Goal: Task Accomplishment & Management: Manage account settings

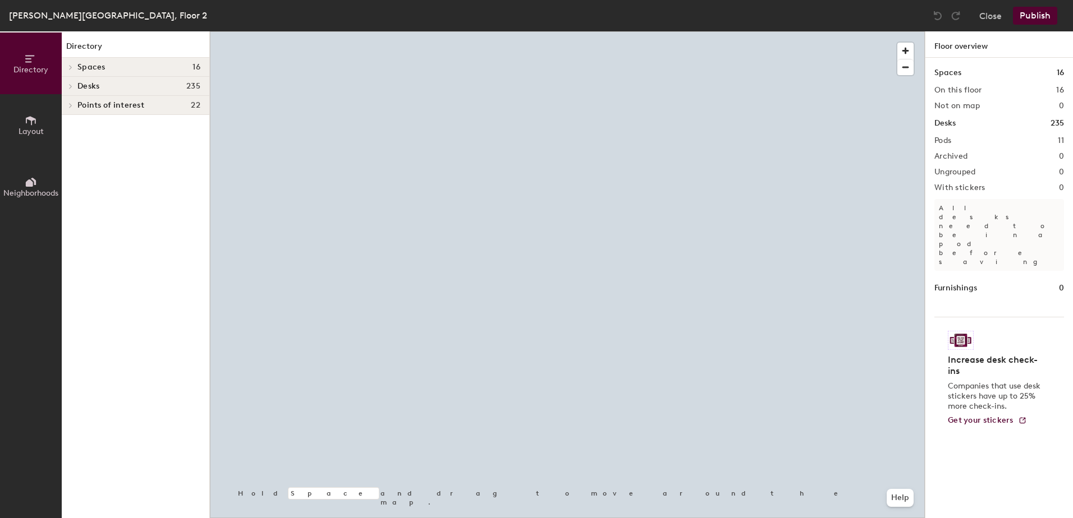
click at [632, 31] on div at bounding box center [567, 31] width 715 height 0
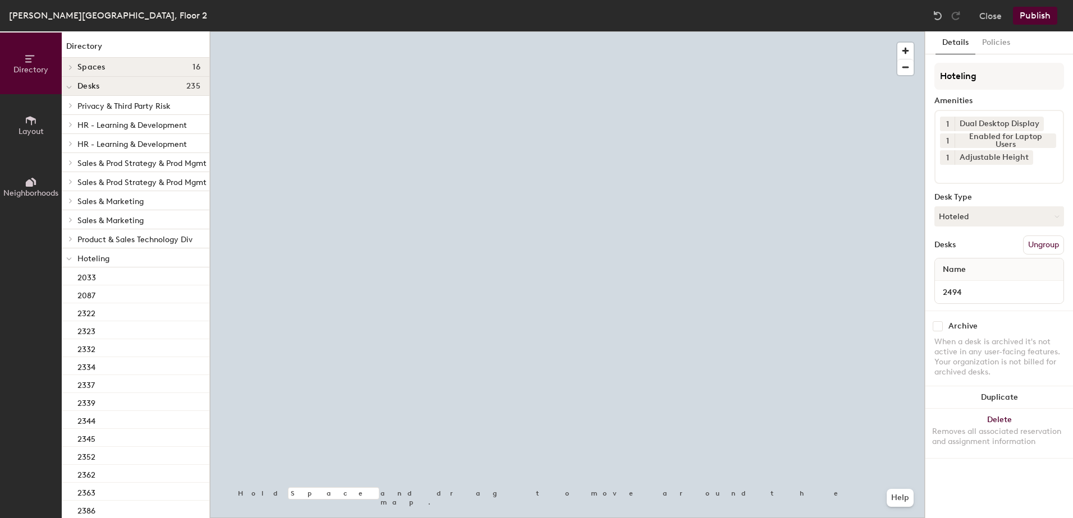
drag, startPoint x: 978, startPoint y: 215, endPoint x: 978, endPoint y: 231, distance: 15.7
click at [978, 219] on button "Hoteled" at bounding box center [999, 216] width 130 height 20
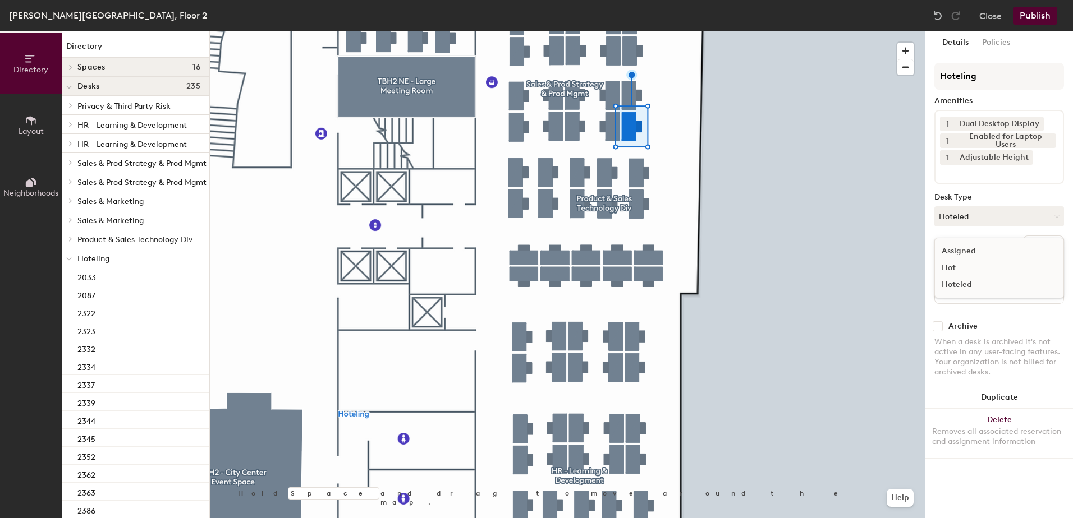
click at [978, 245] on div "Assigned Hot Hoteled" at bounding box center [999, 268] width 130 height 61
drag, startPoint x: 978, startPoint y: 220, endPoint x: 976, endPoint y: 254, distance: 33.1
click at [976, 252] on div "Hoteling Amenities 1 Dual Desktop Display 1 Enabled for Laptop Users 1 Adjustab…" at bounding box center [999, 187] width 130 height 248
click at [972, 218] on div "Hoteling Amenities 1 Dual Desktop Display 1 Enabled for Laptop Users 1 Adjustab…" at bounding box center [999, 187] width 130 height 248
click at [971, 237] on div "Desks Ungroup" at bounding box center [999, 245] width 130 height 19
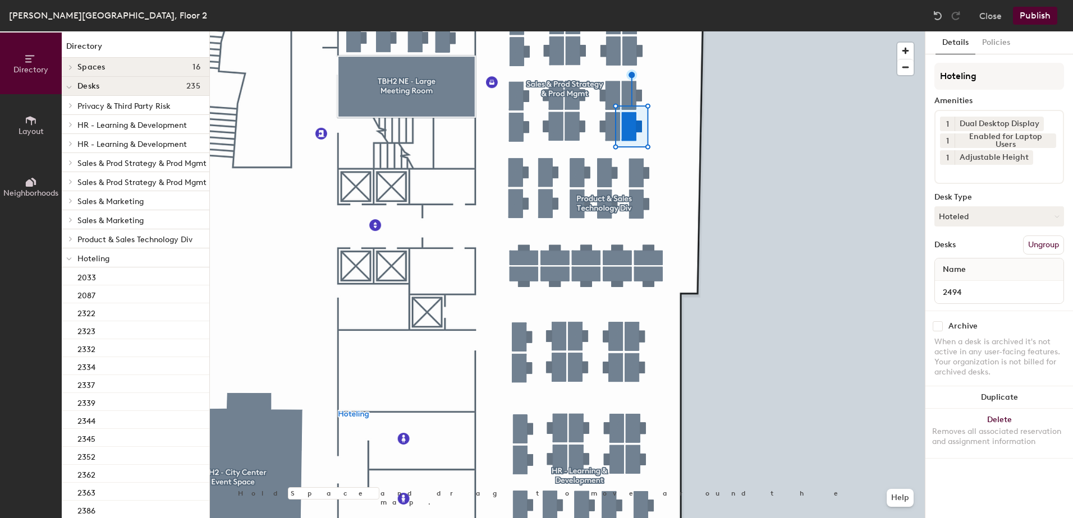
drag, startPoint x: 973, startPoint y: 221, endPoint x: 970, endPoint y: 237, distance: 16.5
click at [973, 225] on button "Hoteled" at bounding box center [999, 216] width 130 height 20
drag, startPoint x: 966, startPoint y: 253, endPoint x: 989, endPoint y: 256, distance: 23.8
click at [966, 254] on div "Assigned" at bounding box center [991, 251] width 112 height 17
click at [1038, 237] on button "Ungroup" at bounding box center [1043, 245] width 41 height 19
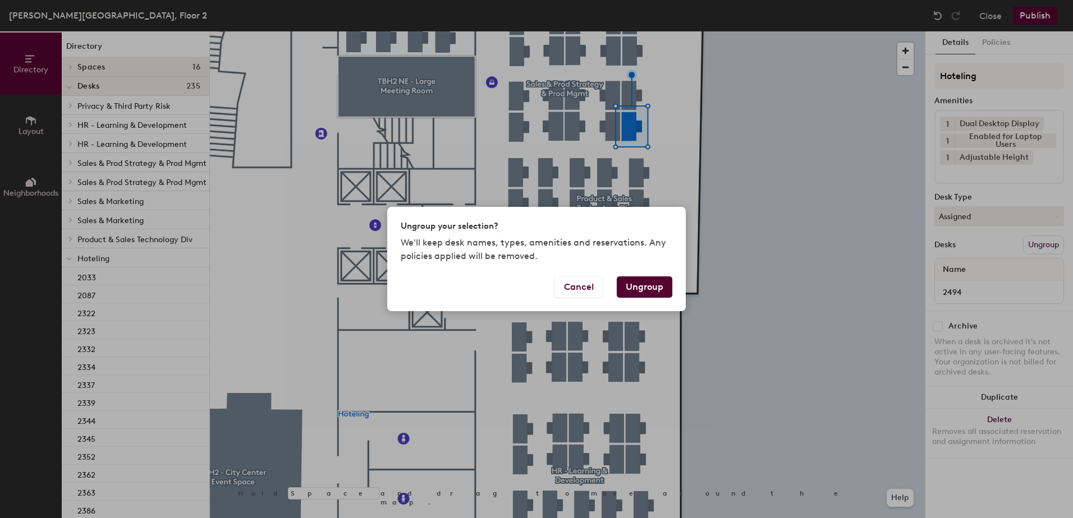
click at [647, 287] on button "Ungroup" at bounding box center [644, 287] width 56 height 21
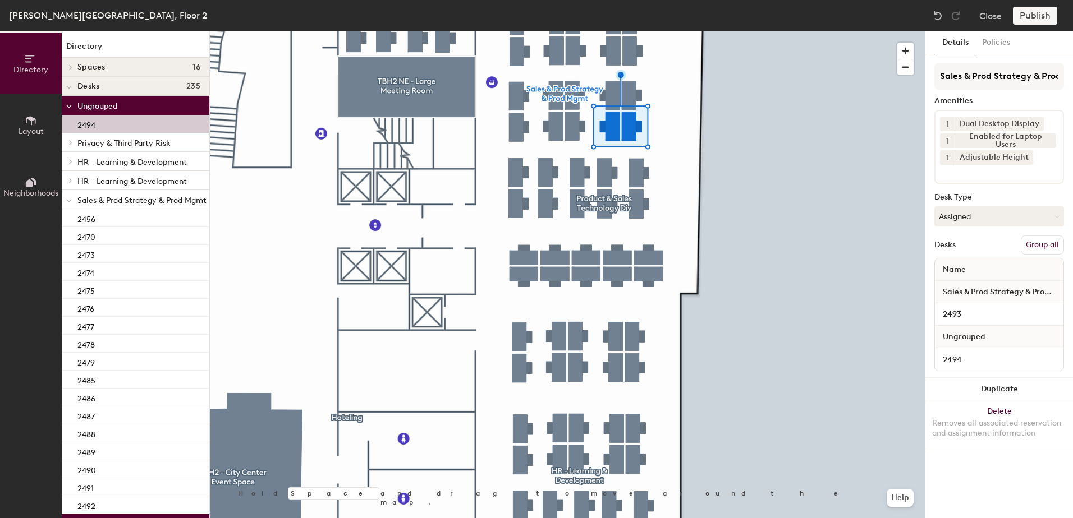
drag, startPoint x: 1032, startPoint y: 250, endPoint x: 1041, endPoint y: 231, distance: 21.3
click at [1032, 248] on button "Group all" at bounding box center [1041, 245] width 43 height 19
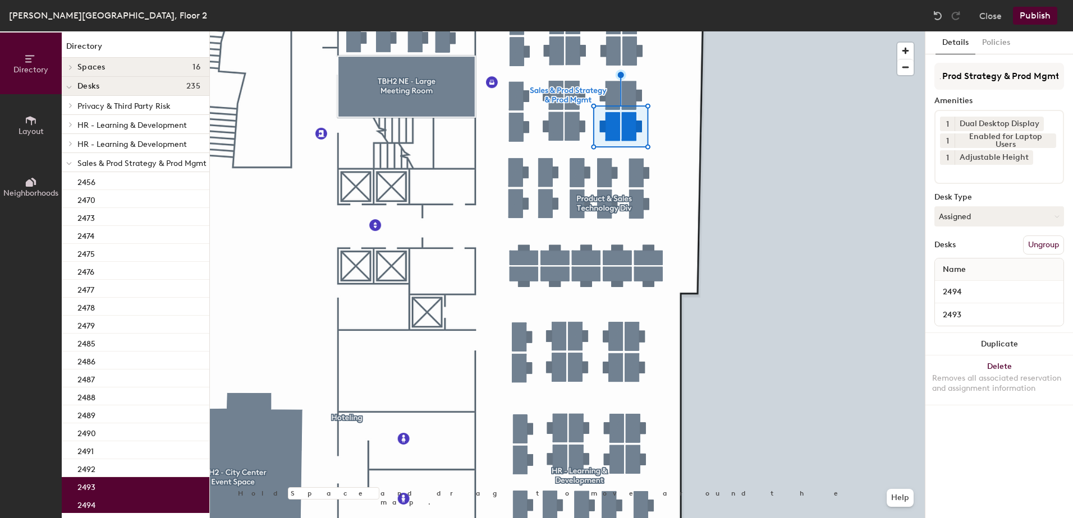
click at [1032, 13] on button "Publish" at bounding box center [1034, 16] width 44 height 18
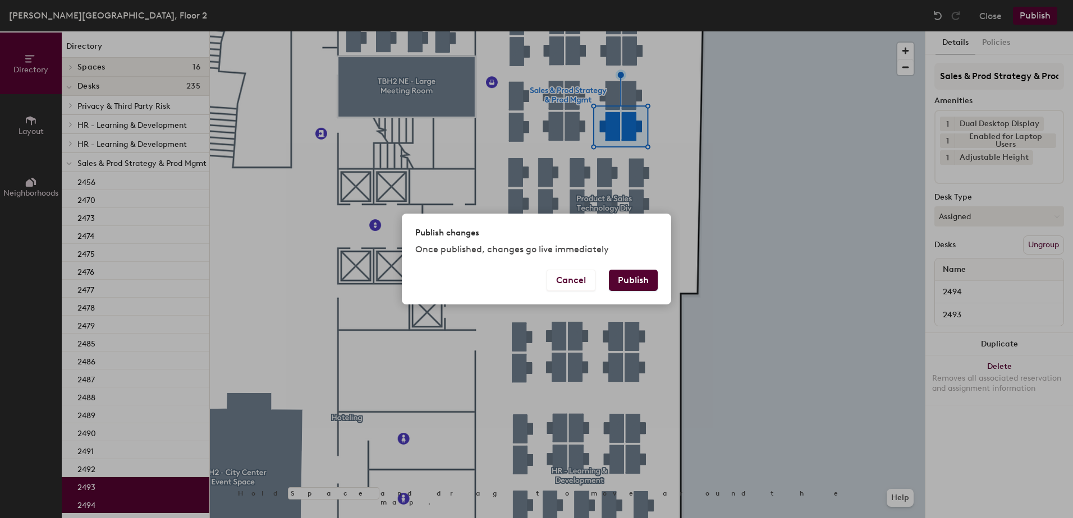
click at [615, 280] on button "Publish" at bounding box center [633, 280] width 49 height 21
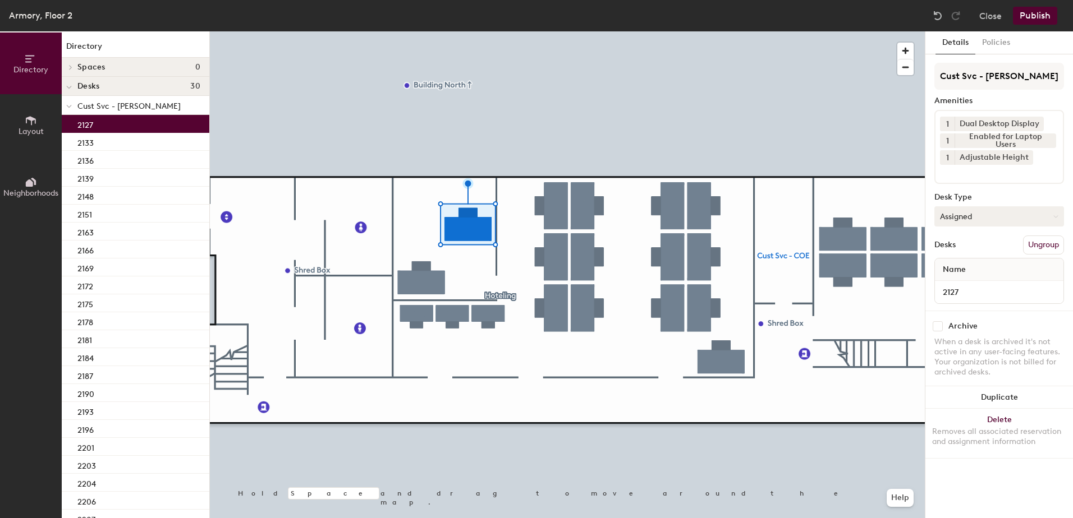
click at [978, 223] on button "Assigned" at bounding box center [999, 216] width 130 height 20
click at [975, 280] on div "Hoteled" at bounding box center [991, 285] width 112 height 17
click at [1034, 250] on button "Ungroup" at bounding box center [1043, 245] width 41 height 19
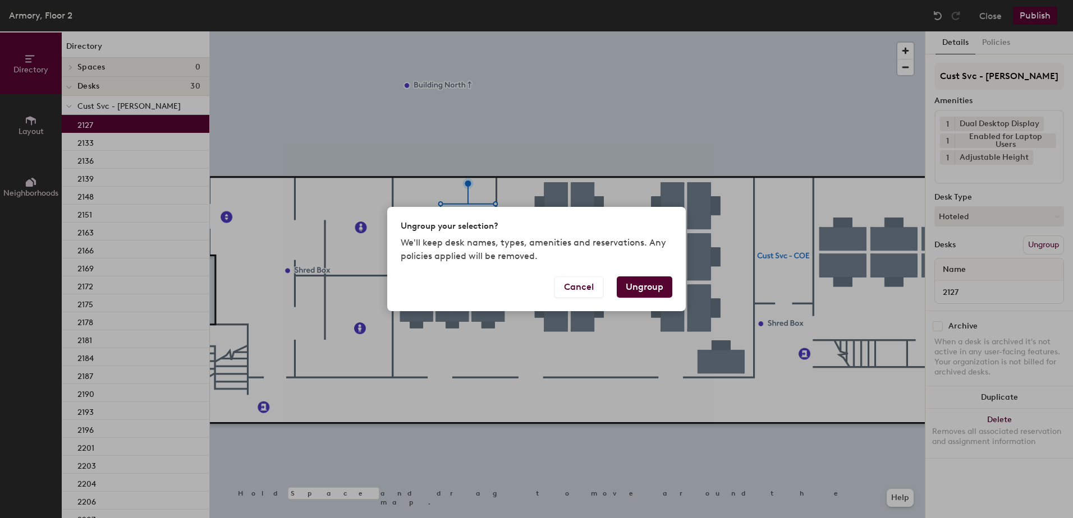
click at [630, 286] on button "Ungroup" at bounding box center [644, 287] width 56 height 21
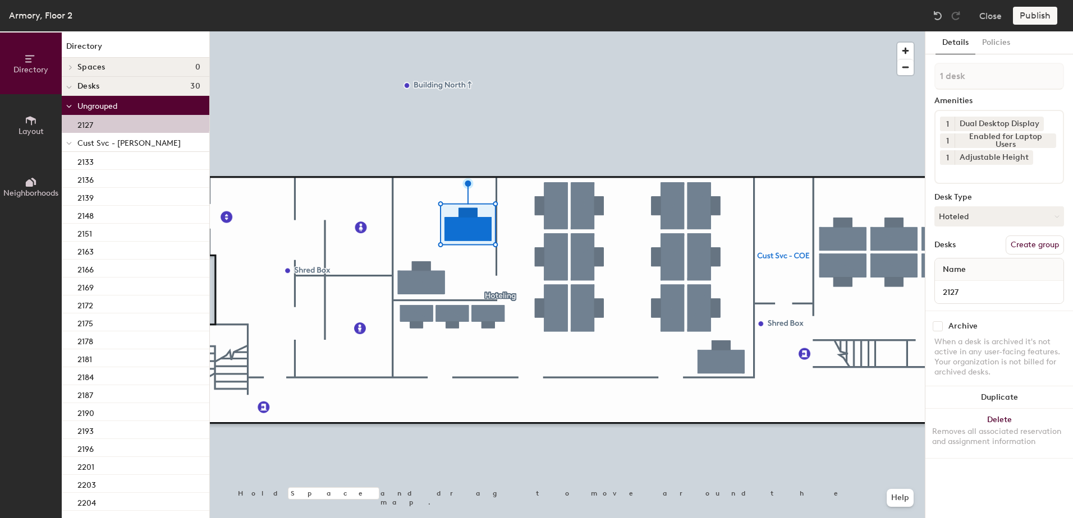
click at [66, 143] on div at bounding box center [69, 142] width 15 height 19
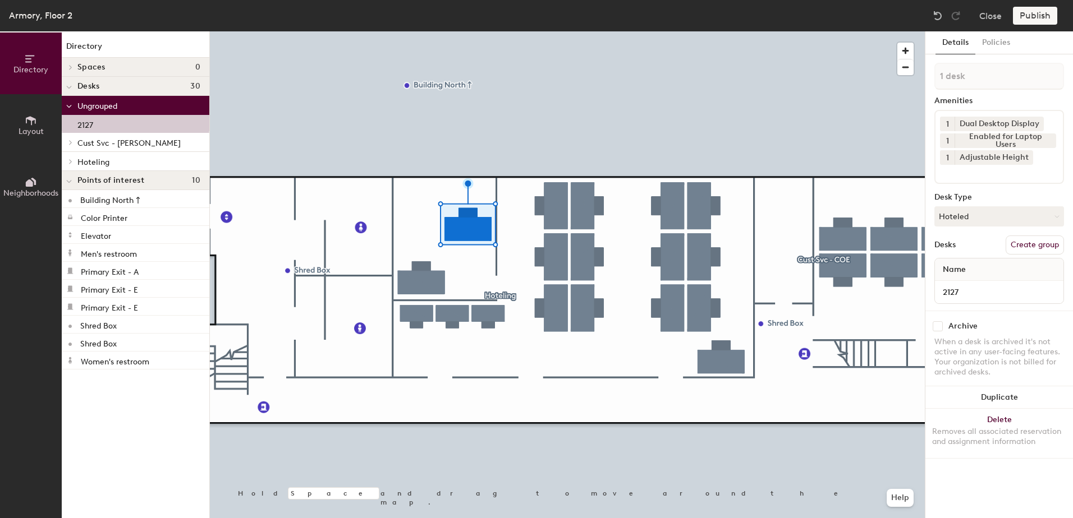
click at [70, 162] on icon at bounding box center [70, 162] width 4 height 6
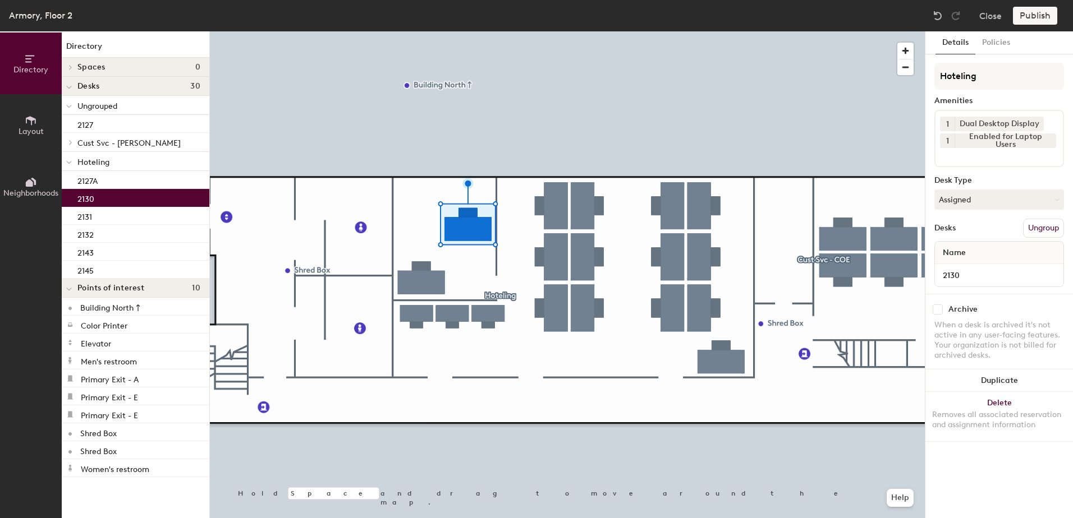
click at [100, 199] on div "2130" at bounding box center [136, 198] width 148 height 18
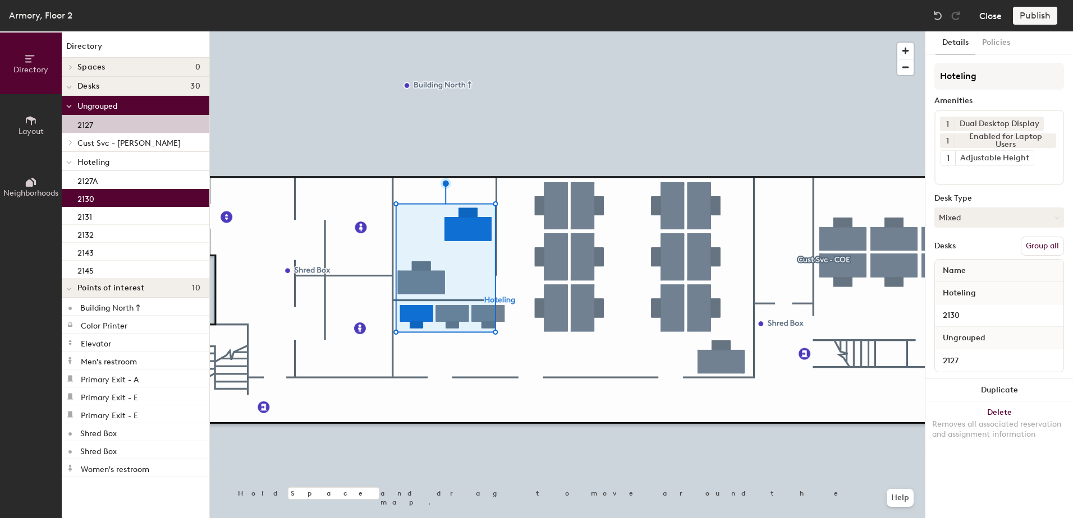
click at [992, 16] on button "Close" at bounding box center [990, 16] width 22 height 18
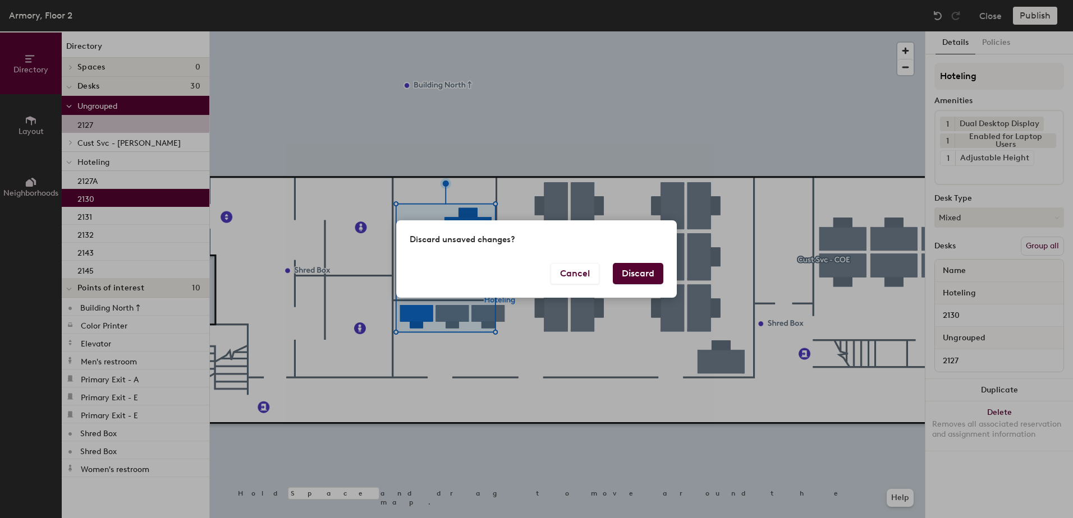
click at [646, 271] on button "Discard" at bounding box center [638, 273] width 50 height 21
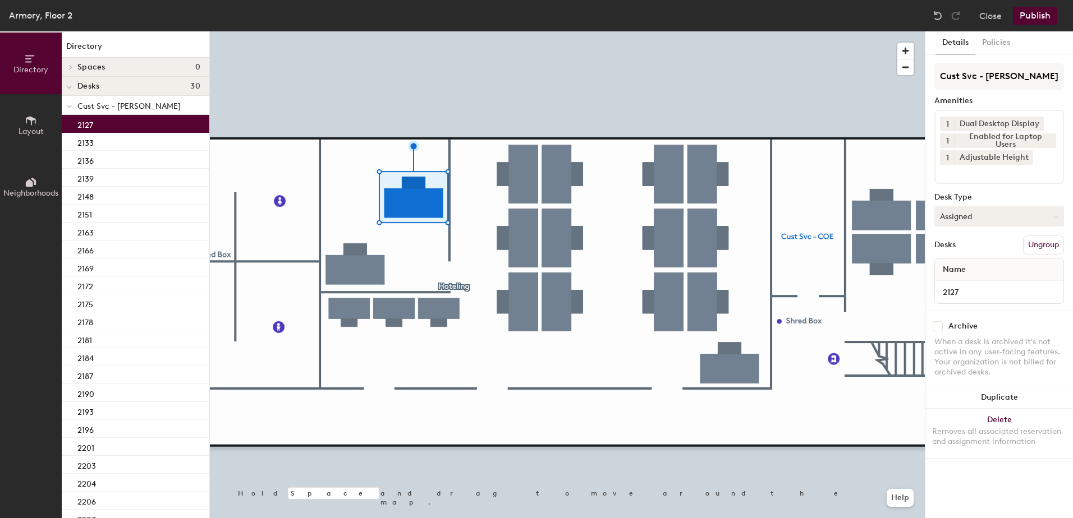
click at [952, 216] on button "Assigned" at bounding box center [999, 216] width 130 height 20
click at [984, 286] on div "Hoteled" at bounding box center [991, 285] width 112 height 17
click at [1059, 241] on button "Ungroup" at bounding box center [1043, 245] width 41 height 19
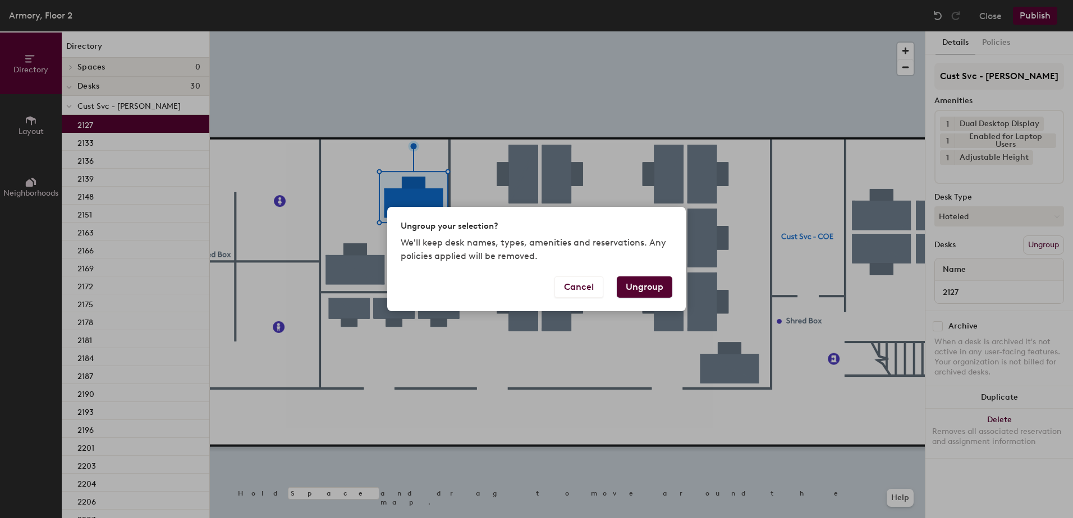
click at [647, 292] on button "Ungroup" at bounding box center [644, 287] width 56 height 21
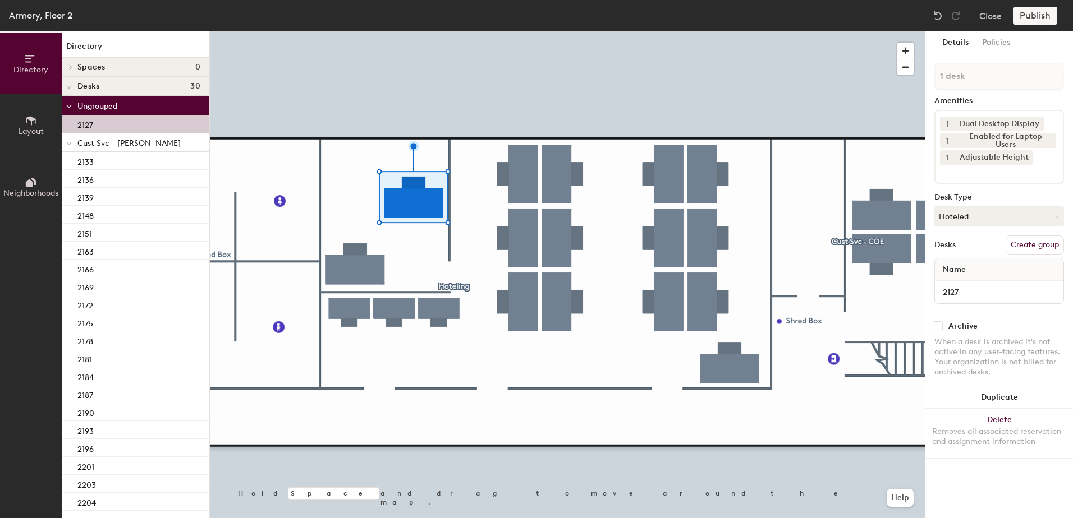
click at [71, 140] on span at bounding box center [69, 144] width 6 height 10
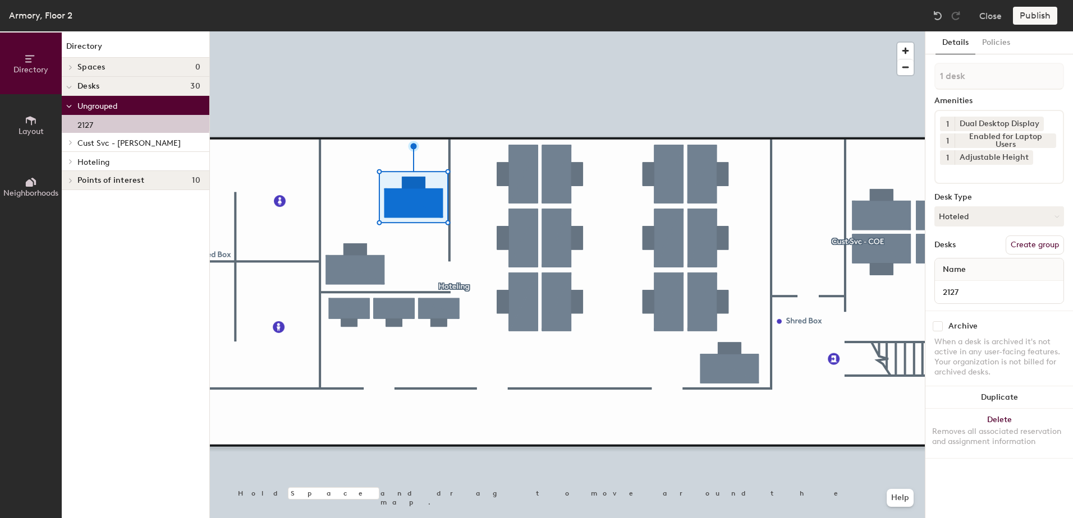
click at [72, 162] on icon at bounding box center [70, 162] width 4 height 6
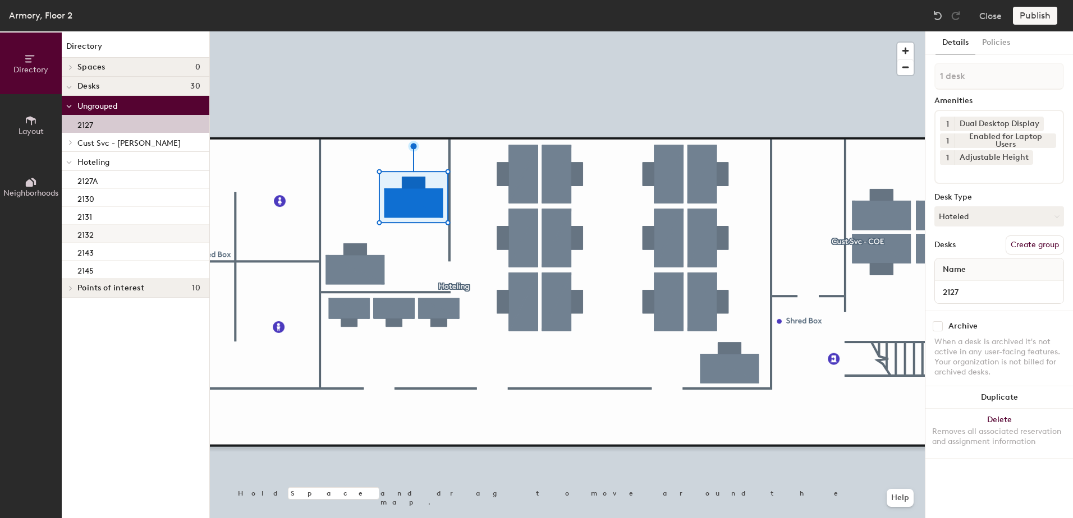
click at [107, 232] on div "2132" at bounding box center [136, 234] width 148 height 18
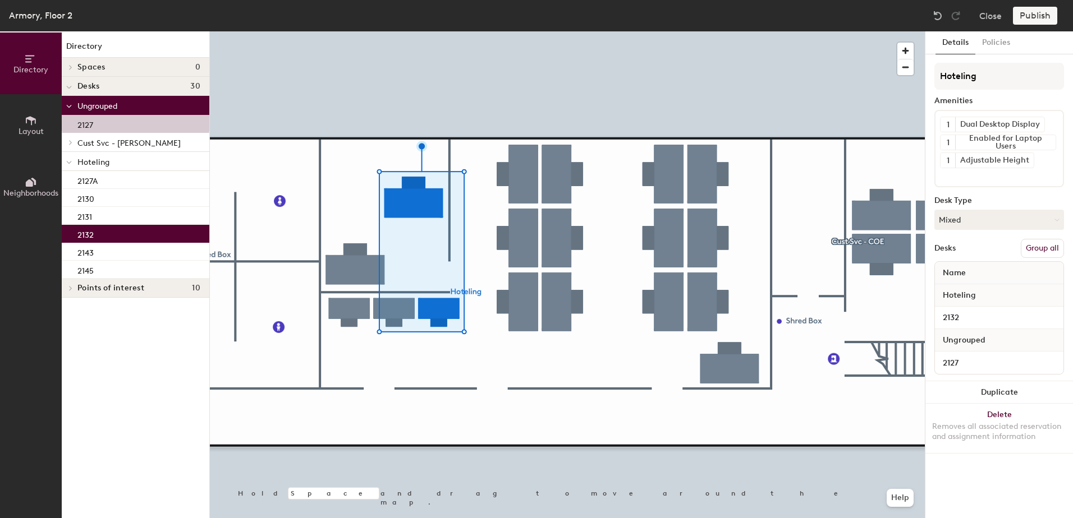
click at [1028, 250] on button "Group all" at bounding box center [1041, 248] width 43 height 19
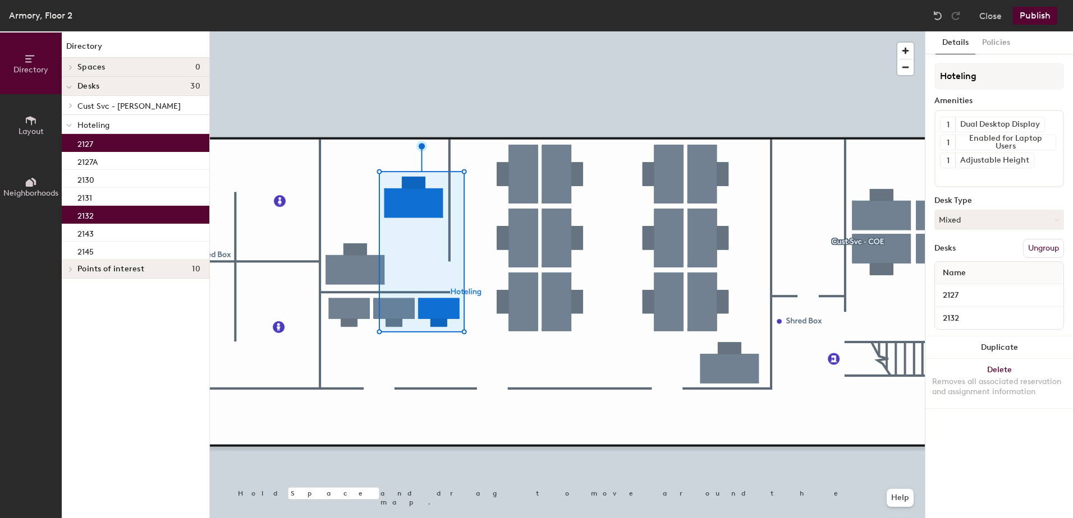
click at [1041, 15] on button "Publish" at bounding box center [1034, 16] width 44 height 18
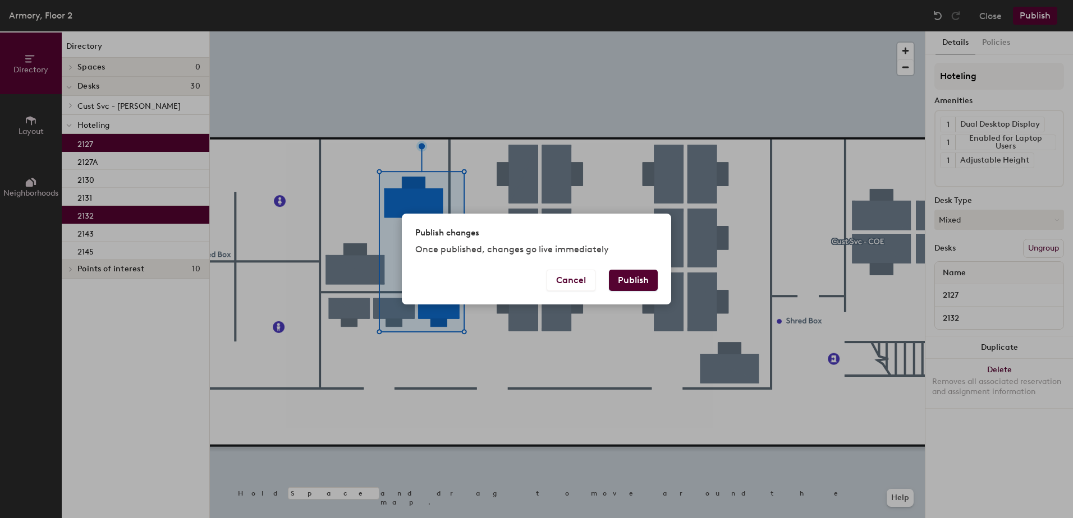
click at [657, 279] on button "Publish" at bounding box center [633, 280] width 49 height 21
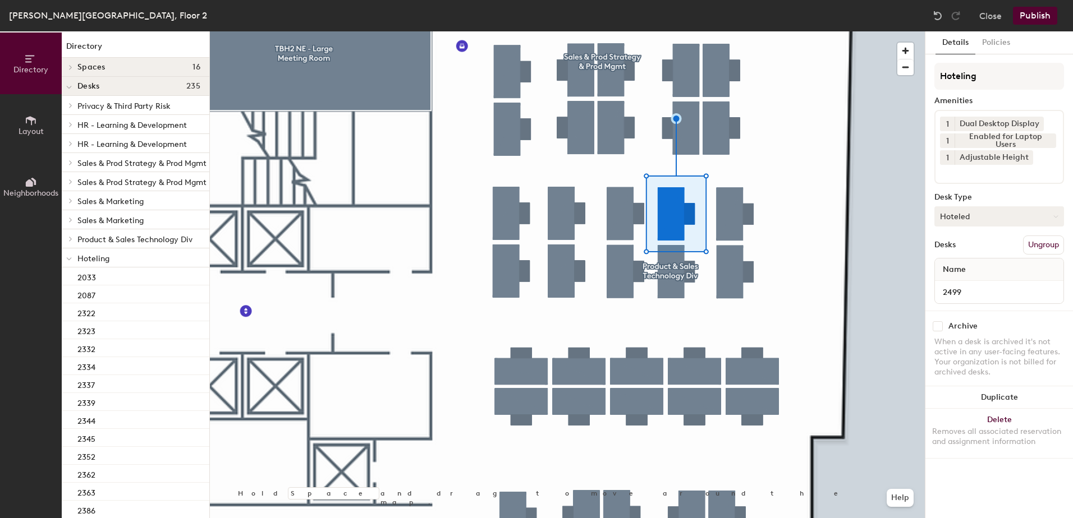
drag, startPoint x: 960, startPoint y: 218, endPoint x: 967, endPoint y: 225, distance: 9.9
click at [960, 219] on button "Hoteled" at bounding box center [999, 216] width 130 height 20
click at [973, 249] on div "Assigned" at bounding box center [991, 251] width 112 height 17
click at [1029, 245] on button "Ungroup" at bounding box center [1043, 245] width 41 height 19
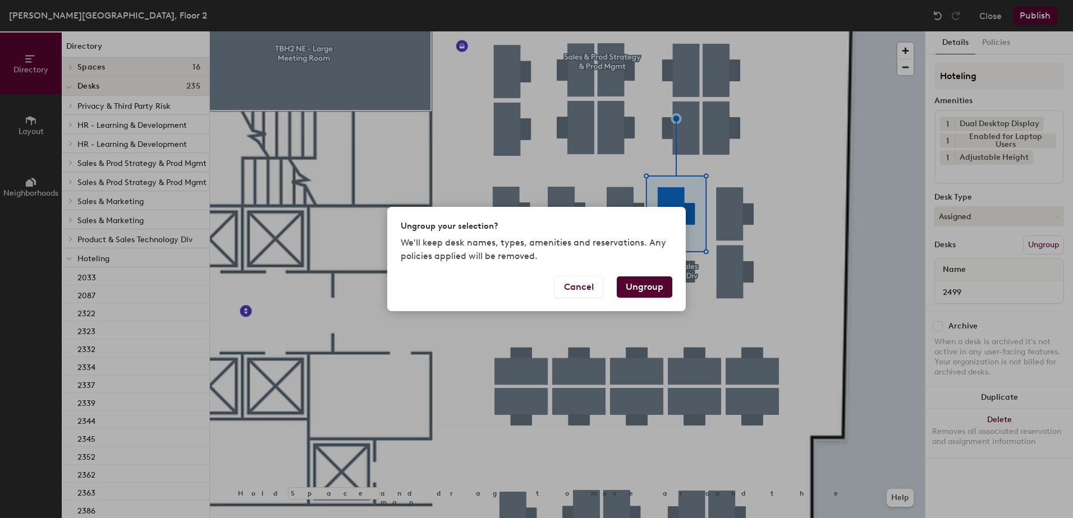
click at [643, 283] on button "Ungroup" at bounding box center [644, 287] width 56 height 21
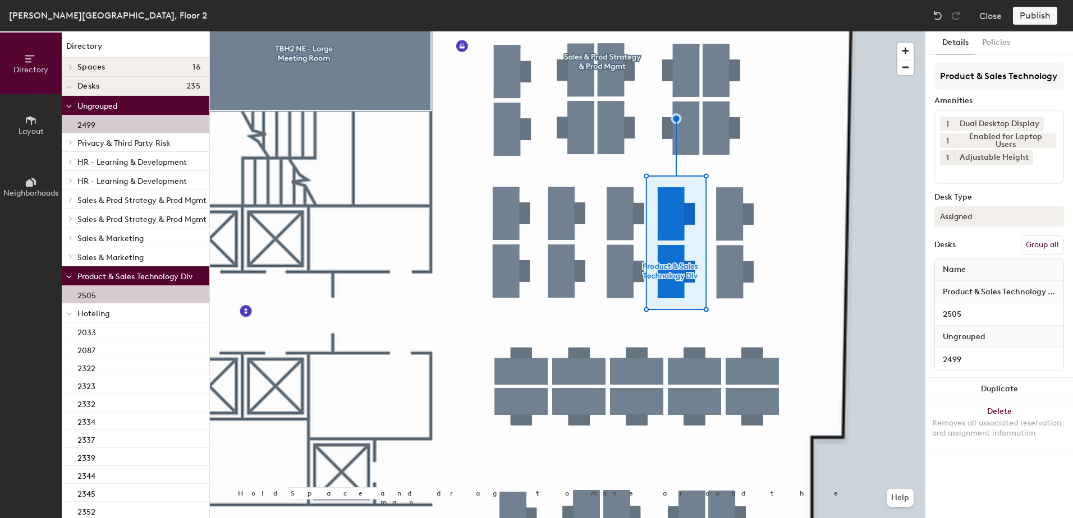
click at [1032, 250] on button "Group all" at bounding box center [1041, 245] width 43 height 19
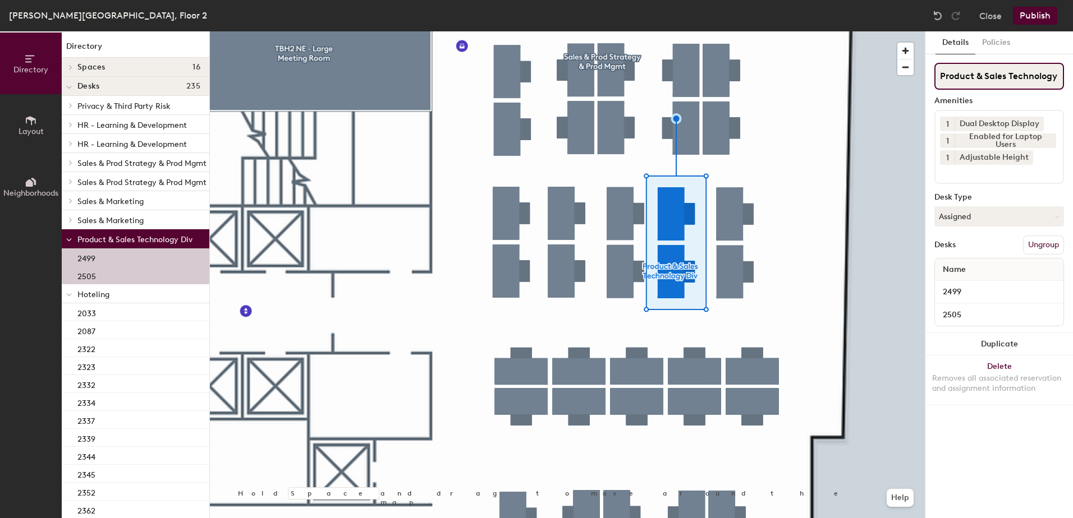
scroll to position [0, 14]
drag, startPoint x: 1048, startPoint y: 16, endPoint x: 1041, endPoint y: 22, distance: 10.0
click at [1043, 21] on button "Publish" at bounding box center [1034, 16] width 44 height 18
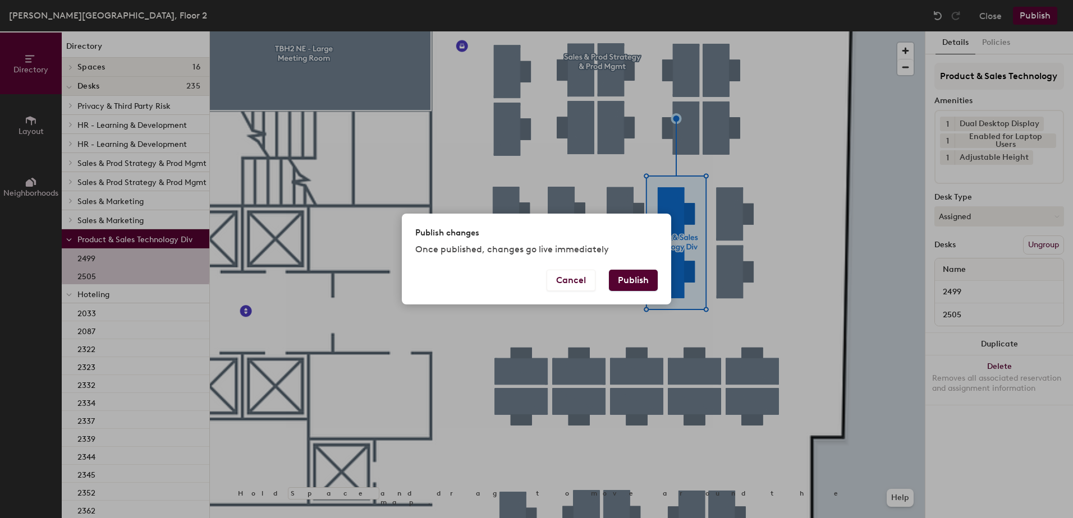
drag, startPoint x: 653, startPoint y: 279, endPoint x: 637, endPoint y: 286, distance: 17.8
click at [638, 285] on button "Publish" at bounding box center [633, 280] width 49 height 21
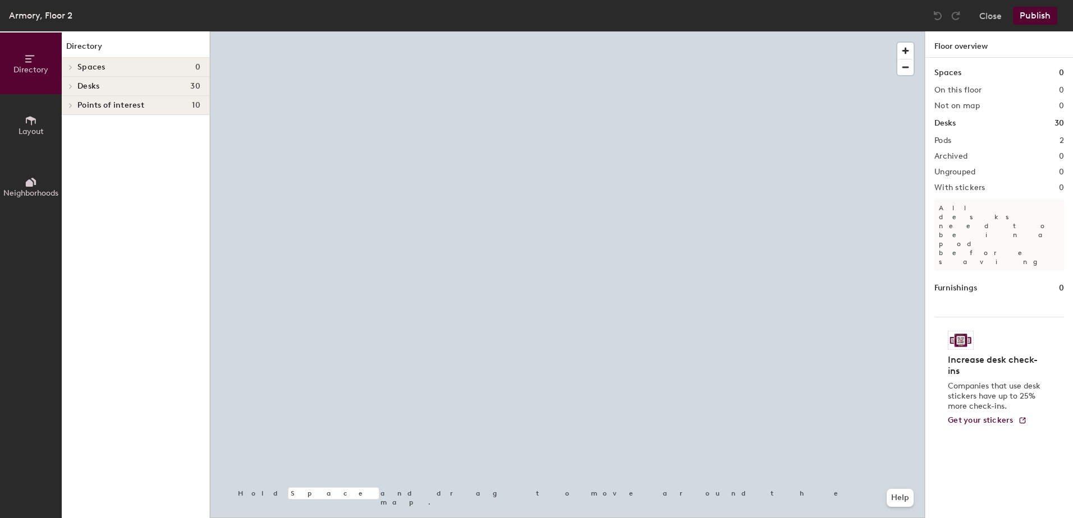
click at [521, 31] on div at bounding box center [567, 31] width 715 height 0
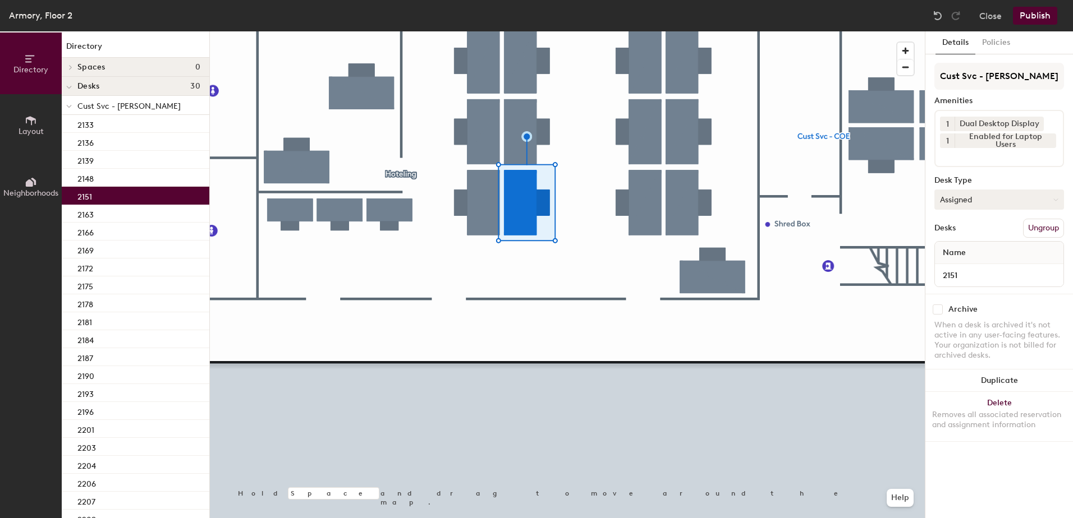
drag, startPoint x: 944, startPoint y: 199, endPoint x: 959, endPoint y: 208, distance: 16.8
click at [954, 205] on button "Assigned" at bounding box center [999, 200] width 130 height 20
click at [967, 209] on div "Cust Svc - COE Amenities 1 Dual Desktop Display 1 Enabled for Laptop Users Desk…" at bounding box center [999, 178] width 130 height 231
click at [967, 209] on button "Assigned" at bounding box center [999, 200] width 130 height 20
drag, startPoint x: 967, startPoint y: 209, endPoint x: 970, endPoint y: 268, distance: 59.0
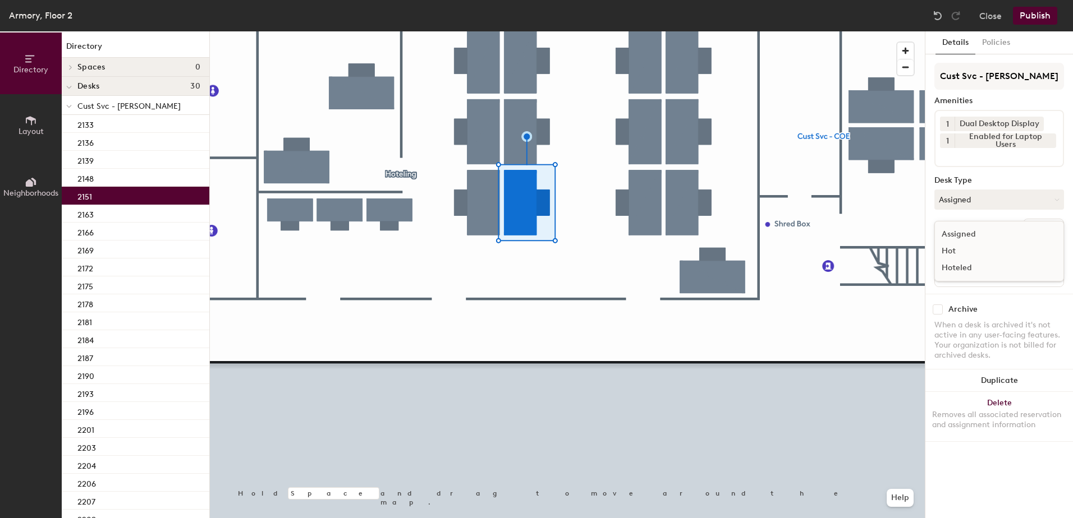
click at [970, 268] on div "Hoteled" at bounding box center [991, 268] width 112 height 17
click at [1033, 233] on button "Ungroup" at bounding box center [1043, 228] width 41 height 19
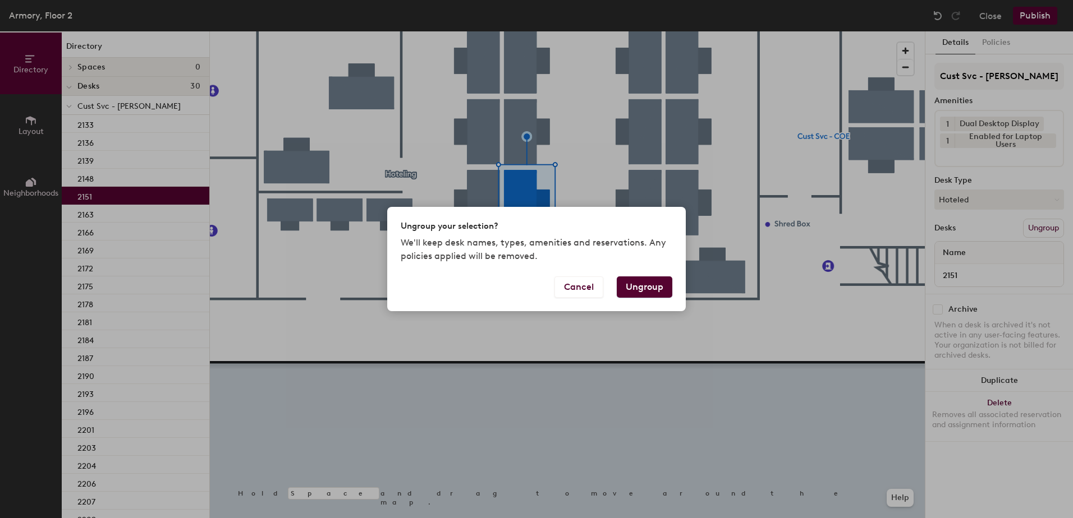
click at [655, 287] on button "Ungroup" at bounding box center [644, 287] width 56 height 21
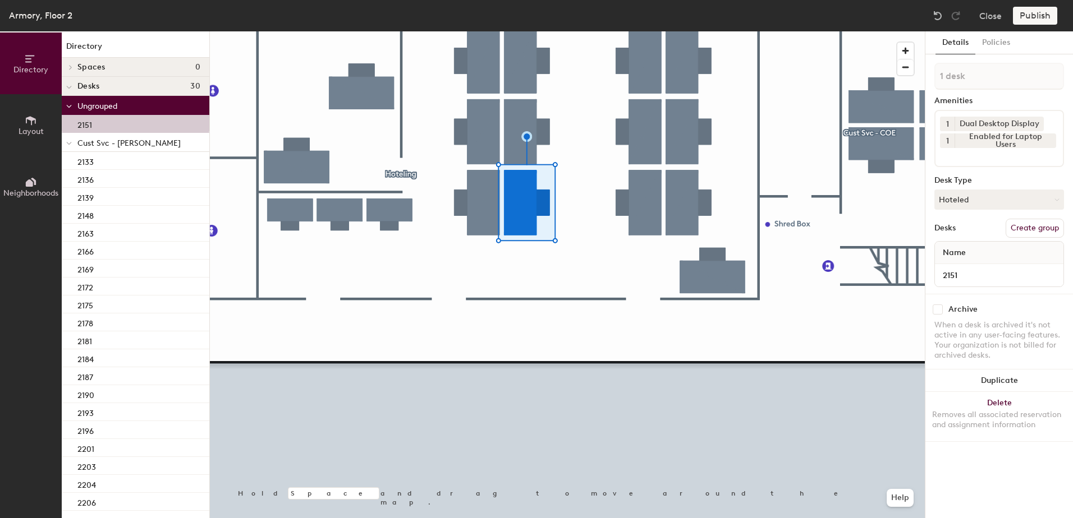
click at [68, 146] on span at bounding box center [69, 144] width 6 height 10
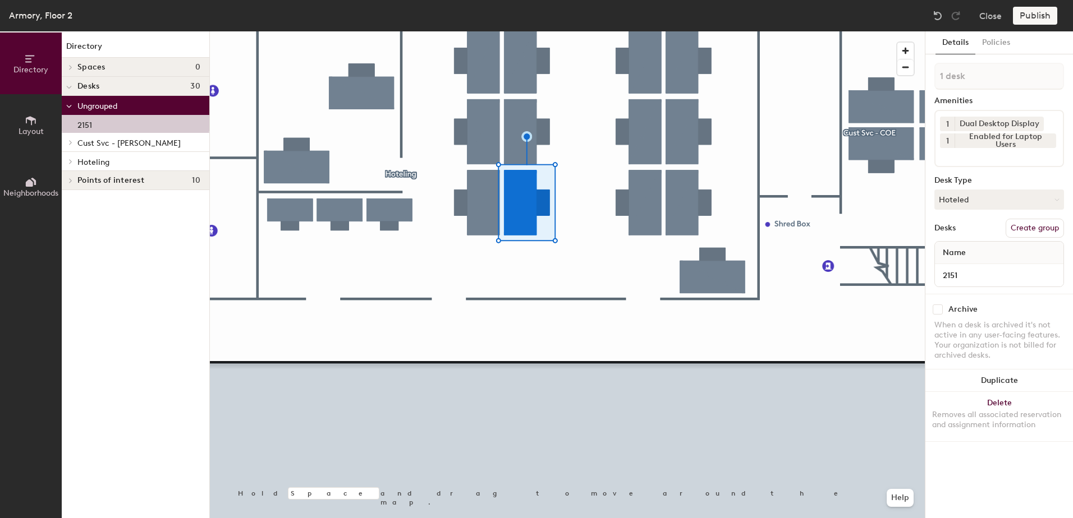
click at [68, 161] on icon at bounding box center [70, 162] width 4 height 6
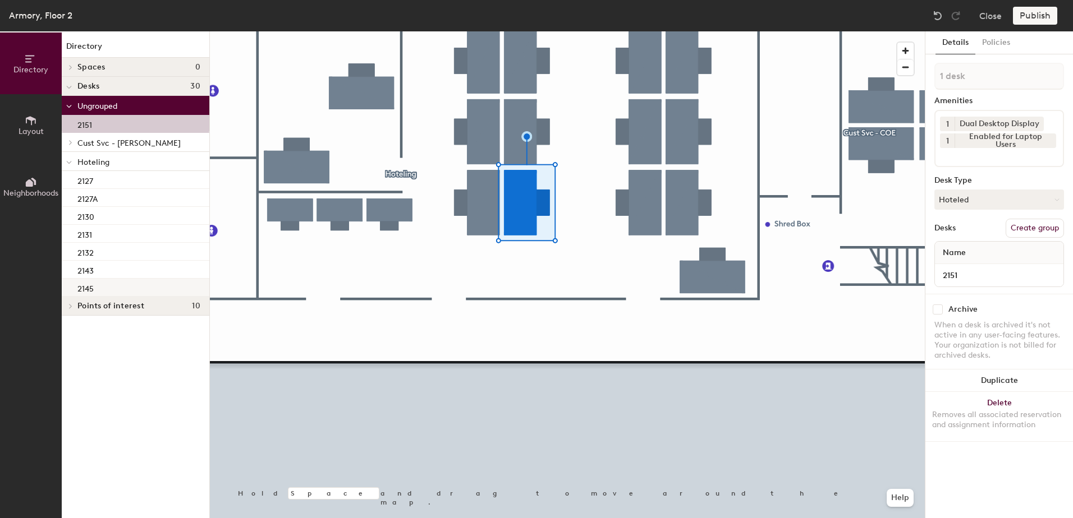
click at [130, 291] on div "2145" at bounding box center [136, 288] width 148 height 18
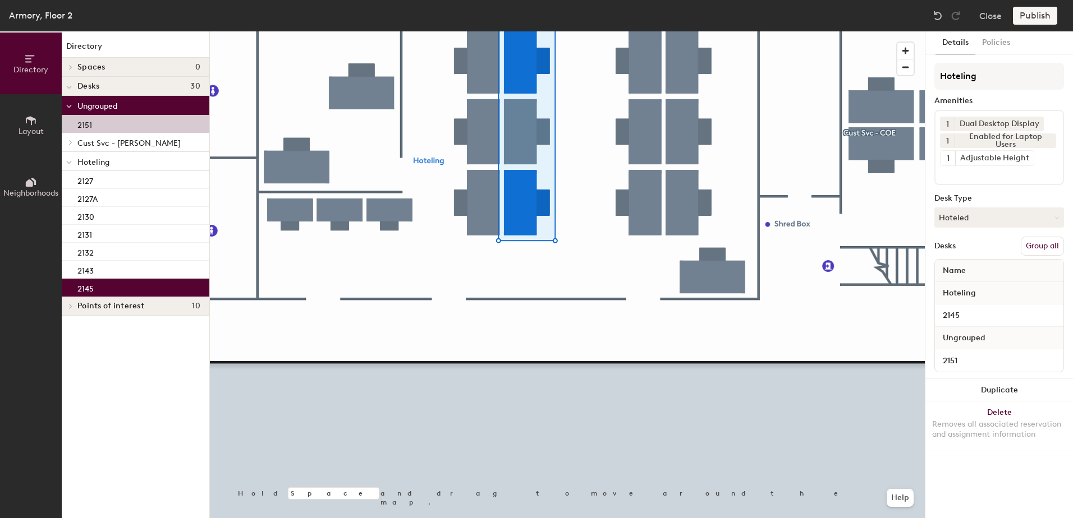
click at [1049, 243] on button "Group all" at bounding box center [1041, 246] width 43 height 19
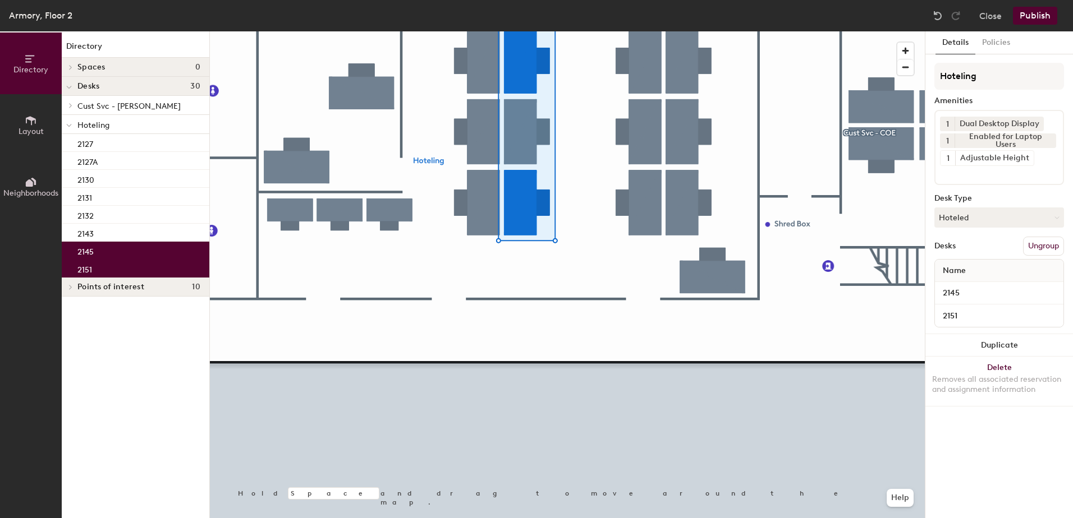
click at [1037, 11] on button "Publish" at bounding box center [1034, 16] width 44 height 18
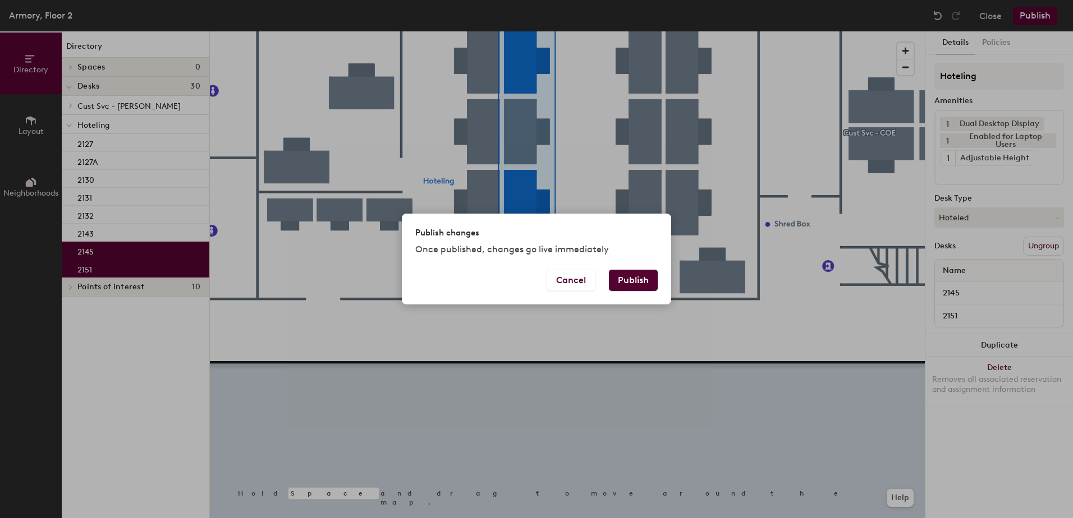
click at [664, 279] on div "Cancel Publish" at bounding box center [536, 287] width 269 height 35
drag, startPoint x: 622, startPoint y: 277, endPoint x: 305, endPoint y: 282, distance: 316.4
click at [618, 278] on button "Publish" at bounding box center [633, 280] width 49 height 21
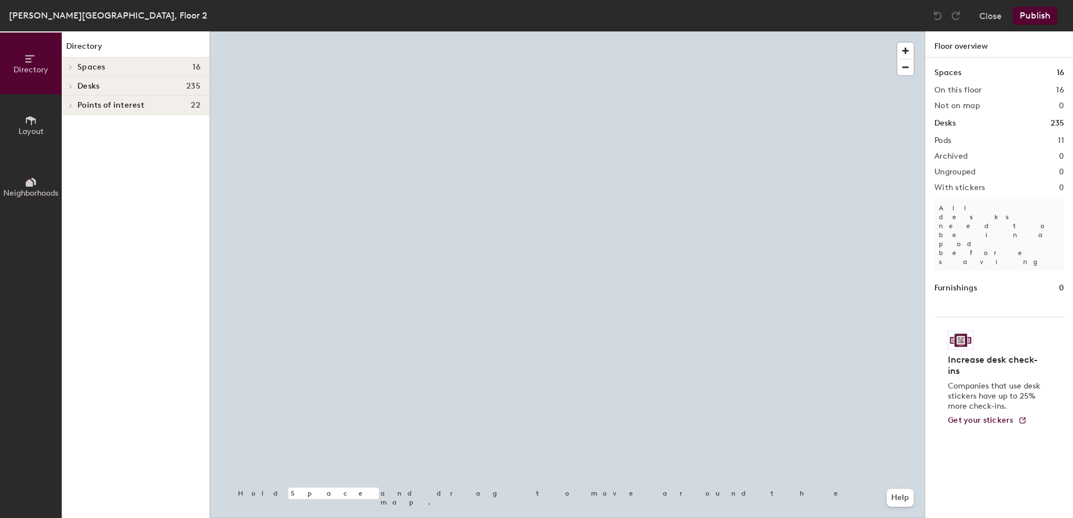
click at [662, 31] on div at bounding box center [567, 31] width 715 height 0
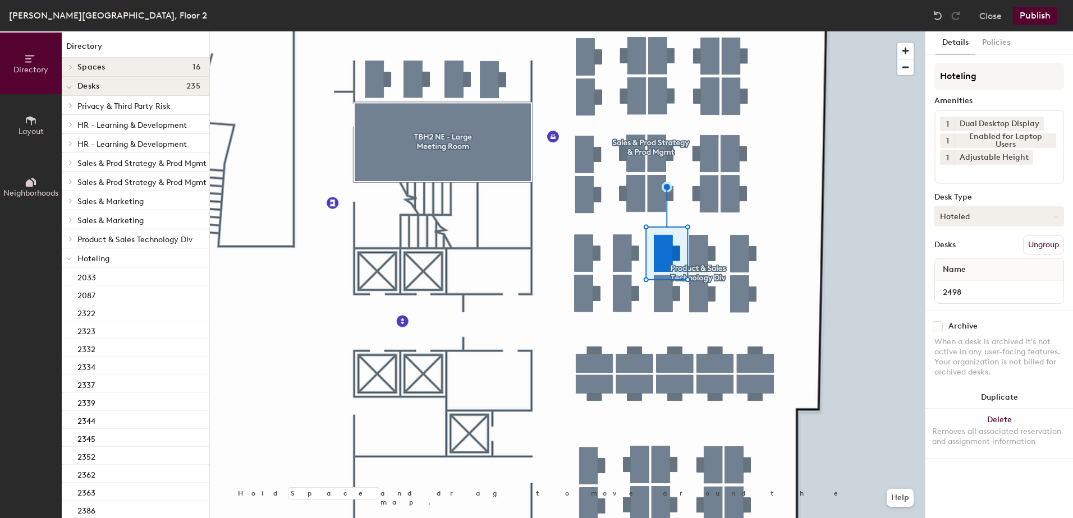
click at [995, 221] on button "Hoteled" at bounding box center [999, 216] width 130 height 20
click at [983, 252] on div "Assigned" at bounding box center [991, 251] width 112 height 17
click at [1050, 248] on button "Ungroup" at bounding box center [1043, 245] width 41 height 19
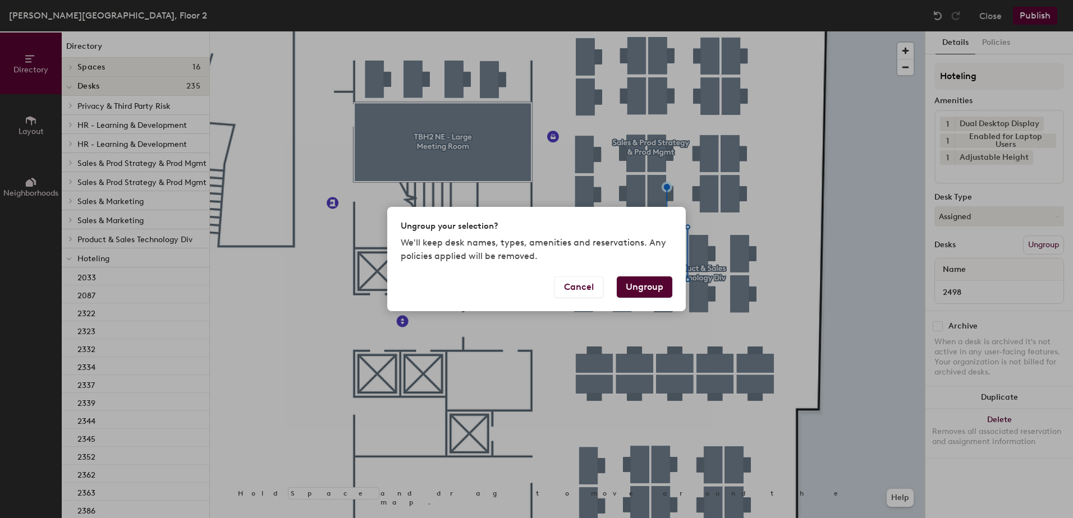
click at [653, 287] on button "Ungroup" at bounding box center [644, 287] width 56 height 21
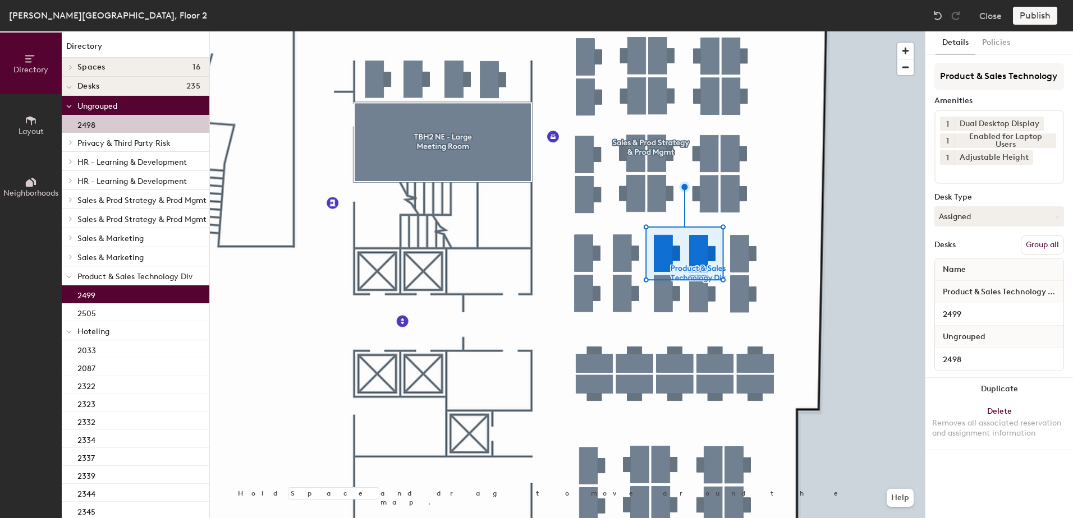
drag, startPoint x: 1044, startPoint y: 239, endPoint x: 1044, endPoint y: 185, distance: 54.4
click at [1044, 238] on button "Group all" at bounding box center [1041, 245] width 43 height 19
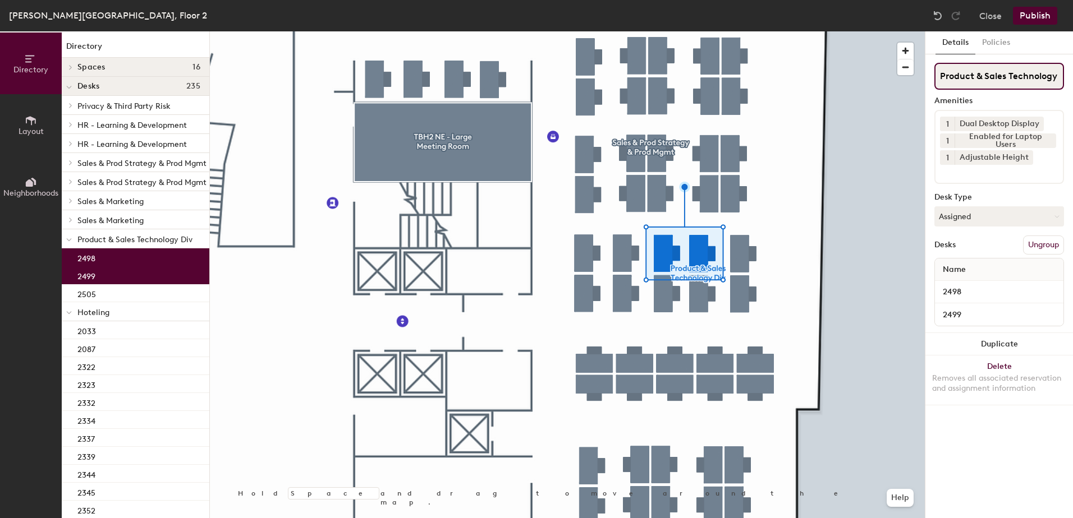
scroll to position [0, 14]
click at [1035, 10] on button "Publish" at bounding box center [1034, 16] width 44 height 18
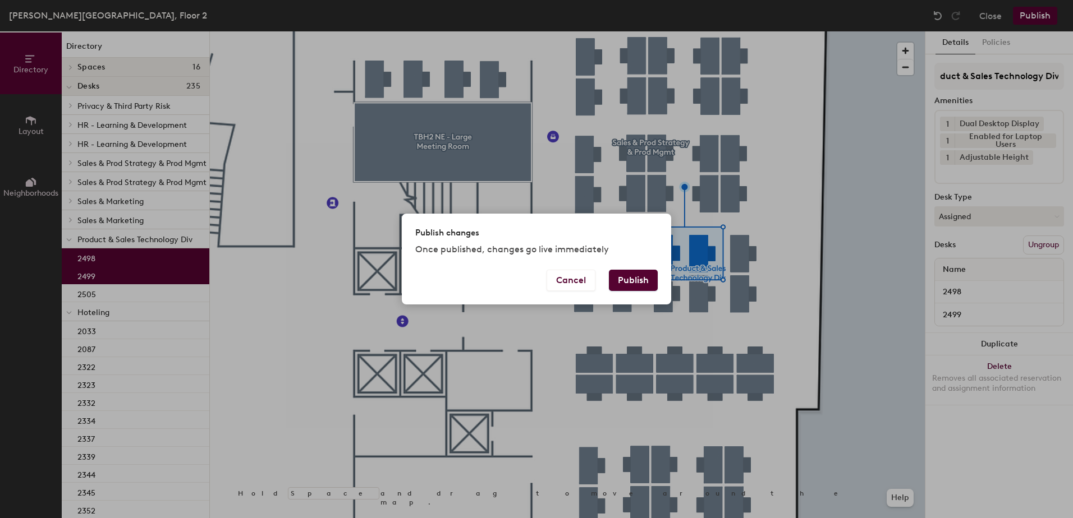
scroll to position [0, 0]
drag, startPoint x: 623, startPoint y: 284, endPoint x: 588, endPoint y: 287, distance: 34.9
click at [619, 284] on button "Publish" at bounding box center [633, 280] width 49 height 21
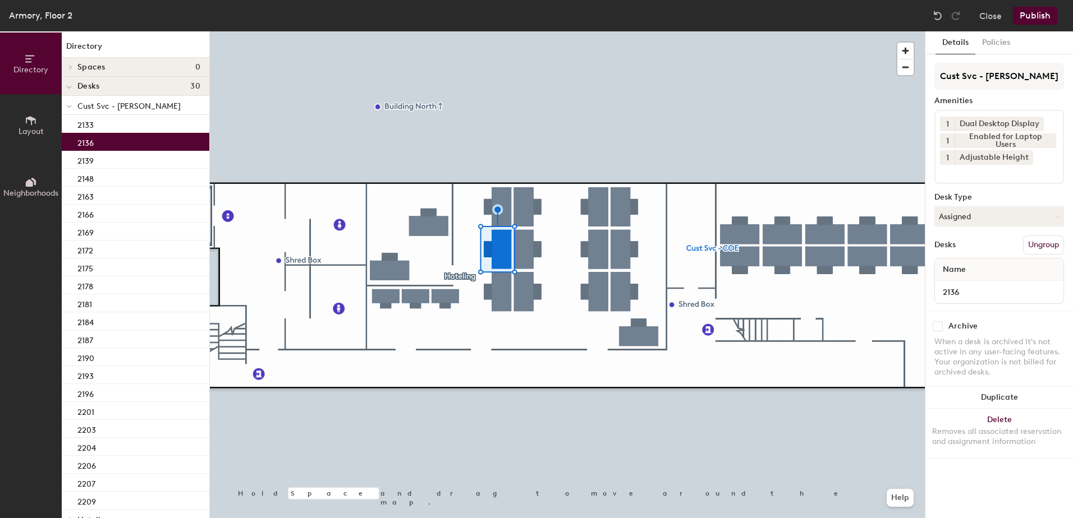
drag, startPoint x: 960, startPoint y: 218, endPoint x: 974, endPoint y: 252, distance: 36.2
click at [965, 228] on div "Cust Svc - [PERSON_NAME] Amenities 1 Dual Desktop Display 1 Enabled for Laptop …" at bounding box center [999, 187] width 130 height 248
drag, startPoint x: 968, startPoint y: 223, endPoint x: 970, endPoint y: 235, distance: 12.1
click at [968, 226] on button "Assigned" at bounding box center [999, 216] width 130 height 20
click at [972, 282] on div "Hoteled" at bounding box center [991, 285] width 112 height 17
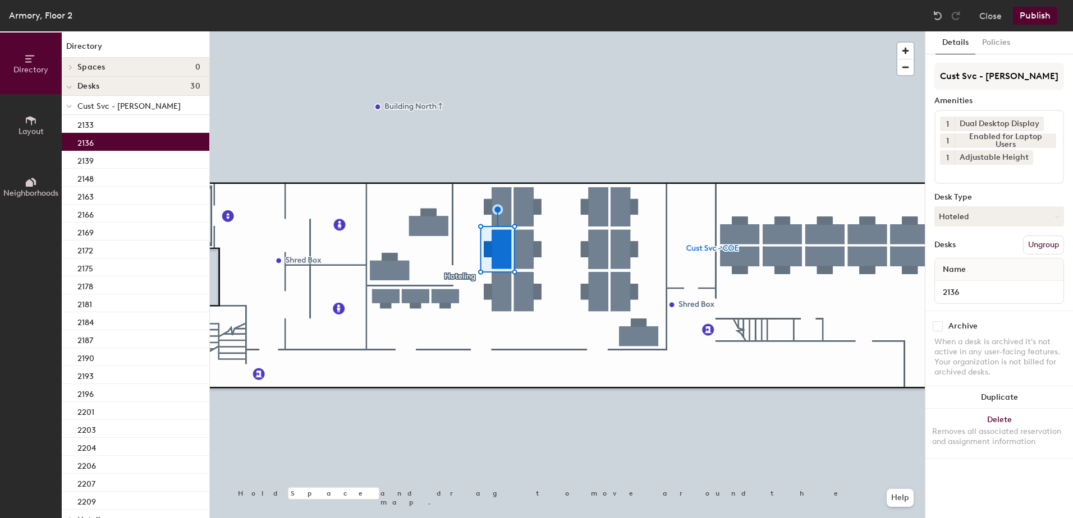
click at [1042, 249] on button "Ungroup" at bounding box center [1043, 245] width 41 height 19
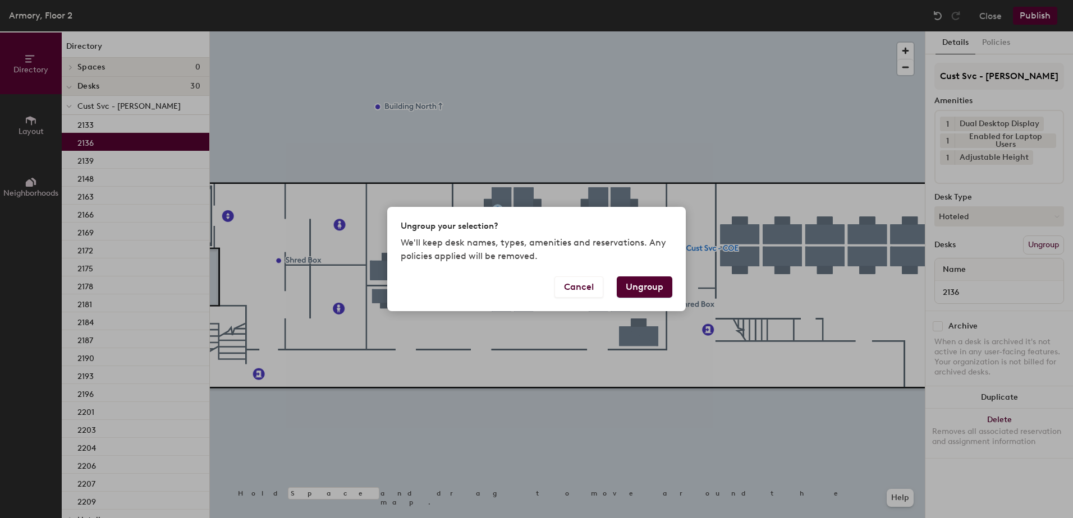
click at [655, 284] on button "Ungroup" at bounding box center [644, 287] width 56 height 21
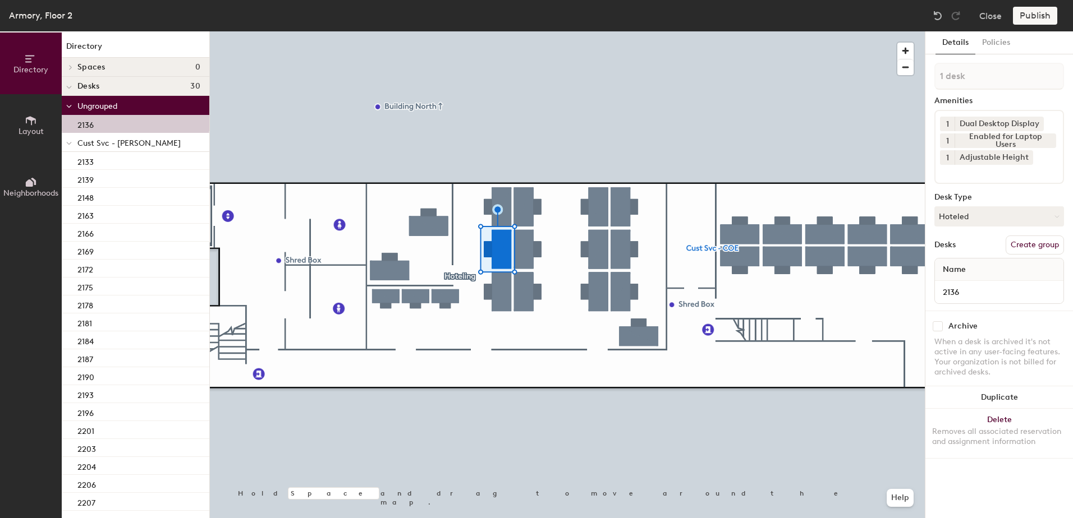
click at [68, 146] on span at bounding box center [69, 144] width 6 height 10
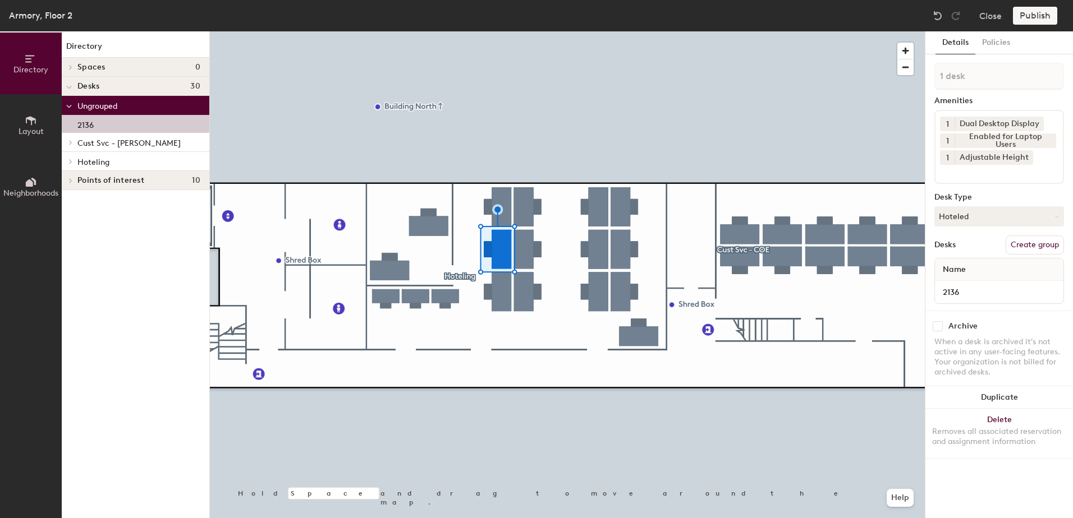
click at [71, 165] on div at bounding box center [69, 161] width 15 height 19
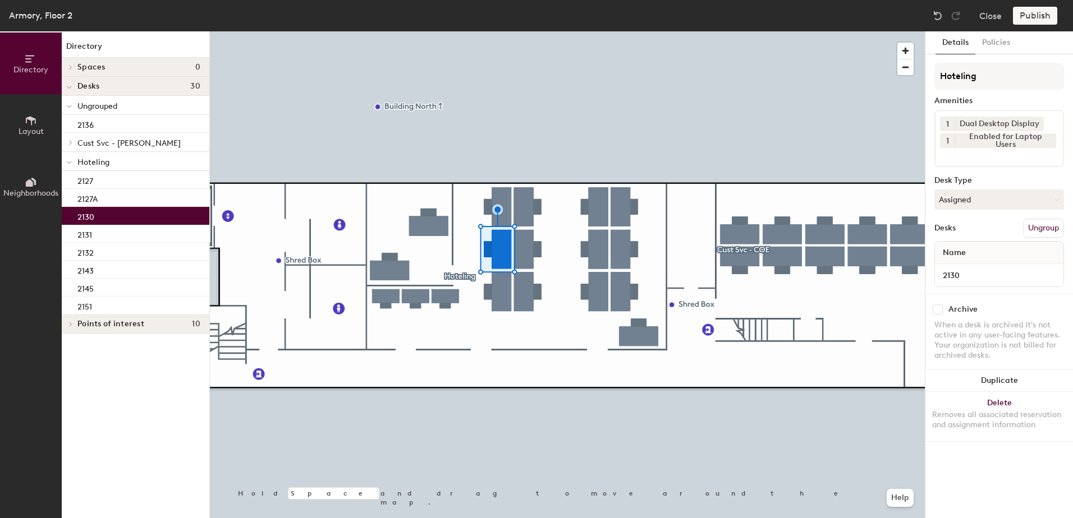
click at [108, 224] on div "2130" at bounding box center [136, 216] width 148 height 18
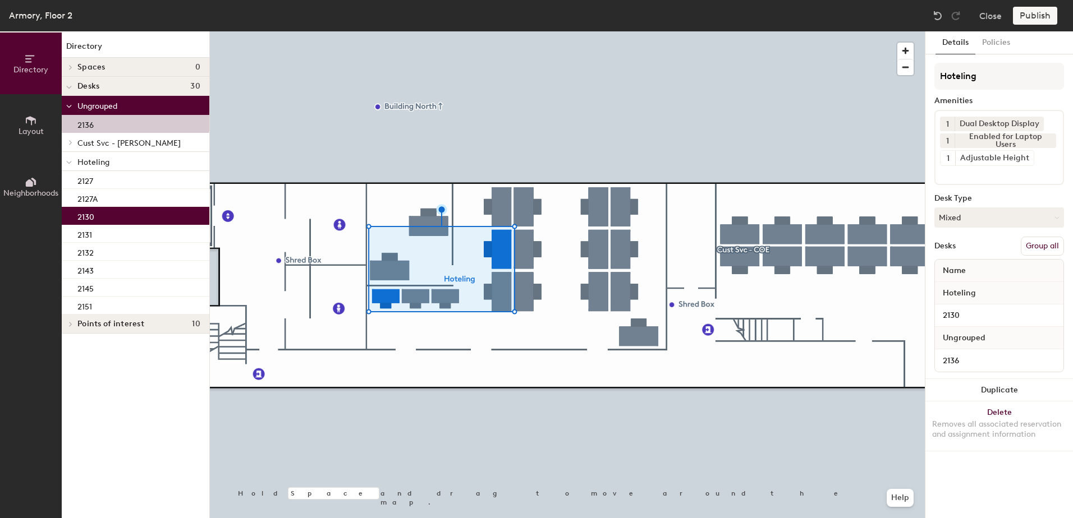
click at [1040, 255] on button "Group all" at bounding box center [1041, 246] width 43 height 19
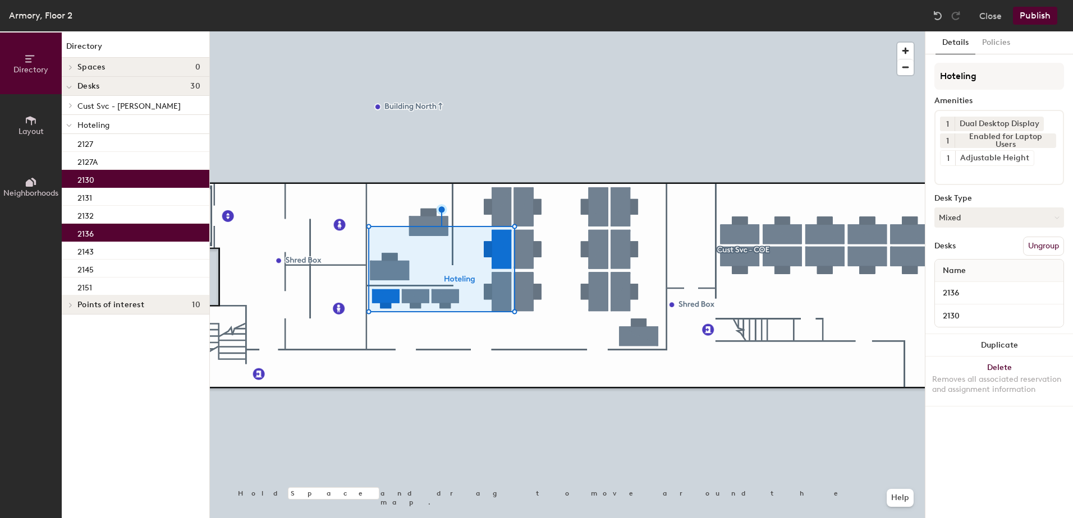
click at [1031, 23] on div "Armory, Floor 2 Close Publish" at bounding box center [536, 15] width 1073 height 31
drag, startPoint x: 1036, startPoint y: 13, endPoint x: 1024, endPoint y: 17, distance: 12.8
click at [1031, 15] on button "Publish" at bounding box center [1034, 16] width 44 height 18
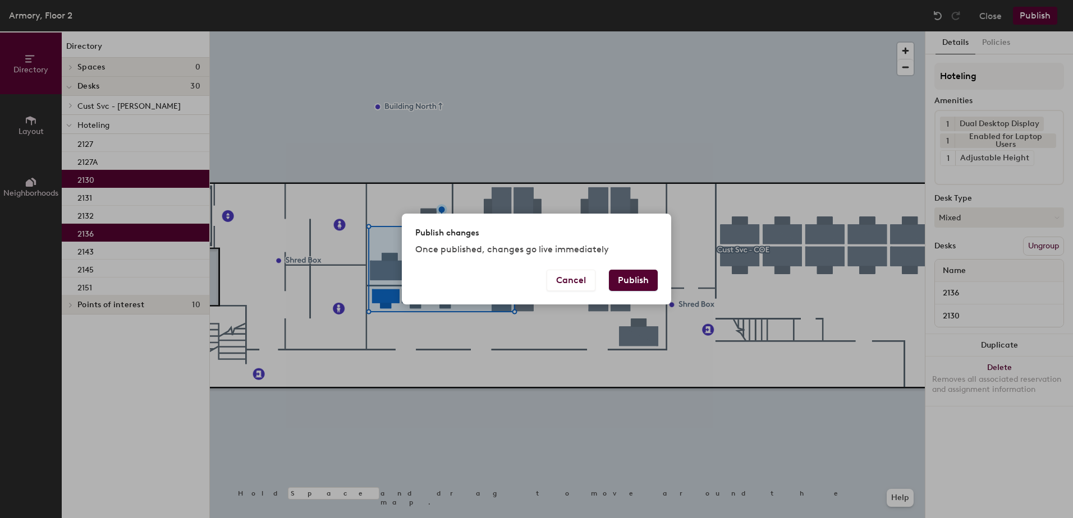
drag, startPoint x: 626, startPoint y: 296, endPoint x: 610, endPoint y: 306, distance: 18.7
click at [625, 296] on div "Cancel Publish" at bounding box center [536, 287] width 269 height 35
click at [645, 264] on div "Publish changes Once published, changes go live immediately" at bounding box center [536, 242] width 269 height 56
click at [627, 274] on button "Publish" at bounding box center [633, 280] width 49 height 21
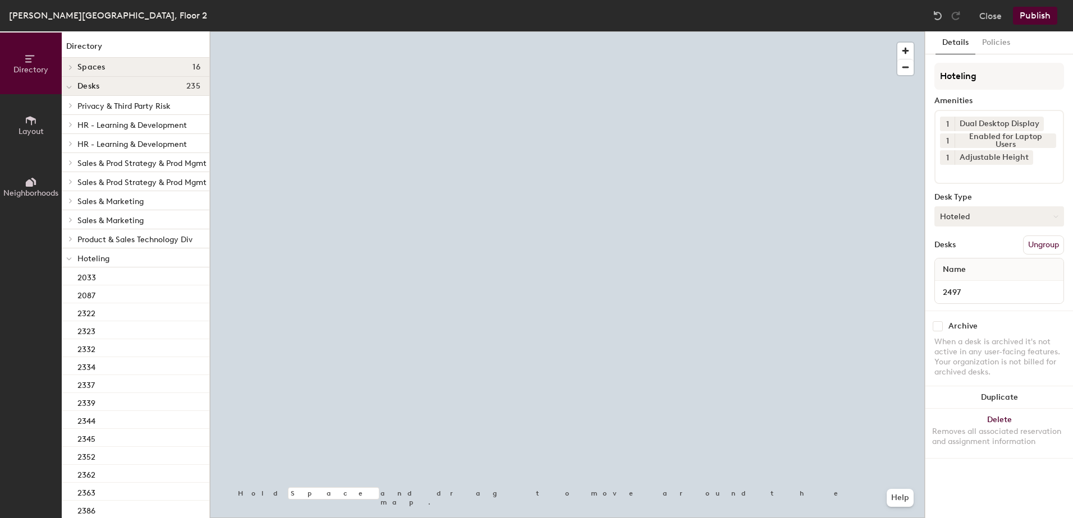
click at [960, 221] on button "Hoteled" at bounding box center [999, 216] width 130 height 20
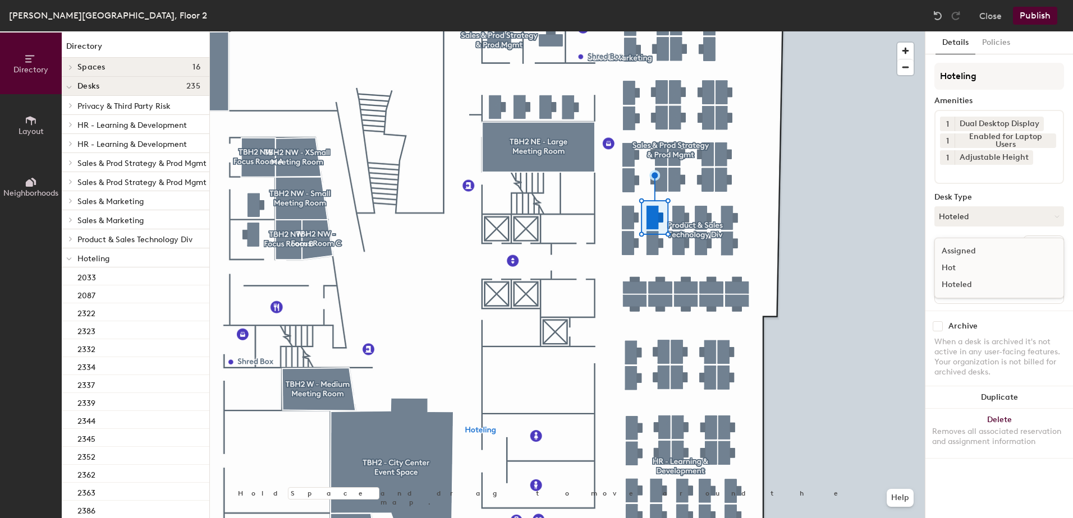
drag, startPoint x: 973, startPoint y: 256, endPoint x: 983, endPoint y: 259, distance: 10.5
click at [974, 256] on div "Assigned" at bounding box center [991, 251] width 112 height 17
click at [1055, 251] on button "Ungroup" at bounding box center [1043, 245] width 41 height 19
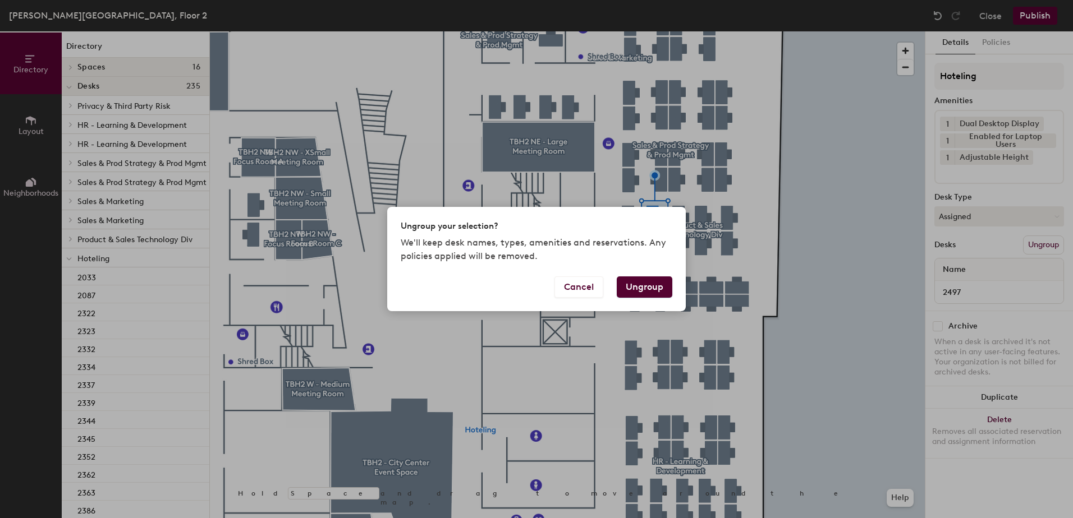
click at [652, 287] on button "Ungroup" at bounding box center [644, 287] width 56 height 21
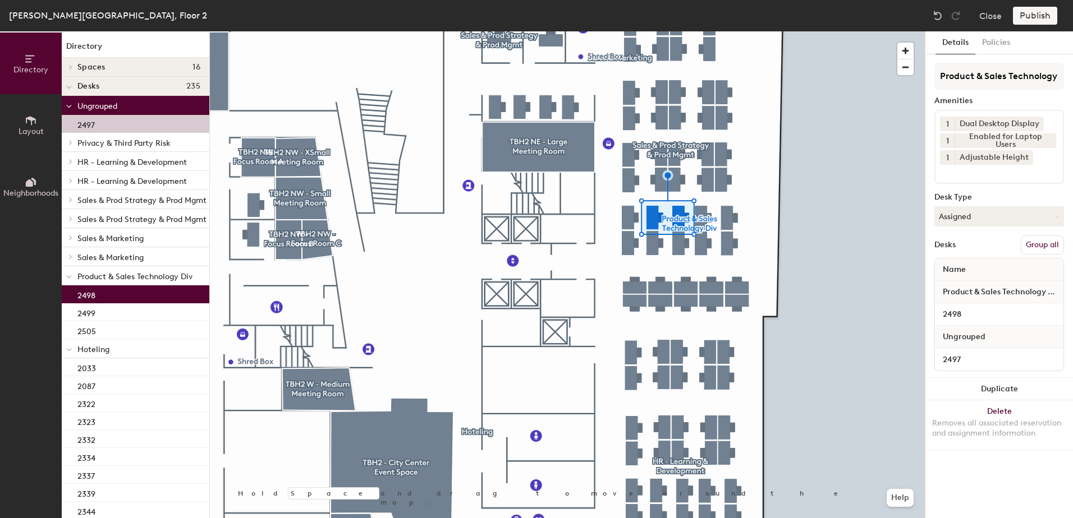
drag, startPoint x: 1039, startPoint y: 243, endPoint x: 1041, endPoint y: 232, distance: 10.8
click at [1040, 242] on button "Group all" at bounding box center [1041, 245] width 43 height 19
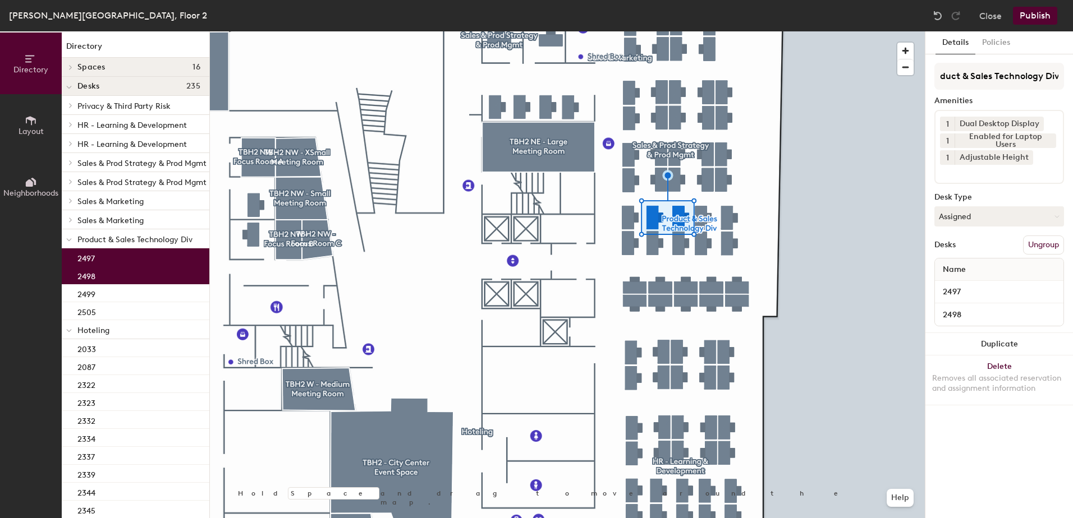
click at [1037, 19] on button "Publish" at bounding box center [1034, 16] width 44 height 18
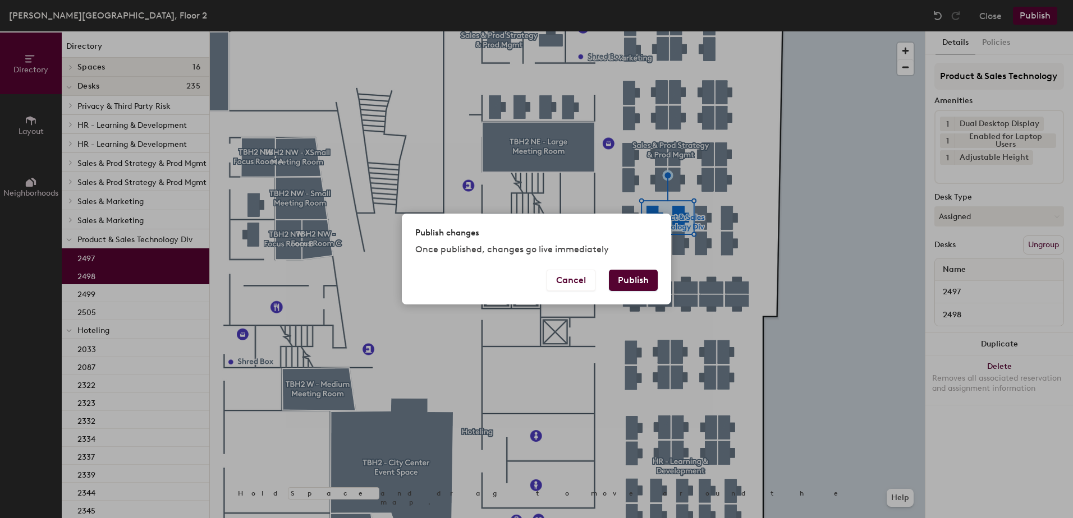
drag, startPoint x: 656, startPoint y: 278, endPoint x: 643, endPoint y: 279, distance: 12.9
click at [650, 276] on div "Cancel Publish" at bounding box center [536, 287] width 269 height 35
click at [617, 278] on button "Publish" at bounding box center [633, 280] width 49 height 21
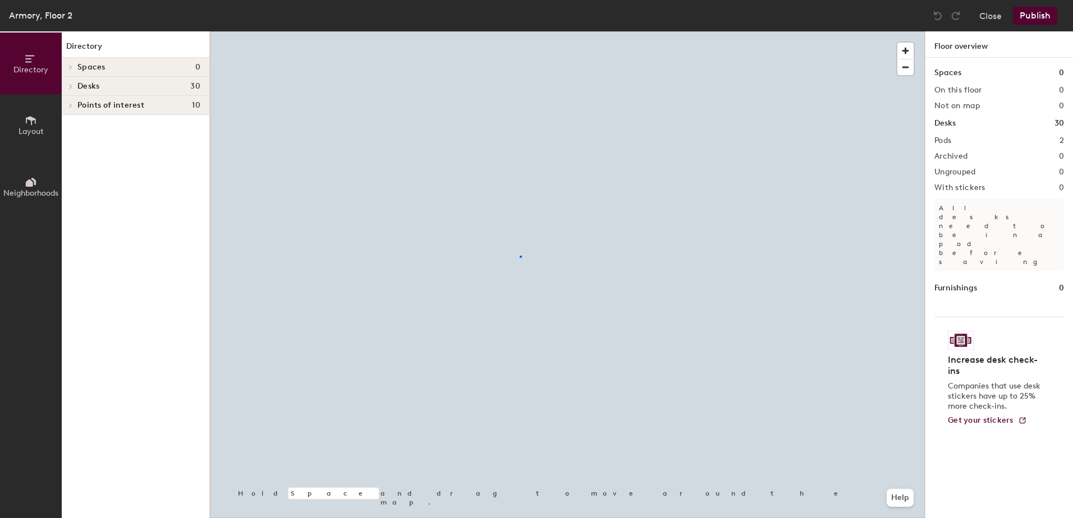
click at [519, 31] on div at bounding box center [567, 31] width 715 height 0
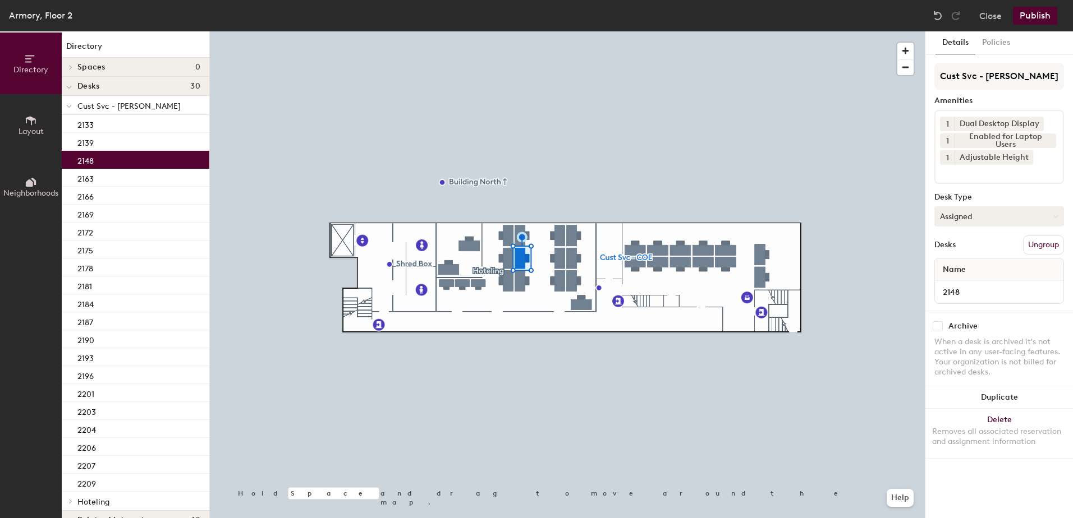
drag, startPoint x: 942, startPoint y: 216, endPoint x: 949, endPoint y: 224, distance: 10.4
click at [944, 219] on button "Assigned" at bounding box center [999, 216] width 130 height 20
click at [973, 287] on div "Hoteled" at bounding box center [991, 285] width 112 height 17
click at [1041, 240] on button "Ungroup" at bounding box center [1043, 245] width 41 height 19
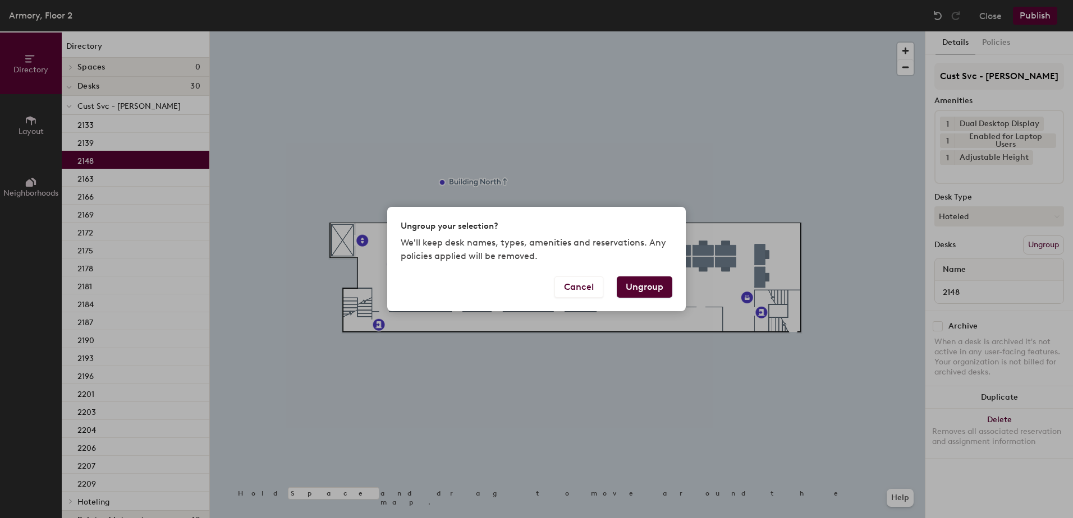
click at [637, 285] on button "Ungroup" at bounding box center [644, 287] width 56 height 21
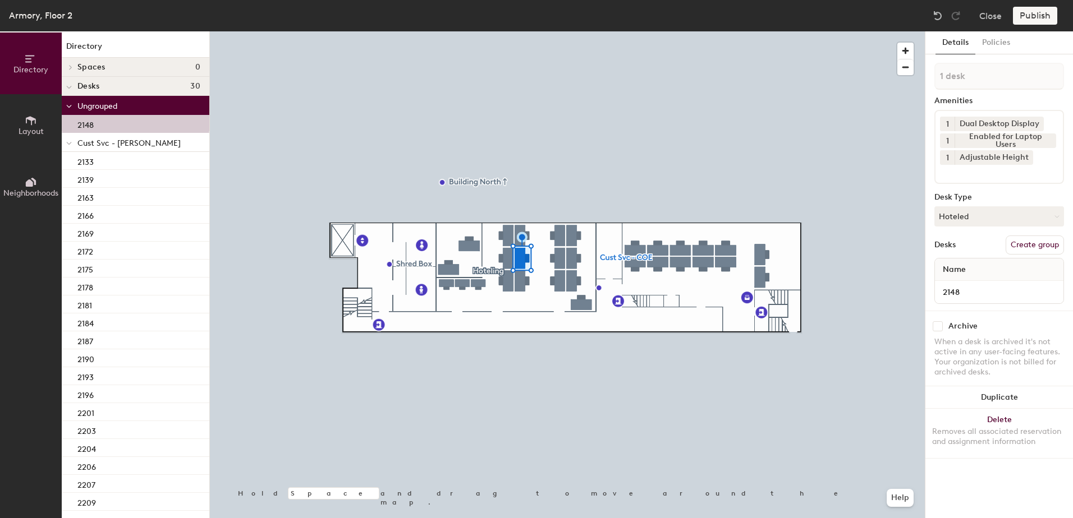
click at [67, 142] on icon at bounding box center [69, 143] width 6 height 4
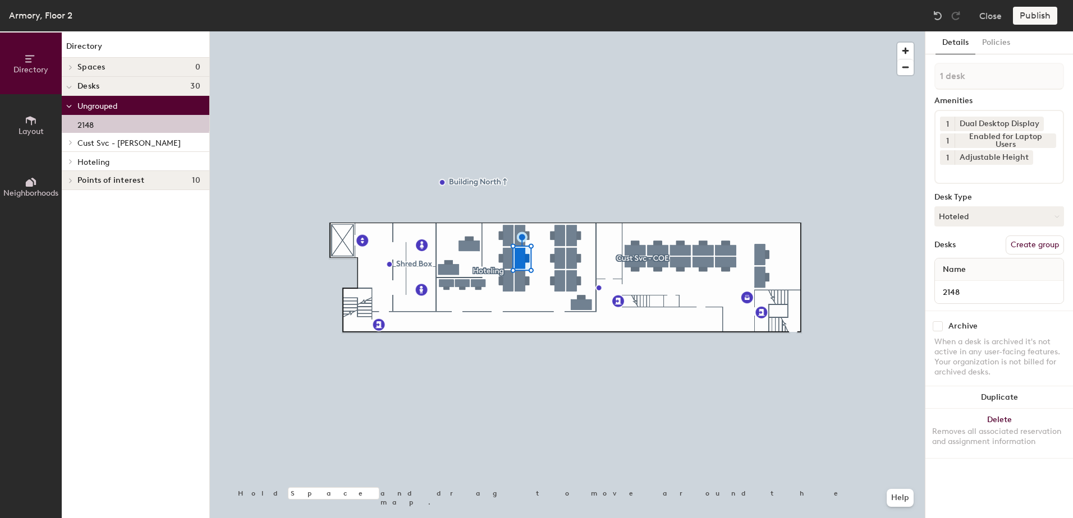
click at [70, 164] on div at bounding box center [69, 161] width 15 height 19
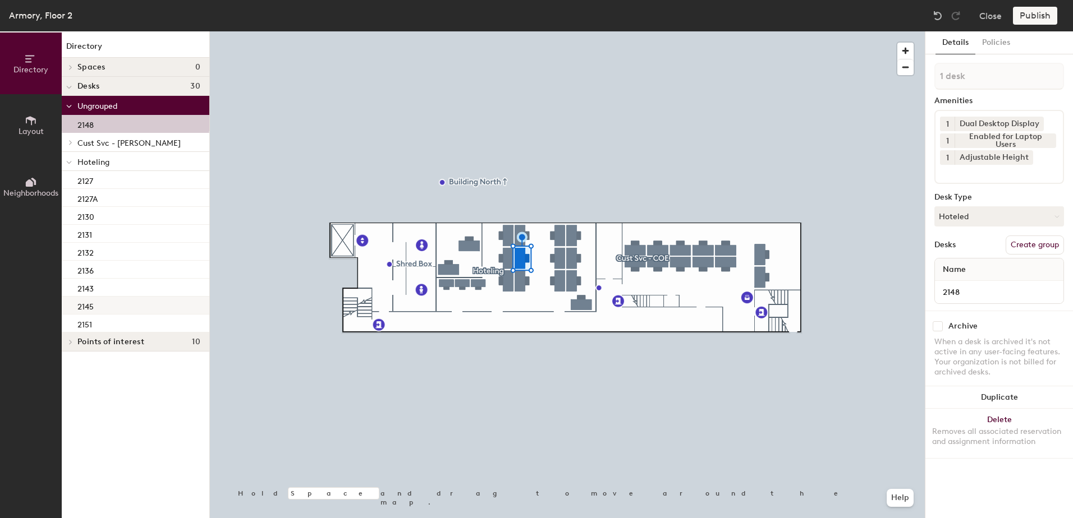
drag, startPoint x: 114, startPoint y: 304, endPoint x: 186, endPoint y: 312, distance: 72.2
click at [114, 303] on div "2145" at bounding box center [136, 306] width 148 height 18
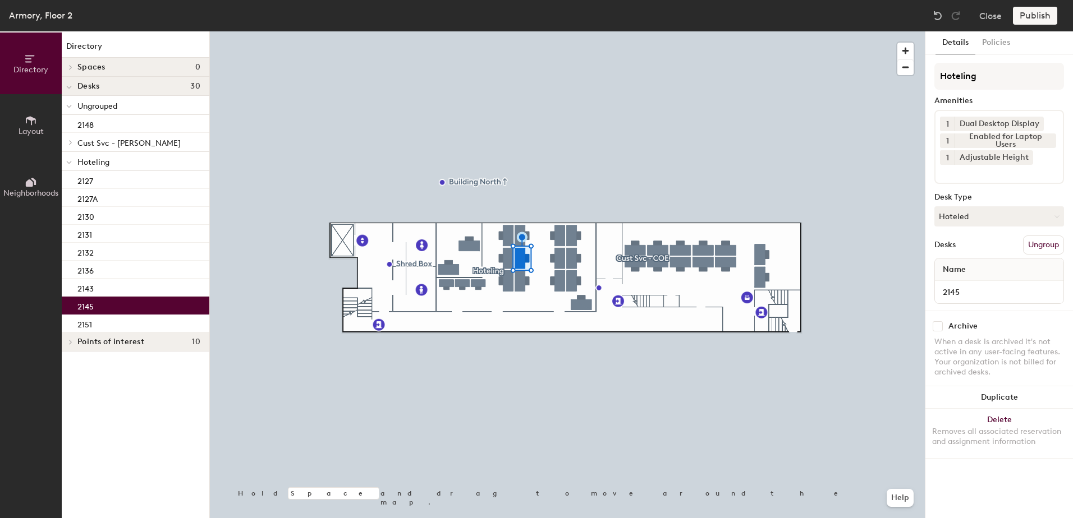
click at [537, 31] on div at bounding box center [567, 31] width 715 height 0
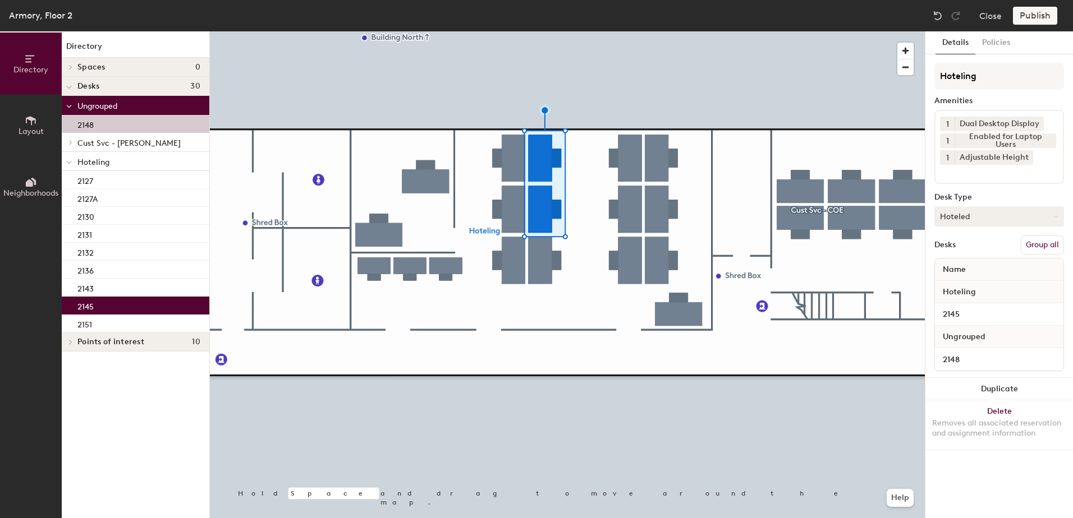
click at [1033, 238] on button "Group all" at bounding box center [1041, 245] width 43 height 19
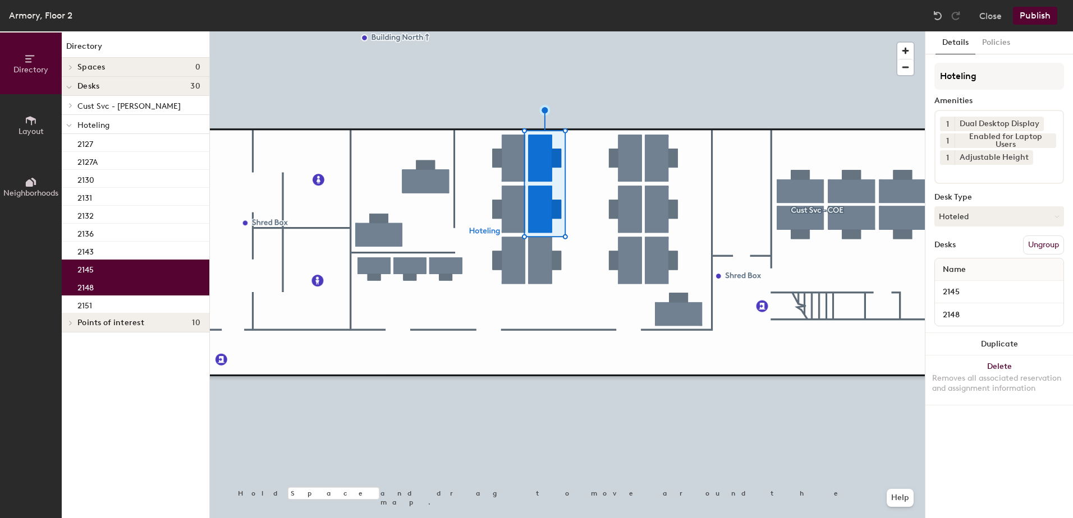
click at [1034, 20] on button "Publish" at bounding box center [1034, 16] width 44 height 18
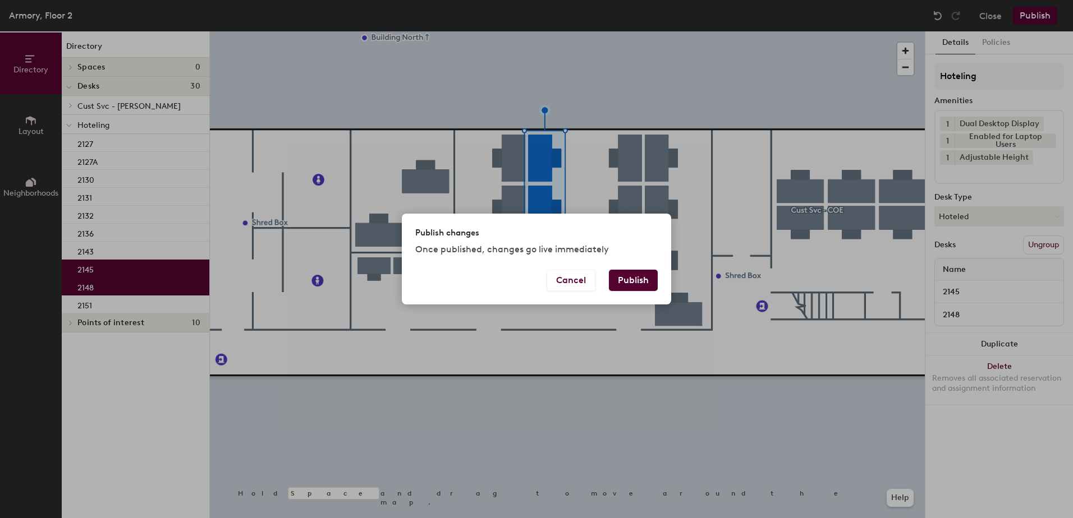
click at [632, 280] on button "Publish" at bounding box center [633, 280] width 49 height 21
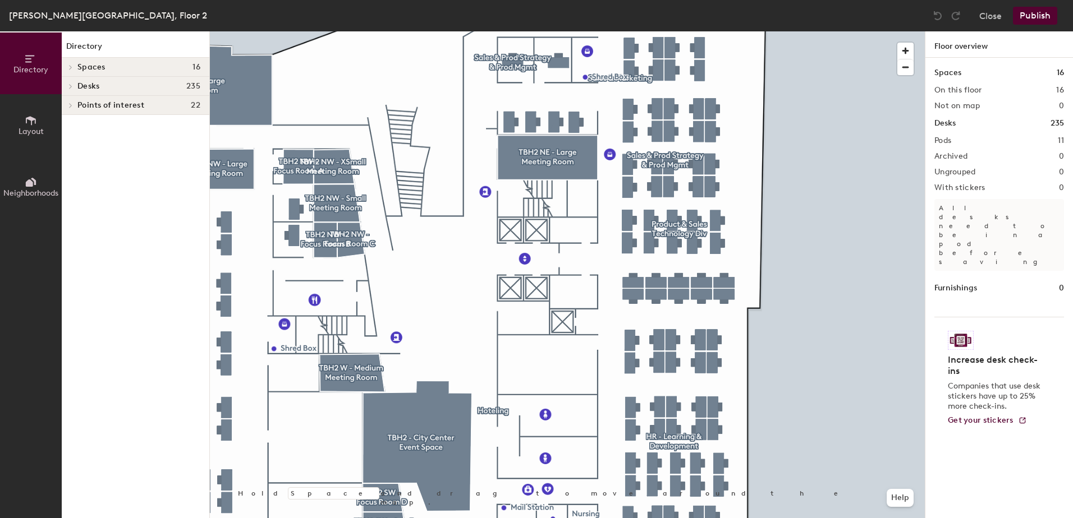
click at [631, 31] on div at bounding box center [567, 31] width 715 height 0
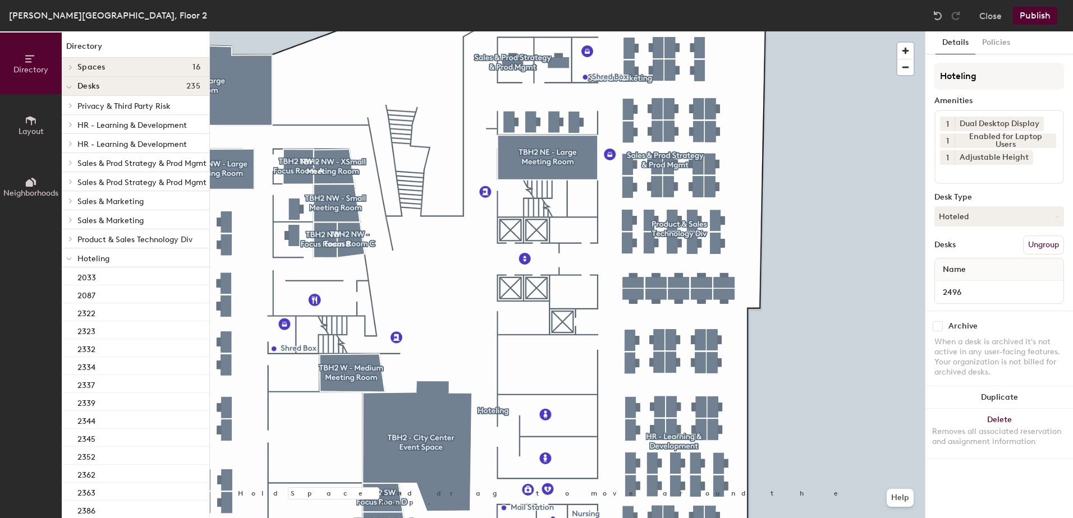
drag, startPoint x: 998, startPoint y: 217, endPoint x: 998, endPoint y: 230, distance: 13.5
click at [998, 219] on button "Hoteled" at bounding box center [999, 216] width 130 height 20
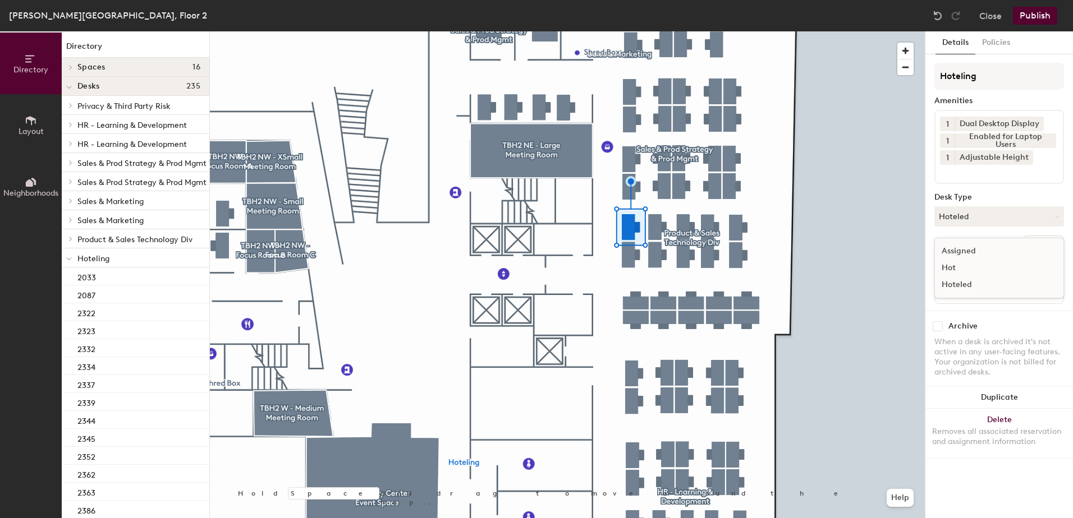
click at [998, 249] on div "Assigned" at bounding box center [991, 251] width 112 height 17
click at [1042, 238] on button "Ungroup" at bounding box center [1043, 245] width 41 height 19
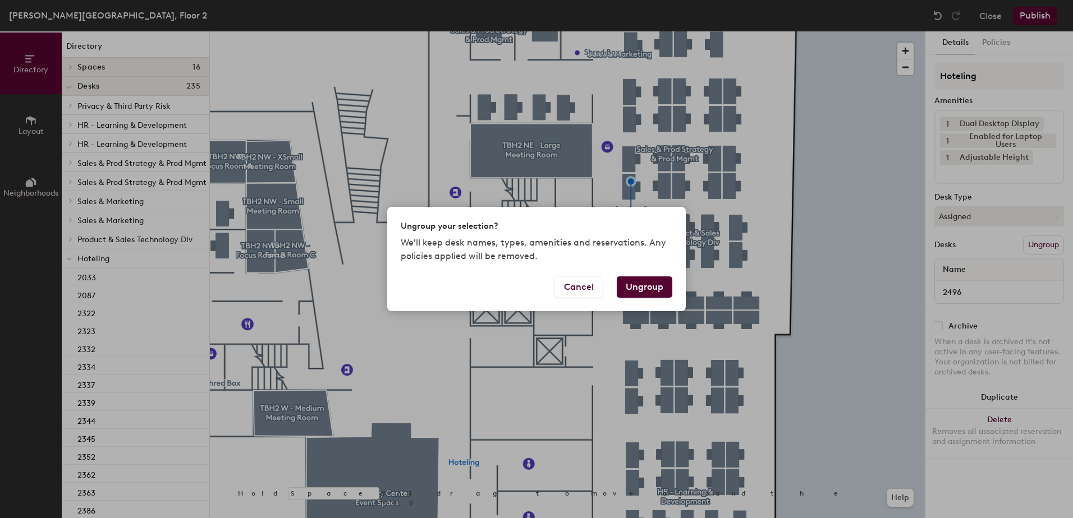
click at [657, 283] on button "Ungroup" at bounding box center [644, 287] width 56 height 21
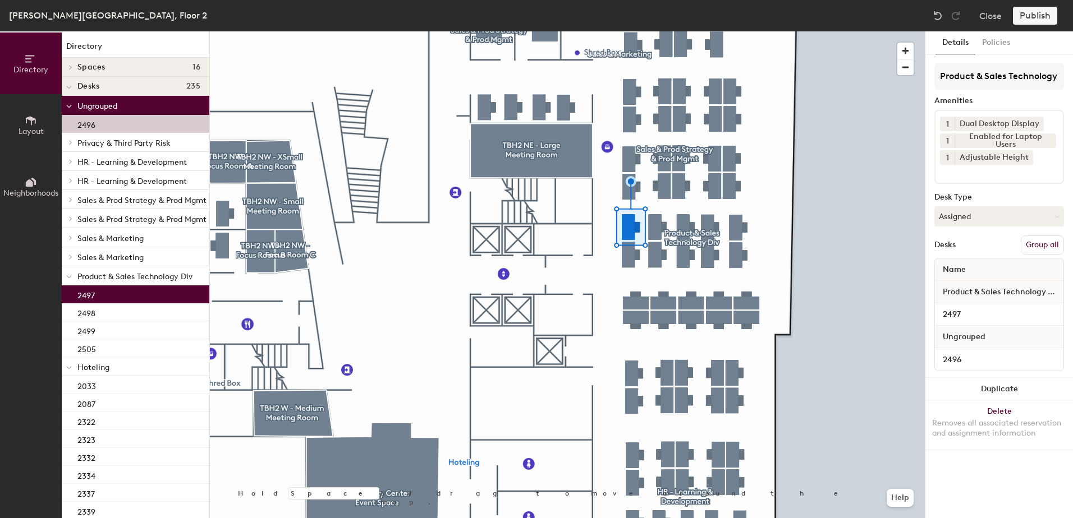
drag, startPoint x: 1037, startPoint y: 247, endPoint x: 1007, endPoint y: 165, distance: 87.8
click at [1037, 245] on button "Group all" at bounding box center [1041, 245] width 43 height 19
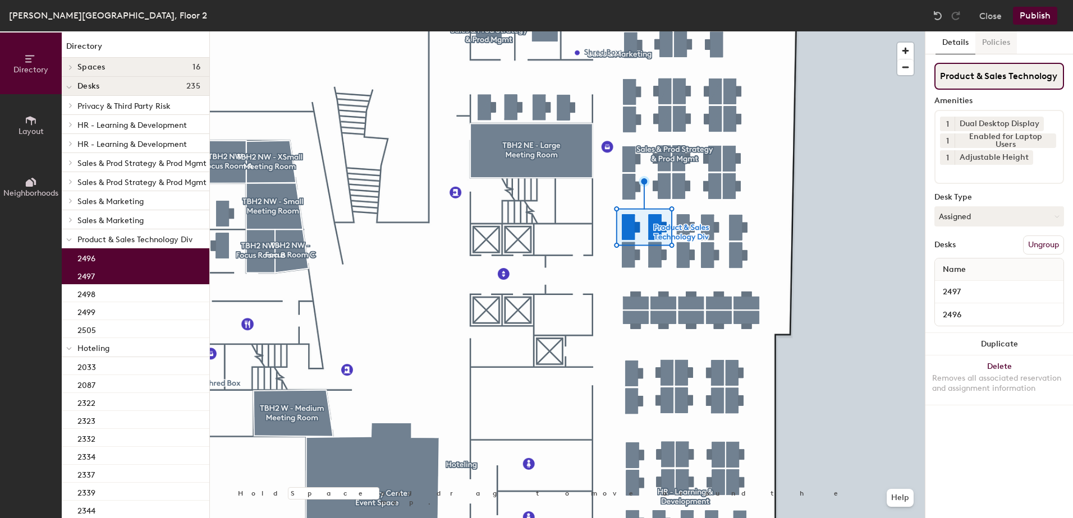
scroll to position [0, 14]
click at [1042, 11] on button "Publish" at bounding box center [1034, 16] width 44 height 18
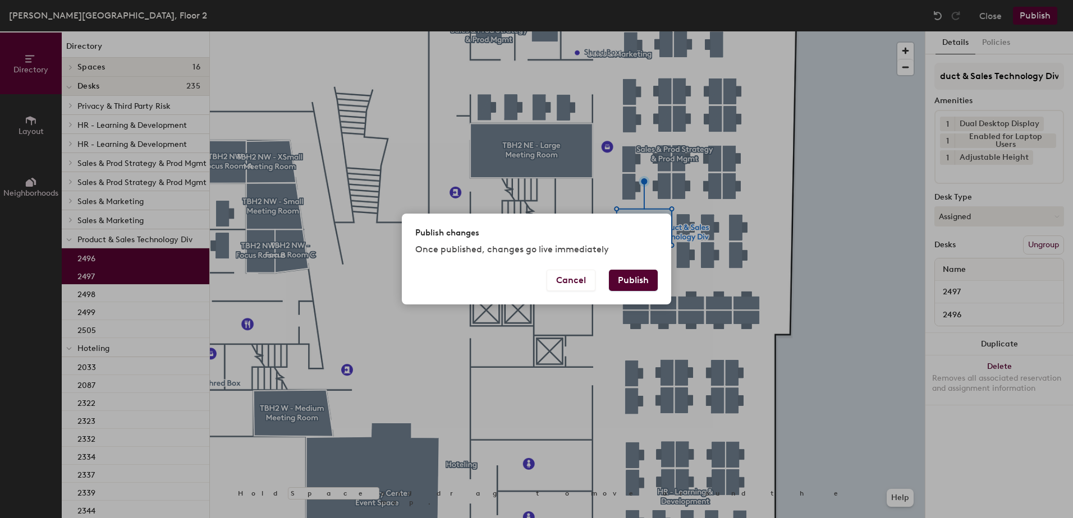
scroll to position [0, 0]
click at [652, 274] on button "Publish" at bounding box center [633, 280] width 49 height 21
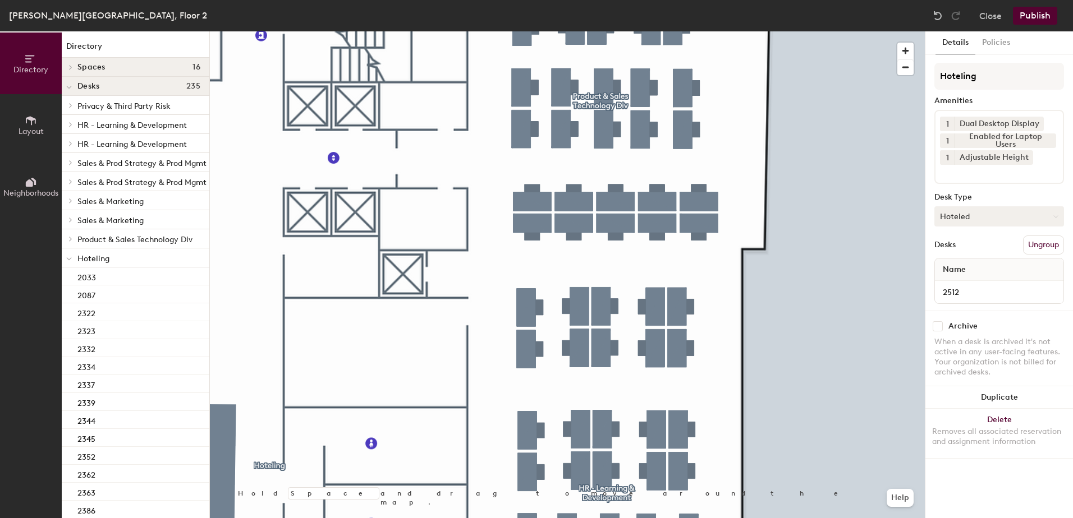
click at [981, 224] on button "Hoteled" at bounding box center [999, 216] width 130 height 20
click at [982, 252] on div "Assigned" at bounding box center [991, 251] width 112 height 17
click at [1049, 243] on button "Ungroup" at bounding box center [1043, 245] width 41 height 19
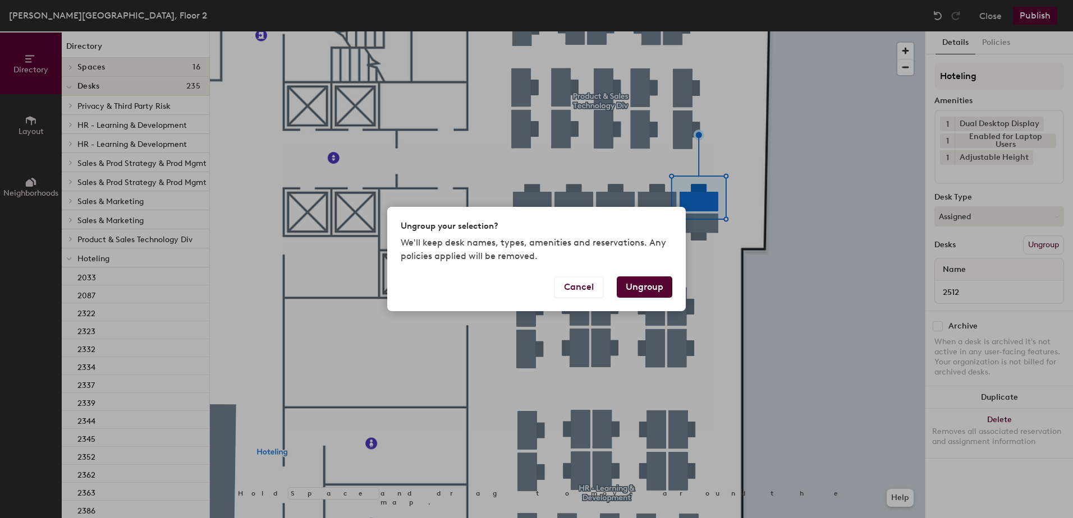
click at [649, 282] on button "Ungroup" at bounding box center [644, 287] width 56 height 21
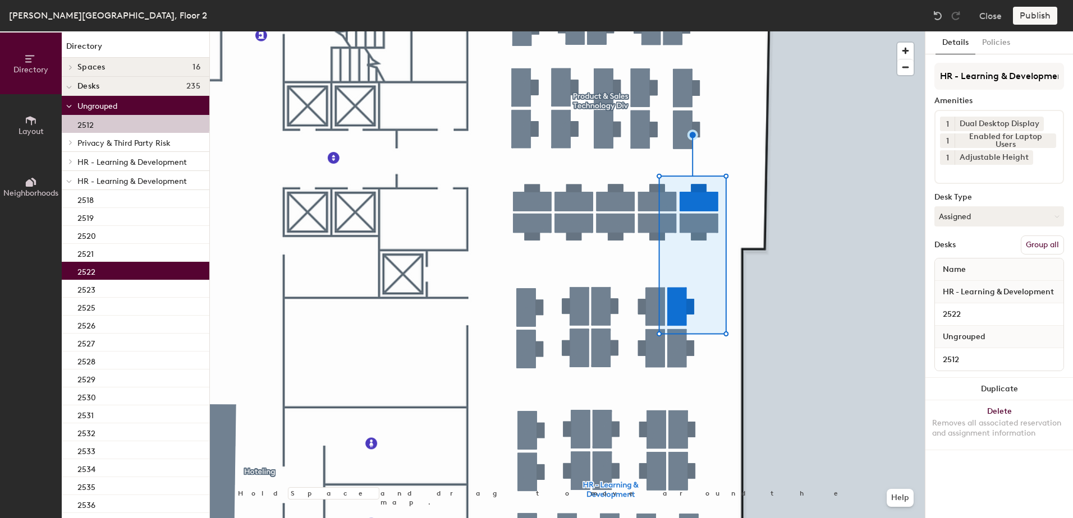
click at [1035, 246] on button "Group all" at bounding box center [1041, 245] width 43 height 19
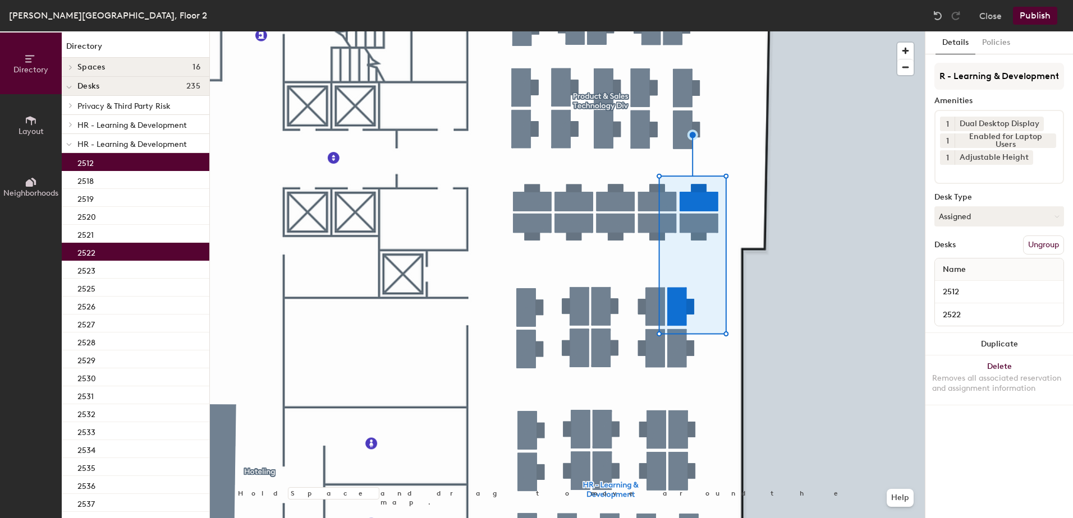
click at [1035, 23] on button "Publish" at bounding box center [1034, 16] width 44 height 18
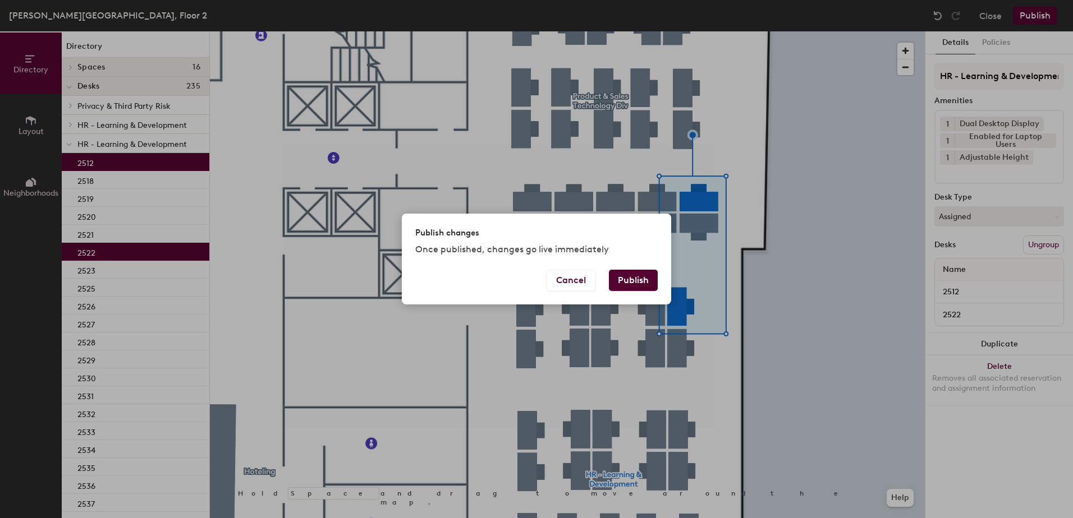
click at [620, 273] on button "Publish" at bounding box center [633, 280] width 49 height 21
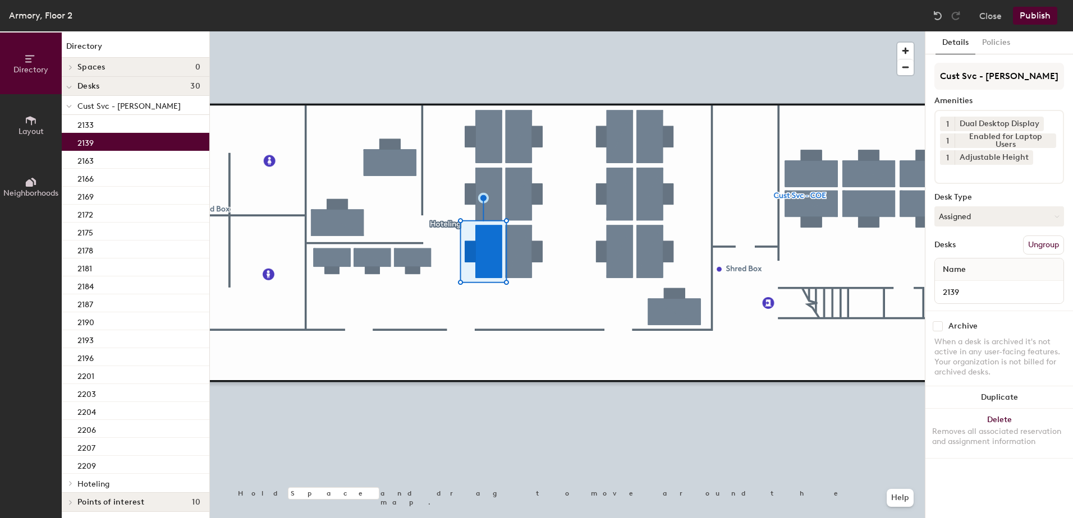
click at [976, 225] on button "Assigned" at bounding box center [999, 216] width 130 height 20
click at [979, 279] on div "Hoteled" at bounding box center [991, 285] width 112 height 17
click at [1047, 241] on button "Ungroup" at bounding box center [1043, 245] width 41 height 19
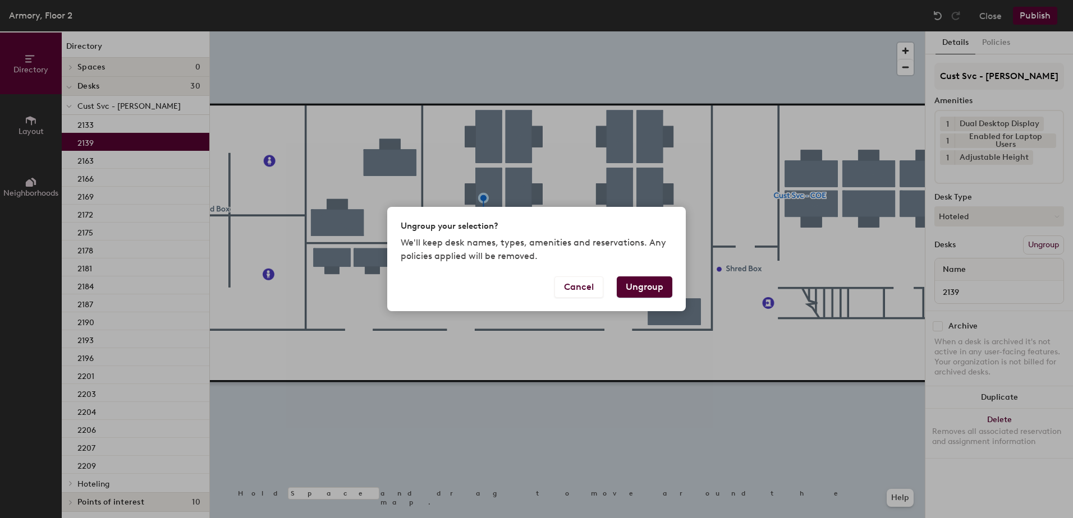
click at [648, 285] on button "Ungroup" at bounding box center [644, 287] width 56 height 21
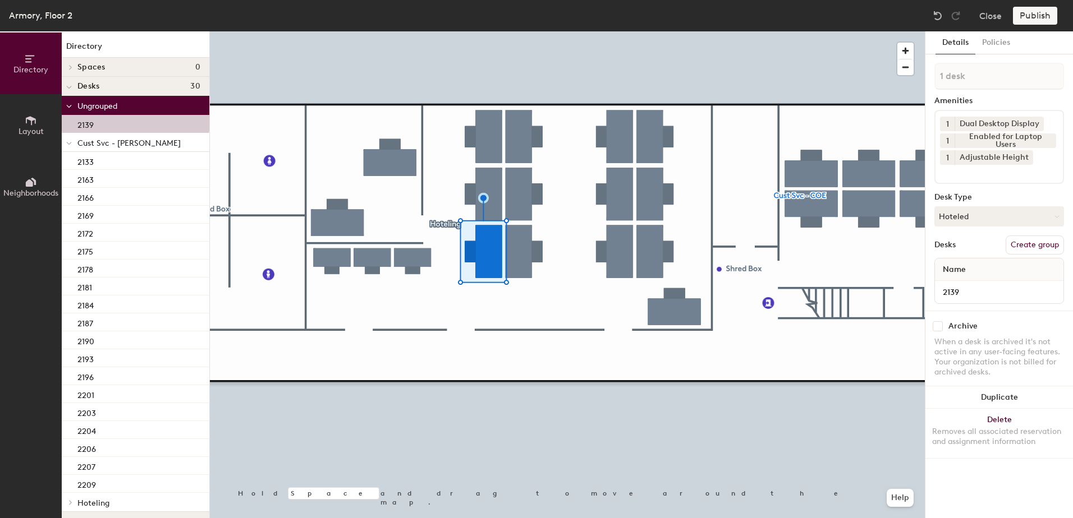
click at [66, 144] on div at bounding box center [69, 142] width 15 height 19
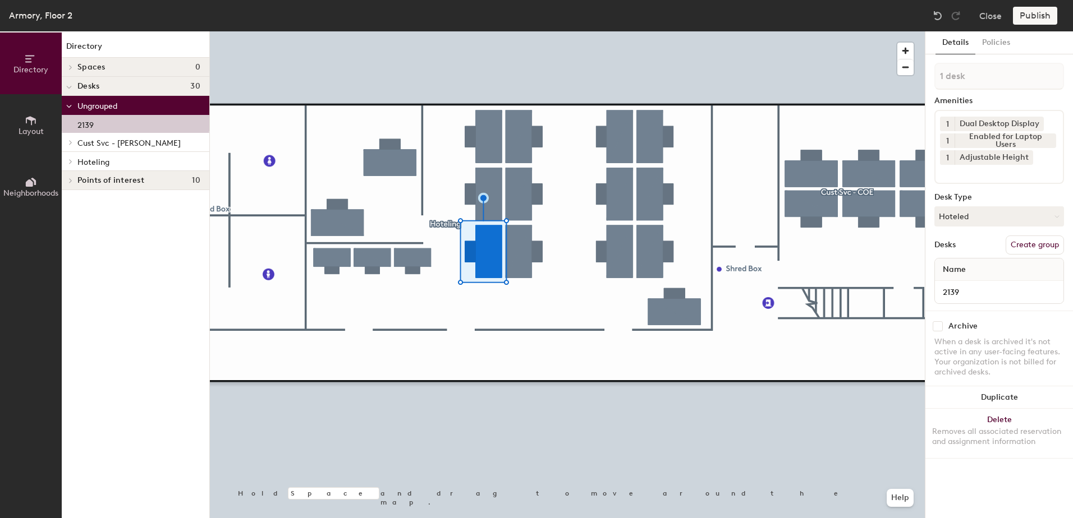
click at [70, 168] on div at bounding box center [69, 161] width 15 height 19
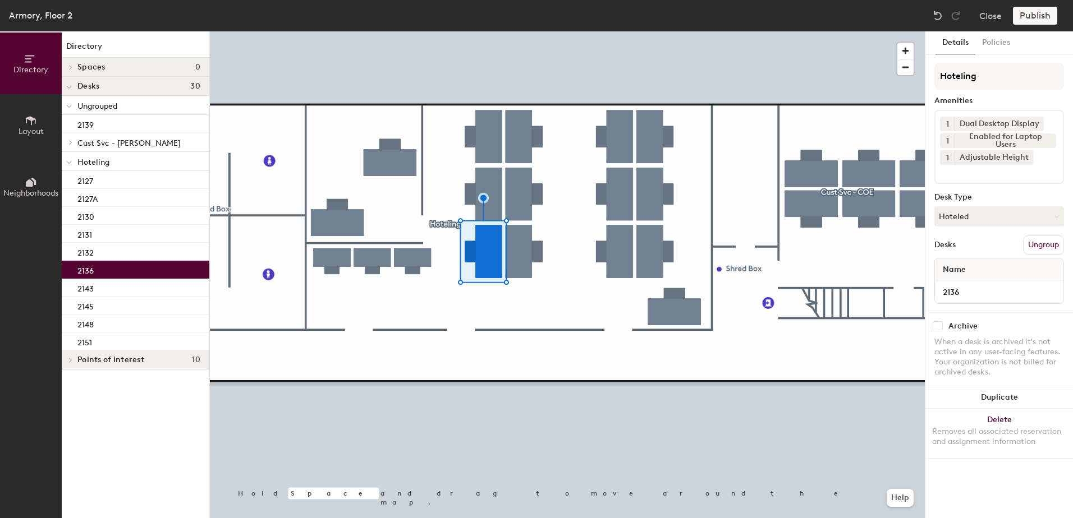
click at [112, 269] on div "2136" at bounding box center [136, 270] width 148 height 18
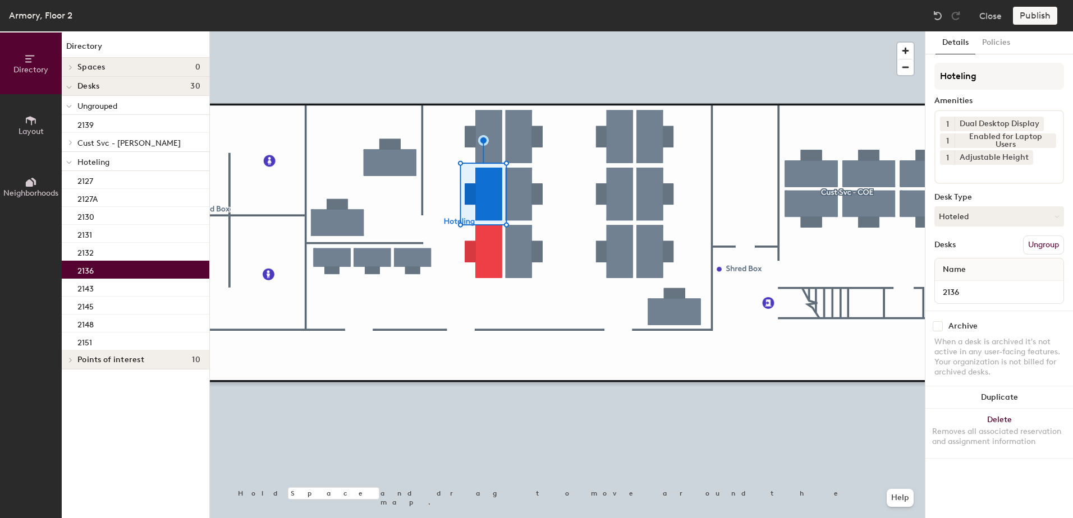
click at [490, 31] on div at bounding box center [567, 31] width 715 height 0
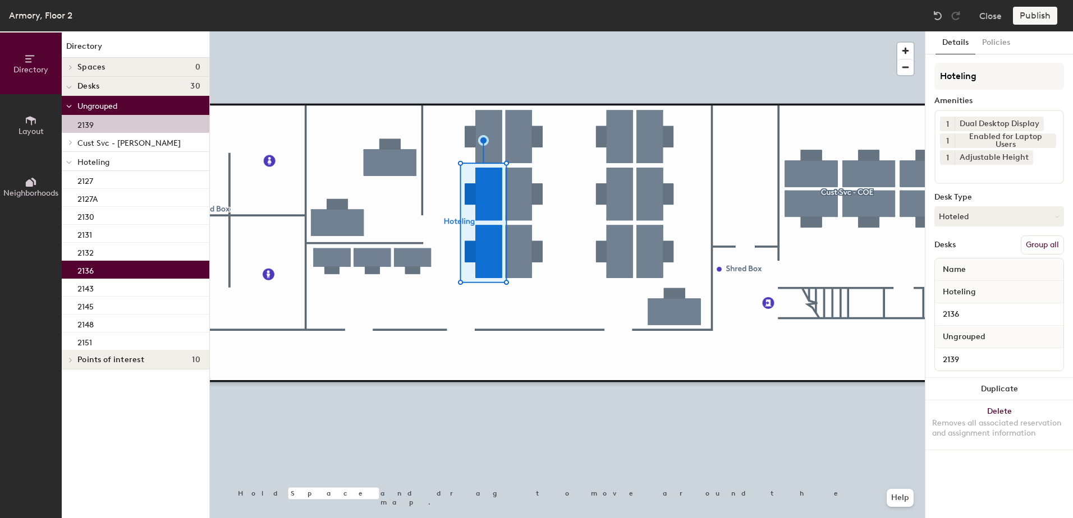
click at [1042, 239] on button "Group all" at bounding box center [1041, 245] width 43 height 19
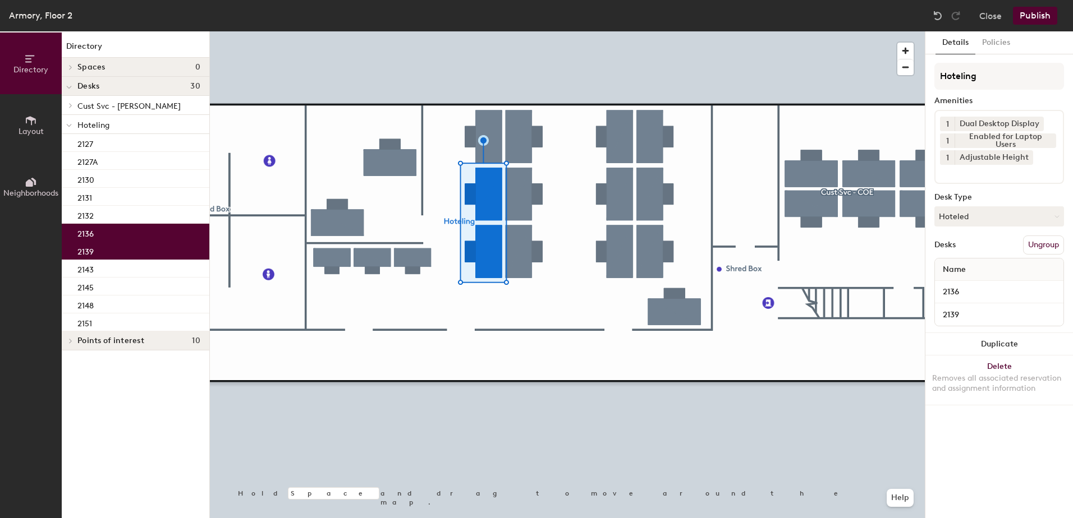
click at [1029, 14] on button "Publish" at bounding box center [1034, 16] width 44 height 18
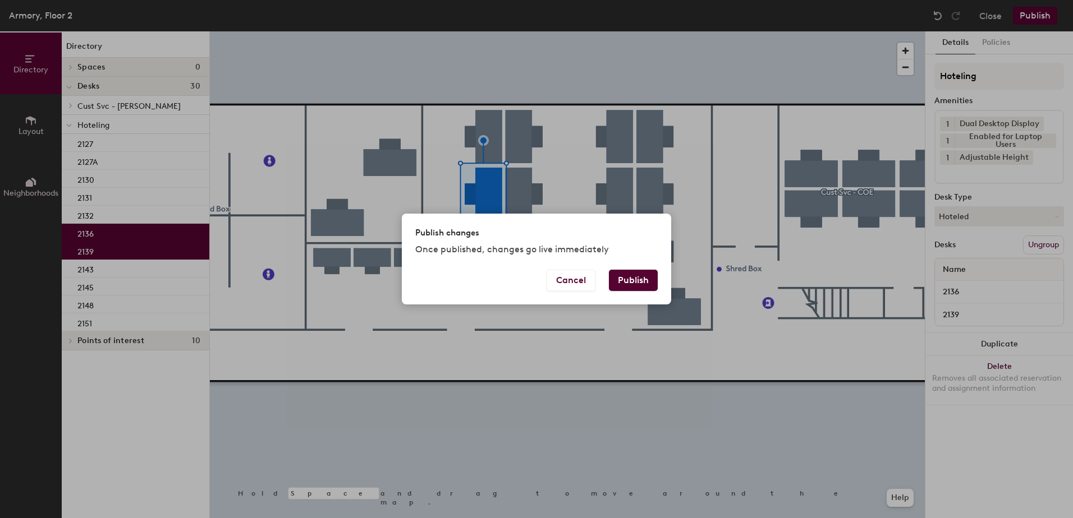
click at [625, 285] on button "Publish" at bounding box center [633, 280] width 49 height 21
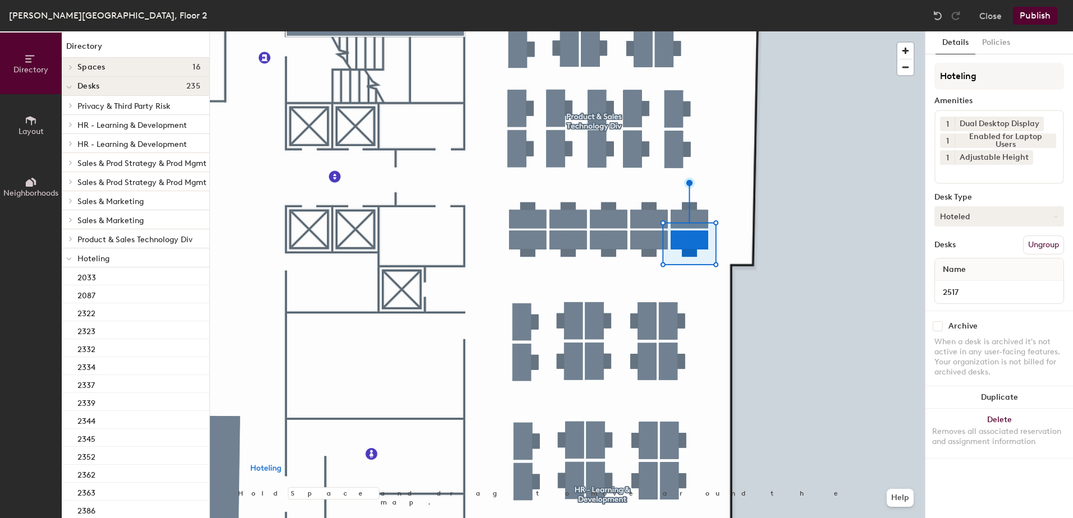
click at [1005, 224] on button "Hoteled" at bounding box center [999, 216] width 130 height 20
click at [1004, 251] on div "Assigned" at bounding box center [991, 251] width 112 height 17
click at [1033, 248] on button "Ungroup" at bounding box center [1043, 245] width 41 height 19
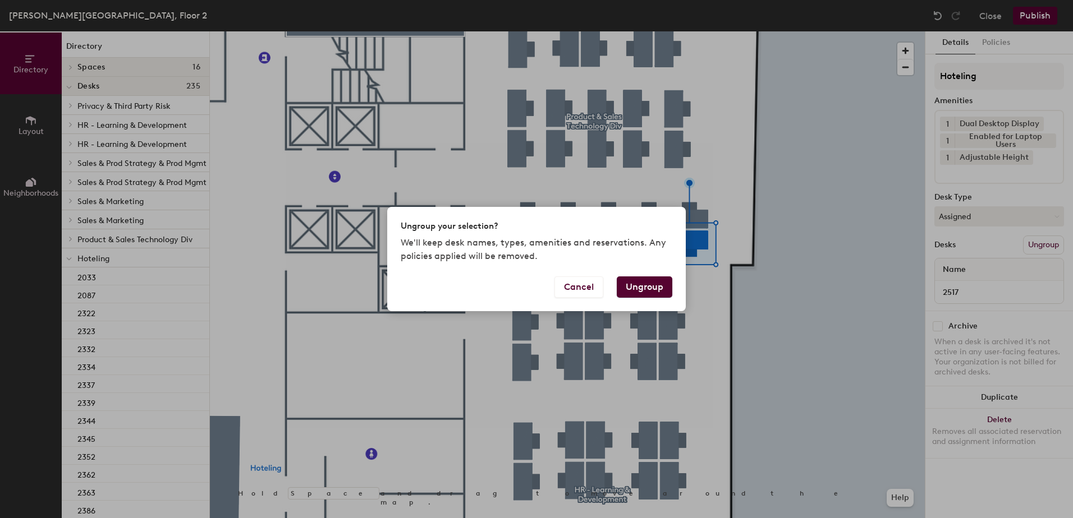
click at [646, 284] on button "Ungroup" at bounding box center [644, 287] width 56 height 21
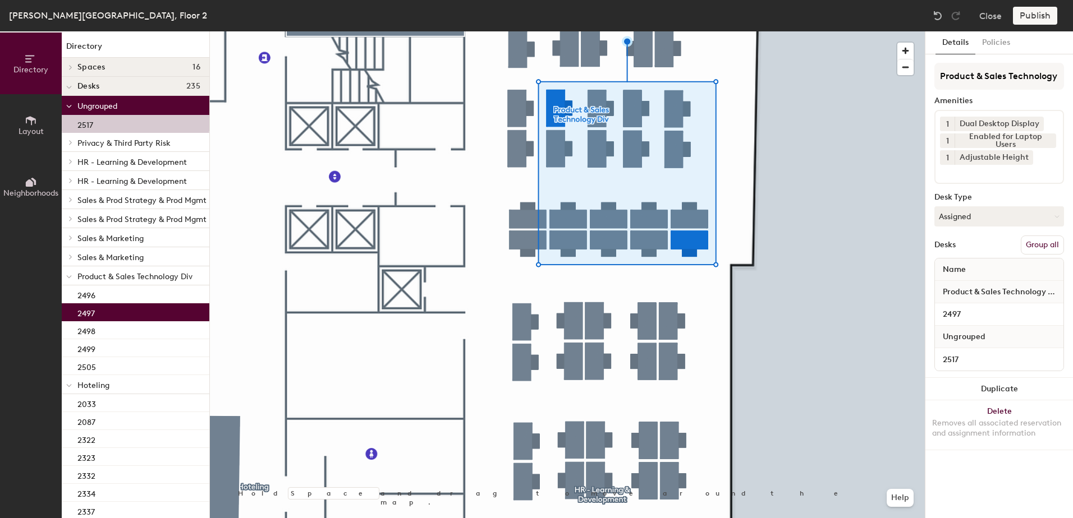
click at [1041, 241] on button "Group all" at bounding box center [1041, 245] width 43 height 19
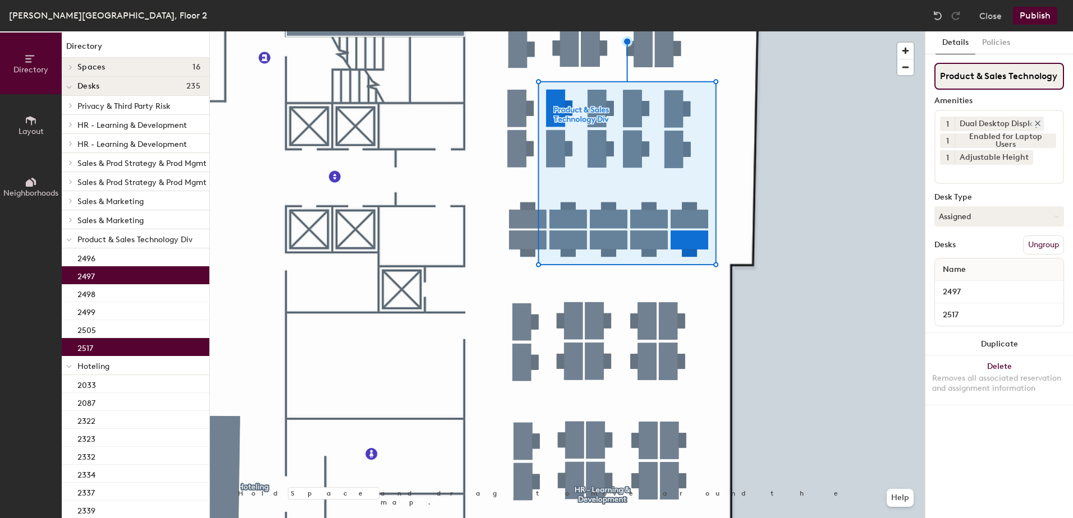
scroll to position [0, 14]
click at [1029, 10] on button "Publish" at bounding box center [1034, 16] width 44 height 18
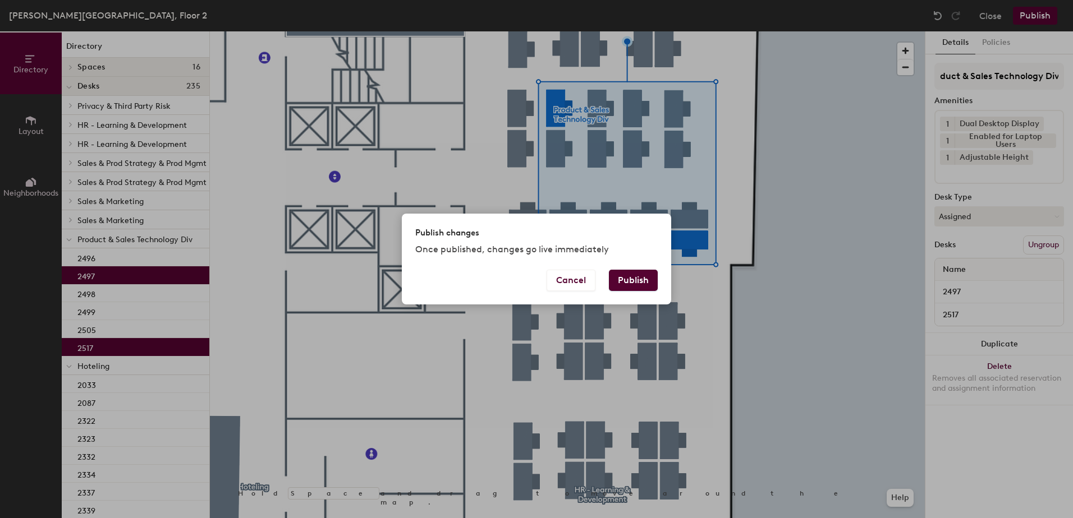
scroll to position [0, 0]
click at [646, 282] on button "Publish" at bounding box center [633, 280] width 49 height 21
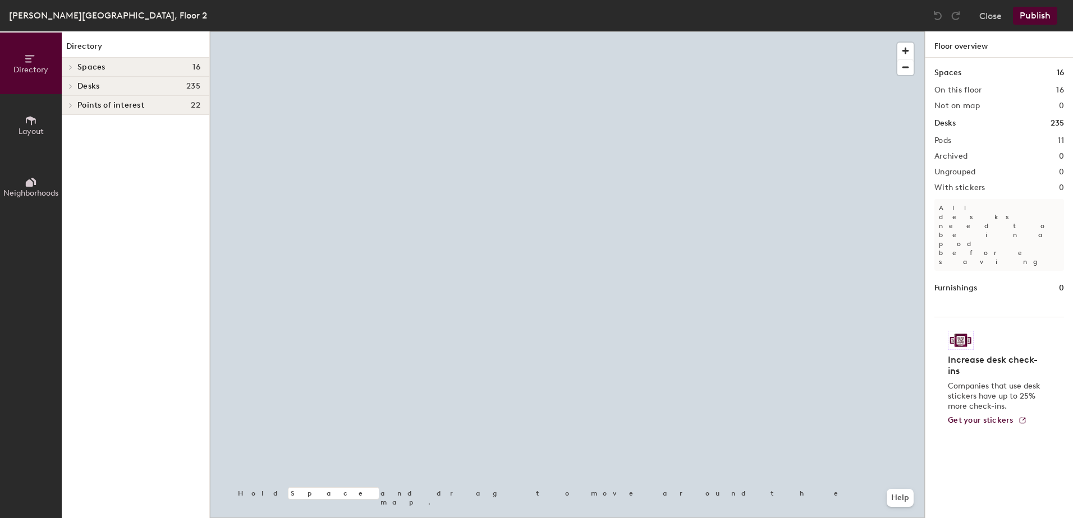
click at [658, 31] on div at bounding box center [567, 31] width 715 height 0
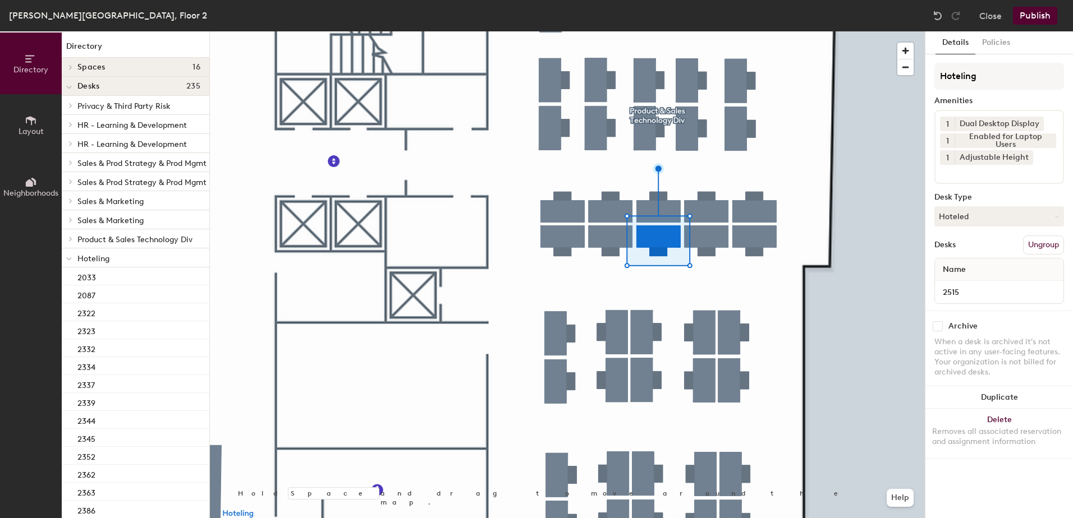
drag, startPoint x: 977, startPoint y: 220, endPoint x: 979, endPoint y: 234, distance: 14.9
click at [978, 222] on button "Hoteled" at bounding box center [999, 216] width 130 height 20
click at [980, 257] on div "Assigned" at bounding box center [991, 251] width 112 height 17
drag, startPoint x: 1033, startPoint y: 245, endPoint x: 1028, endPoint y: 250, distance: 7.5
click at [1033, 245] on button "Ungroup" at bounding box center [1043, 245] width 41 height 19
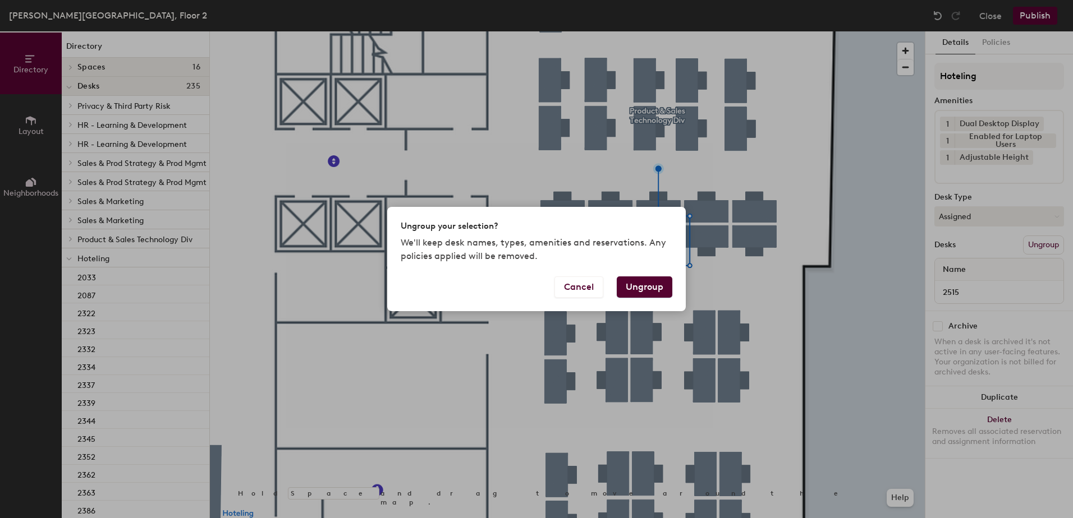
click at [646, 287] on button "Ungroup" at bounding box center [644, 287] width 56 height 21
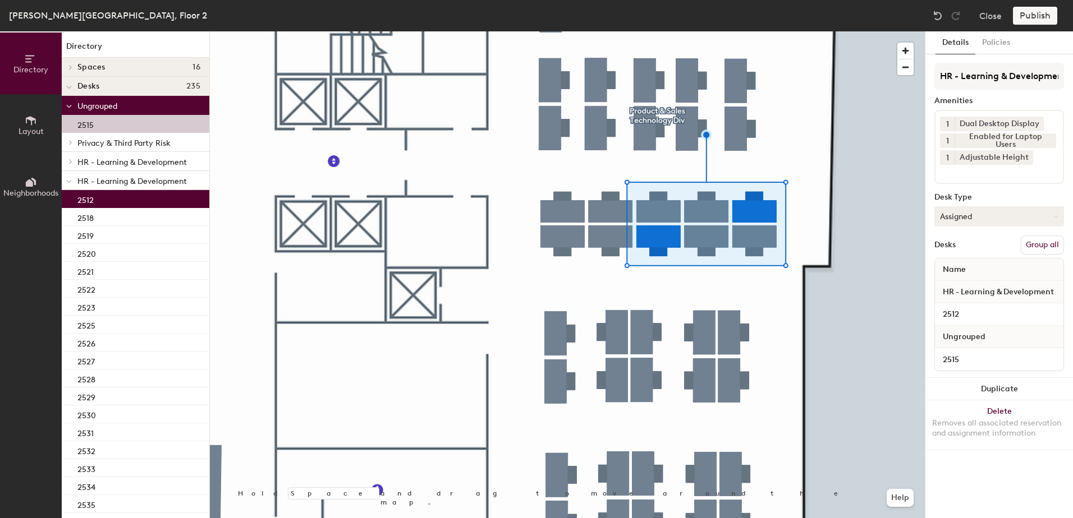
drag, startPoint x: 1029, startPoint y: 247, endPoint x: 1021, endPoint y: 213, distance: 34.7
click at [1030, 246] on button "Group all" at bounding box center [1041, 245] width 43 height 19
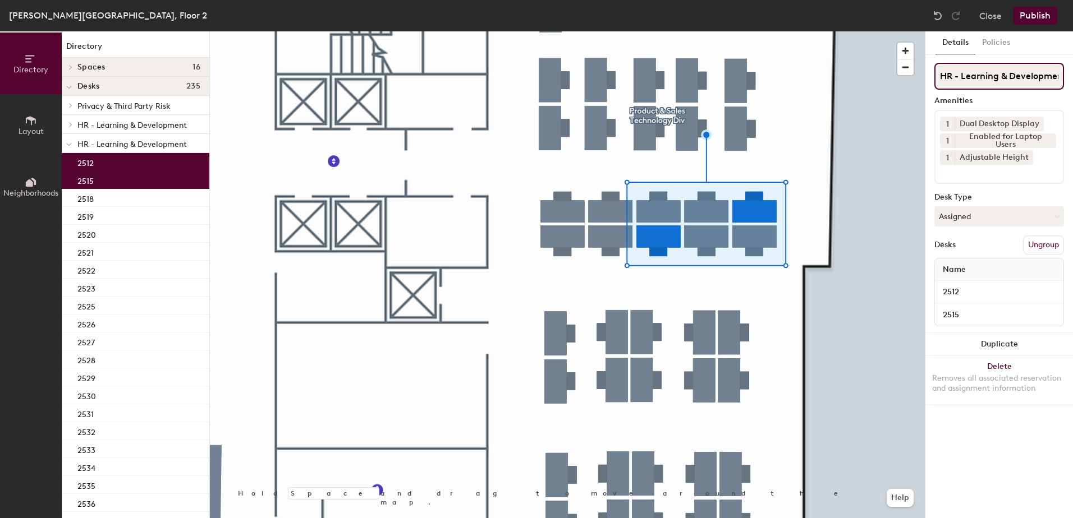
scroll to position [0, 7]
click at [1035, 17] on button "Publish" at bounding box center [1034, 16] width 44 height 18
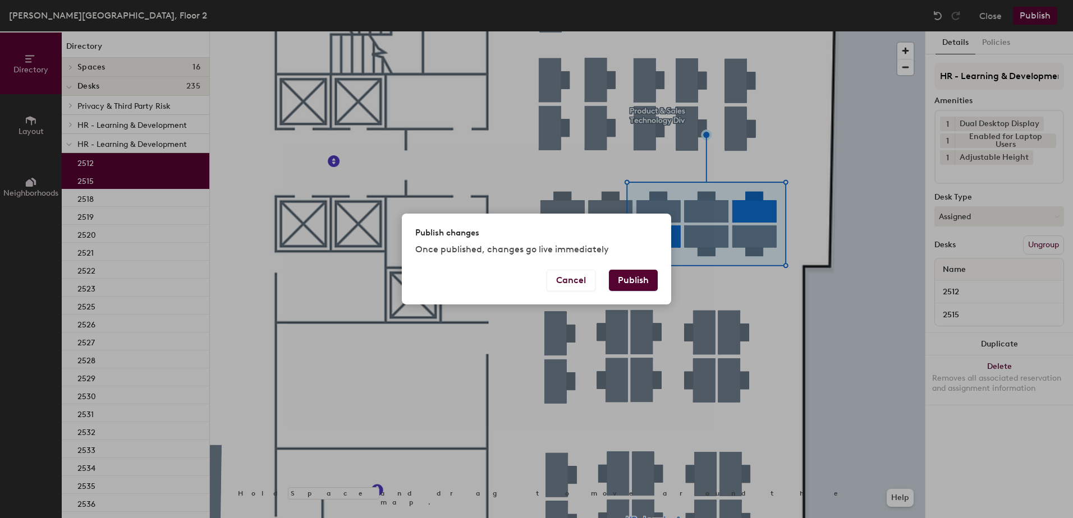
click at [639, 287] on button "Publish" at bounding box center [633, 280] width 49 height 21
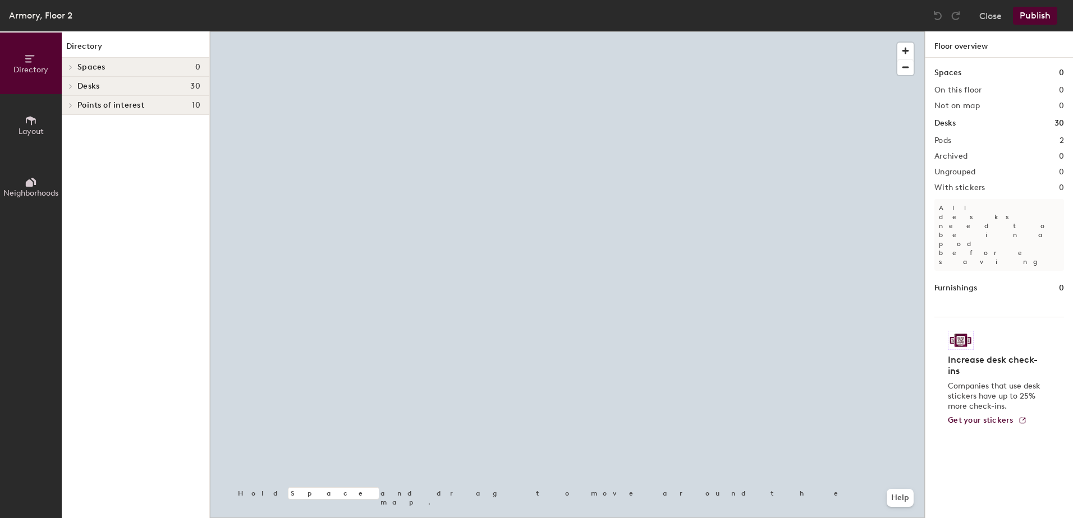
click at [570, 31] on div at bounding box center [567, 31] width 715 height 0
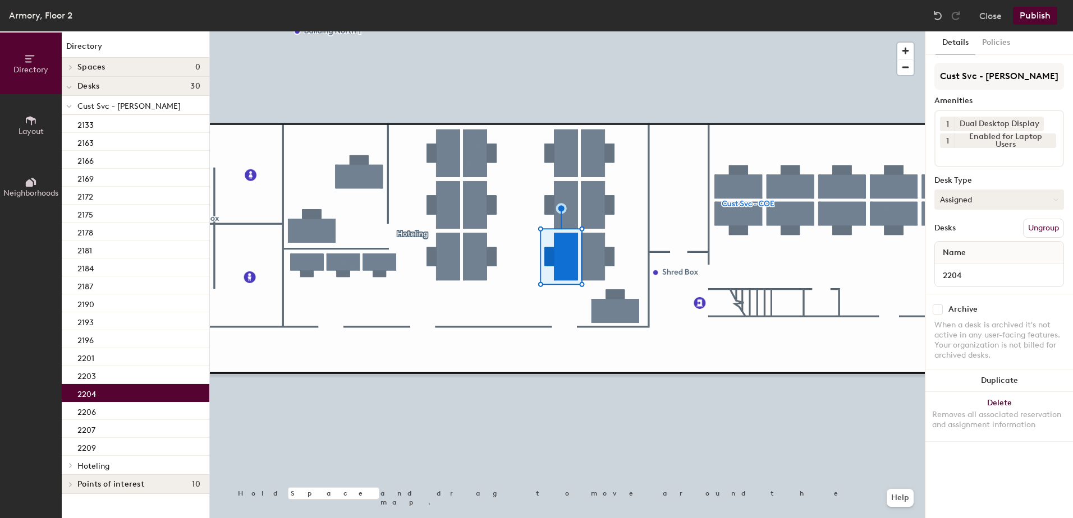
click at [970, 202] on button "Assigned" at bounding box center [999, 200] width 130 height 20
click at [954, 269] on div "Hoteled" at bounding box center [991, 268] width 112 height 17
click at [1037, 228] on button "Ungroup" at bounding box center [1043, 228] width 41 height 19
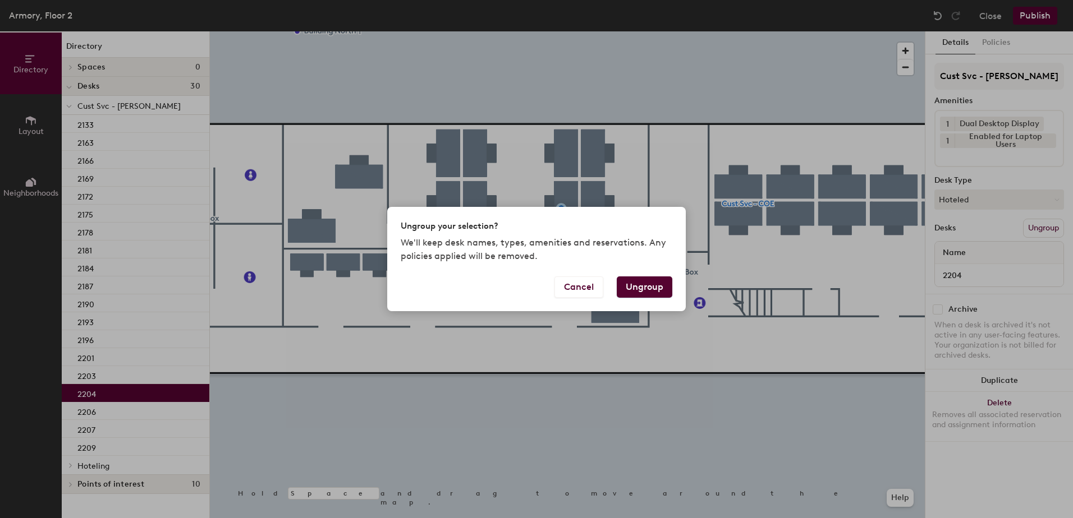
click at [634, 288] on button "Ungroup" at bounding box center [644, 287] width 56 height 21
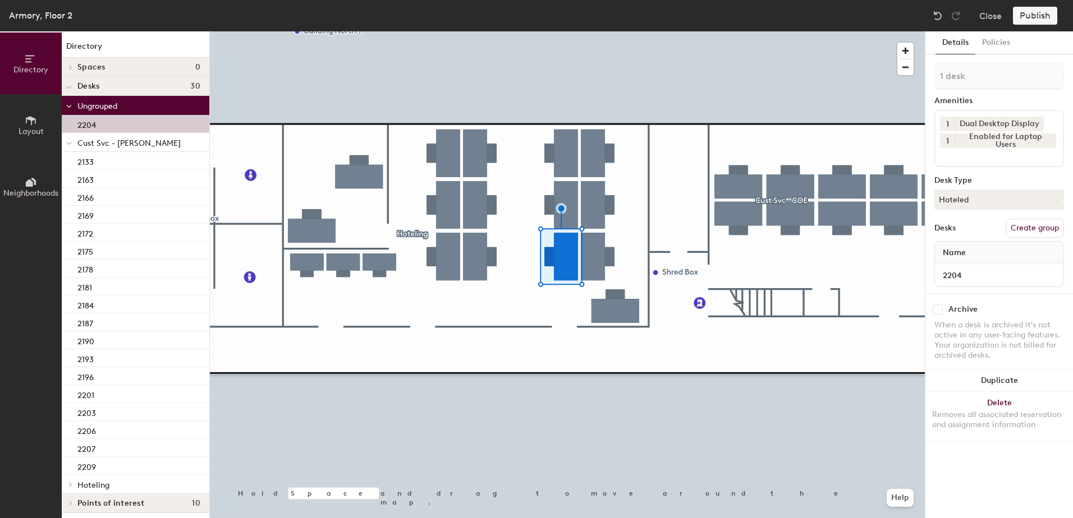
click at [67, 145] on icon at bounding box center [69, 143] width 6 height 4
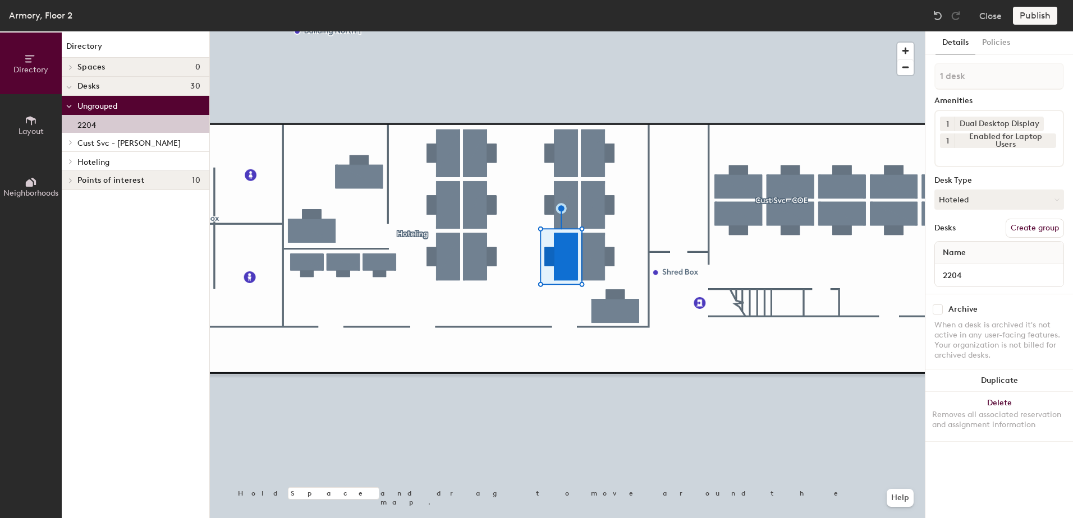
click at [70, 164] on icon at bounding box center [70, 162] width 4 height 6
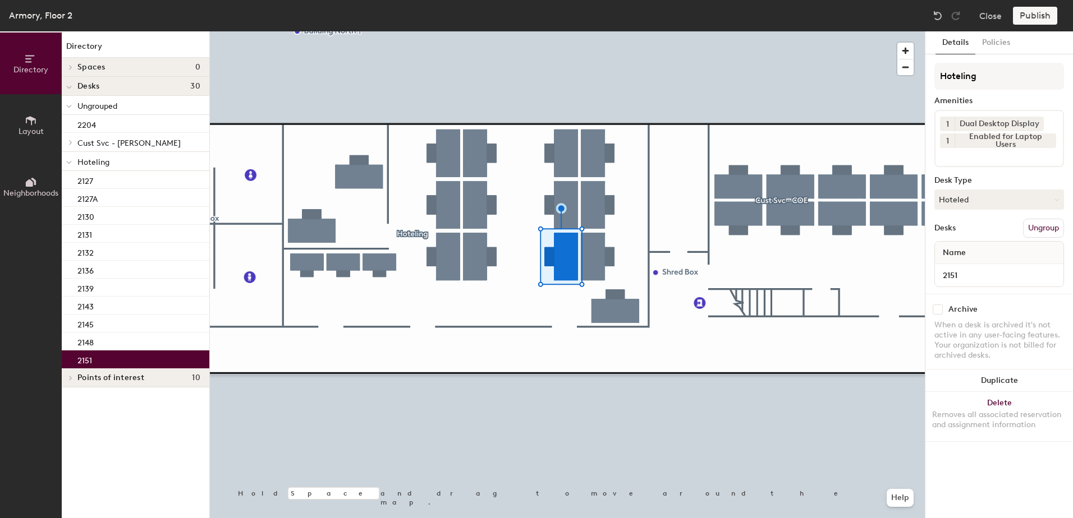
click at [136, 357] on div "2151" at bounding box center [136, 360] width 148 height 18
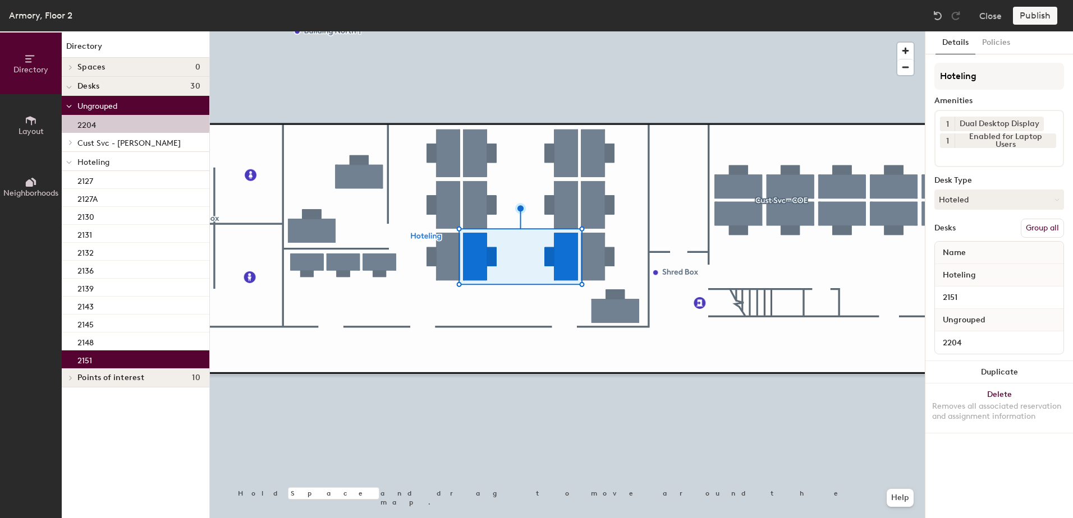
click at [1047, 227] on button "Group all" at bounding box center [1041, 228] width 43 height 19
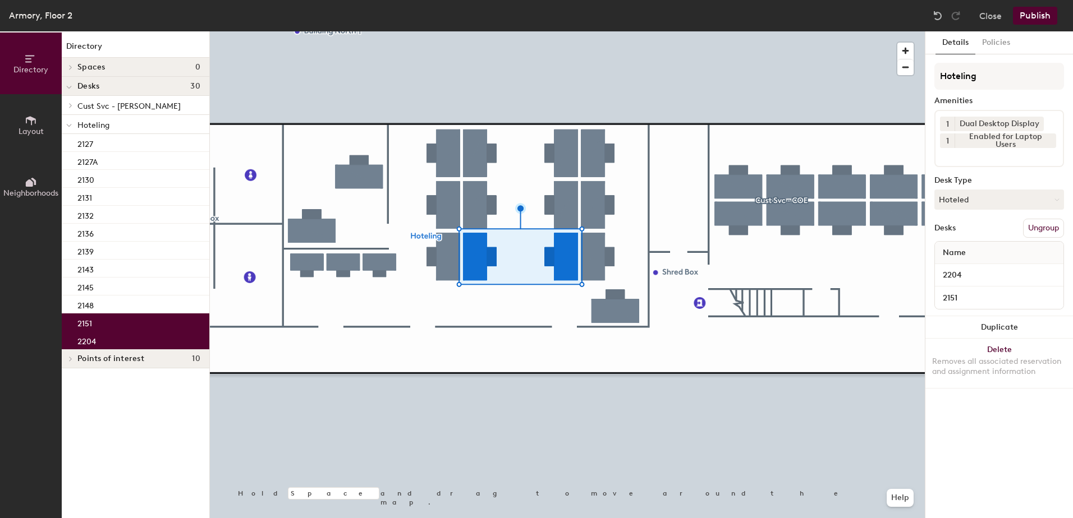
click at [1034, 14] on button "Publish" at bounding box center [1034, 16] width 44 height 18
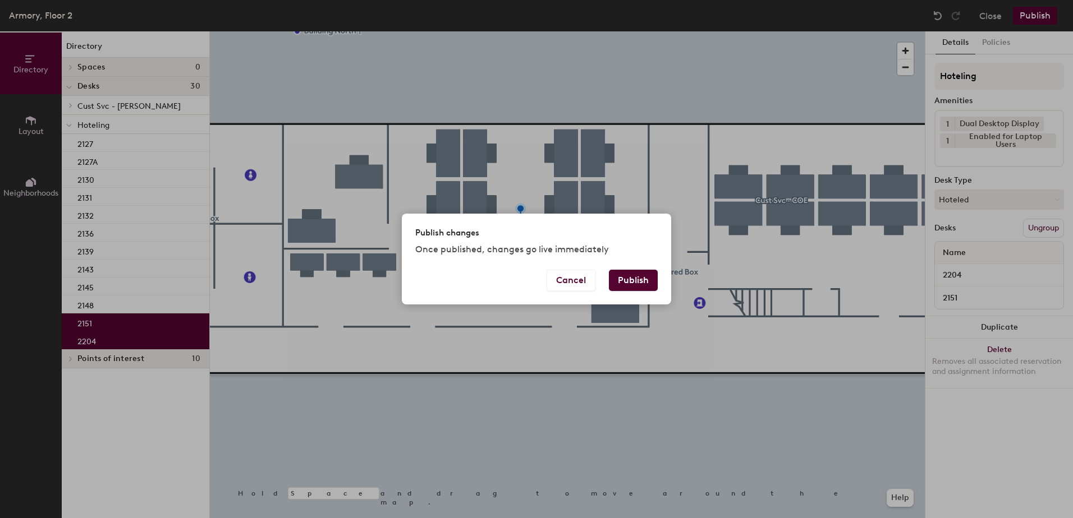
click at [630, 289] on button "Publish" at bounding box center [633, 280] width 49 height 21
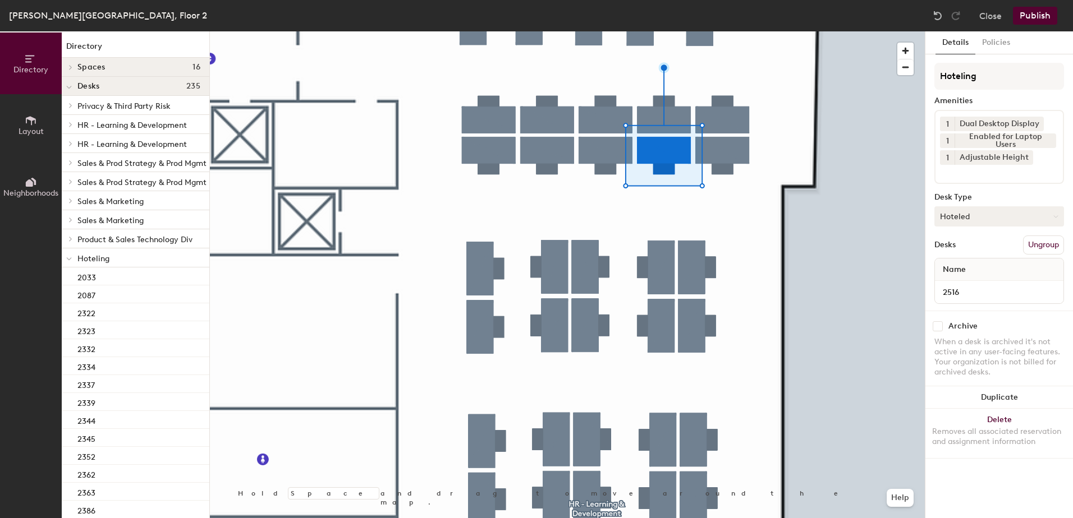
click at [987, 211] on button "Hoteled" at bounding box center [999, 216] width 130 height 20
click at [979, 256] on div "Assigned" at bounding box center [991, 251] width 112 height 17
click at [1038, 240] on button "Ungroup" at bounding box center [1043, 245] width 41 height 19
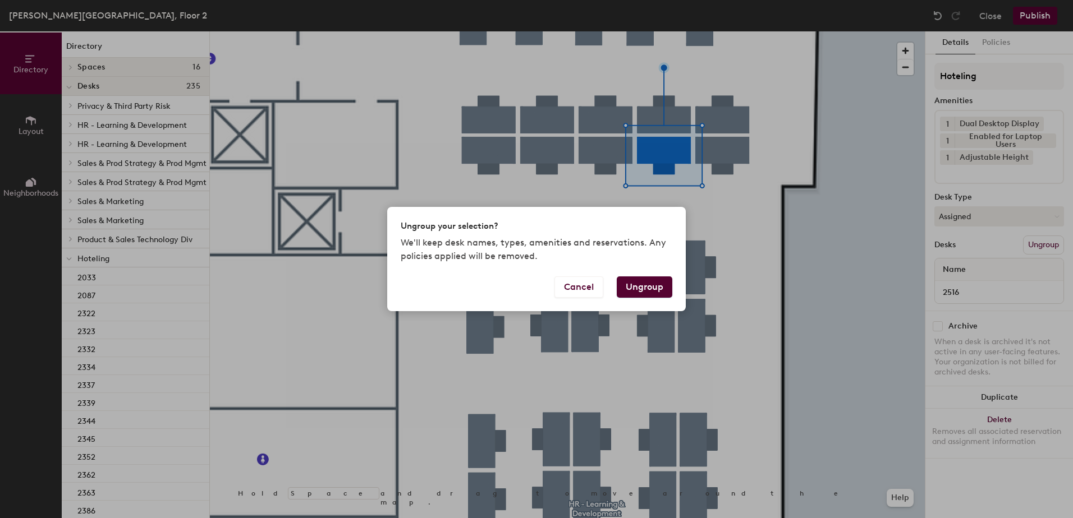
click at [656, 294] on button "Ungroup" at bounding box center [644, 287] width 56 height 21
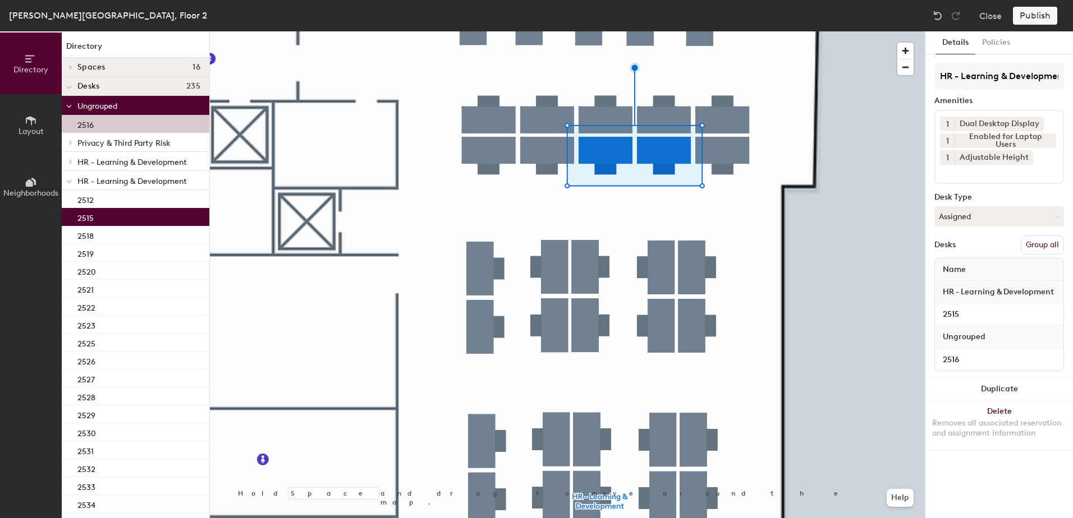
drag, startPoint x: 1042, startPoint y: 245, endPoint x: 1029, endPoint y: 205, distance: 42.0
click at [1043, 244] on button "Group all" at bounding box center [1041, 245] width 43 height 19
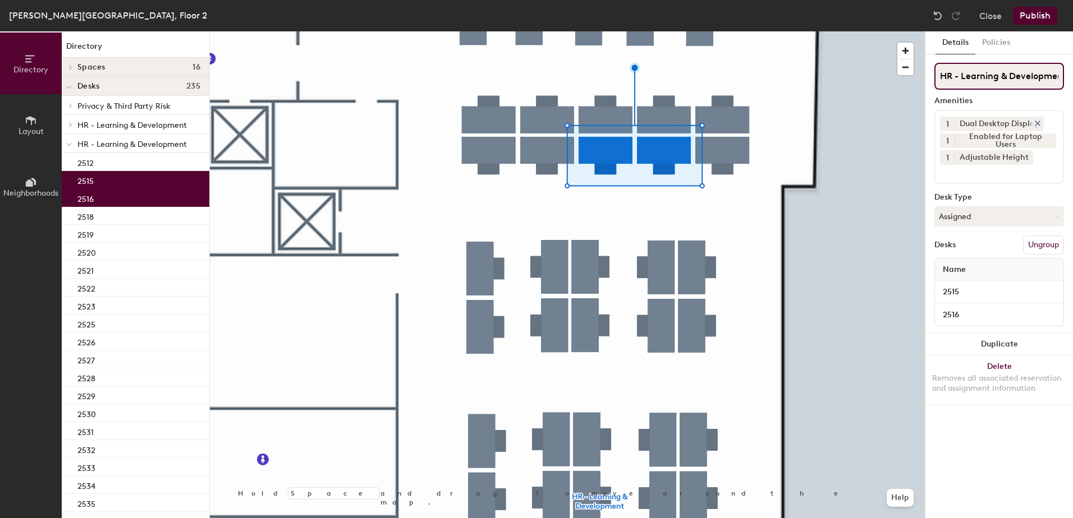
scroll to position [0, 7]
click at [1044, 10] on button "Publish" at bounding box center [1034, 16] width 44 height 18
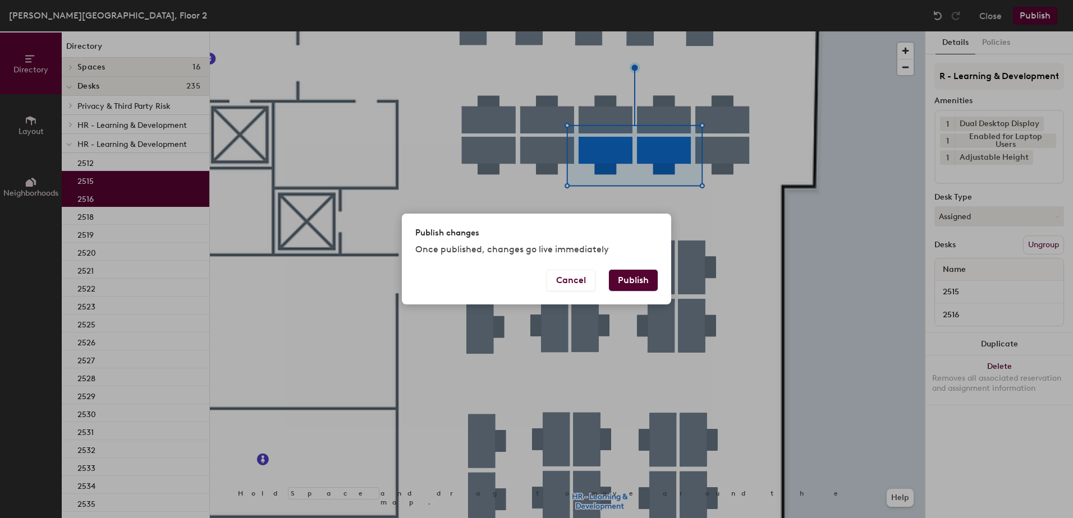
scroll to position [0, 0]
click at [636, 285] on button "Publish" at bounding box center [633, 280] width 49 height 21
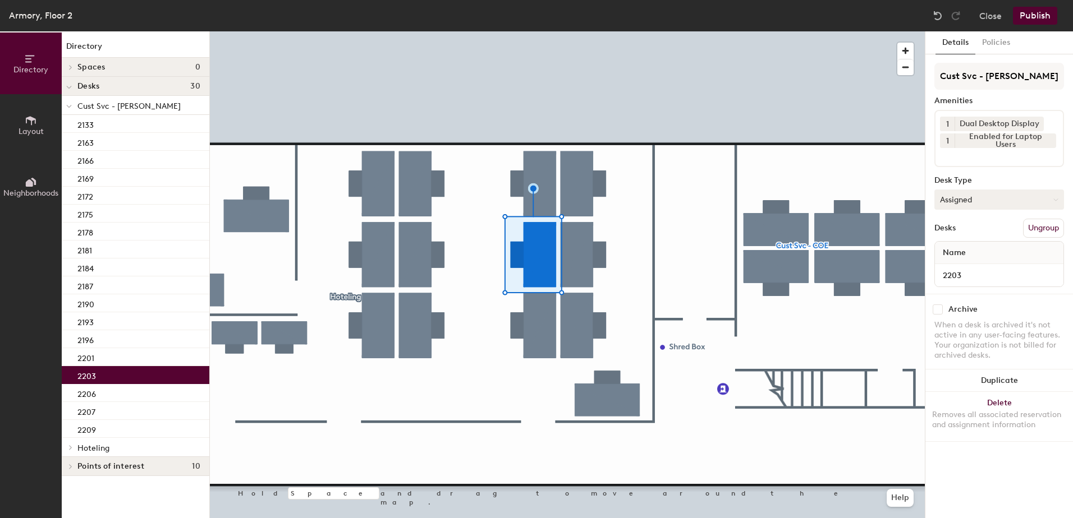
click at [956, 200] on button "Assigned" at bounding box center [999, 200] width 130 height 20
click at [951, 268] on div "Hoteled" at bounding box center [991, 268] width 112 height 17
click at [1033, 230] on button "Ungroup" at bounding box center [1043, 228] width 41 height 19
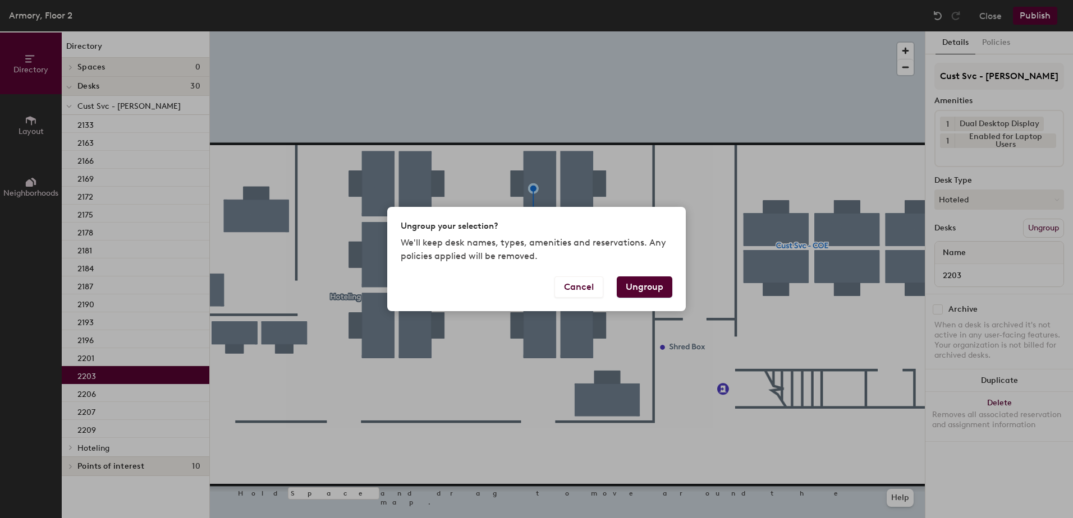
click at [647, 284] on button "Ungroup" at bounding box center [644, 287] width 56 height 21
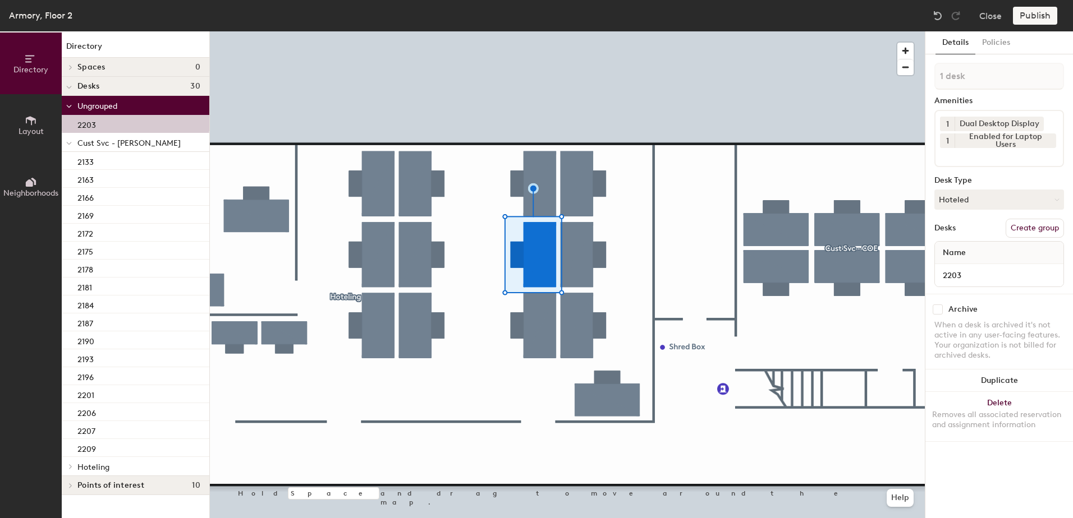
drag, startPoint x: 68, startPoint y: 139, endPoint x: 67, endPoint y: 148, distance: 9.0
click at [68, 139] on span at bounding box center [69, 144] width 6 height 10
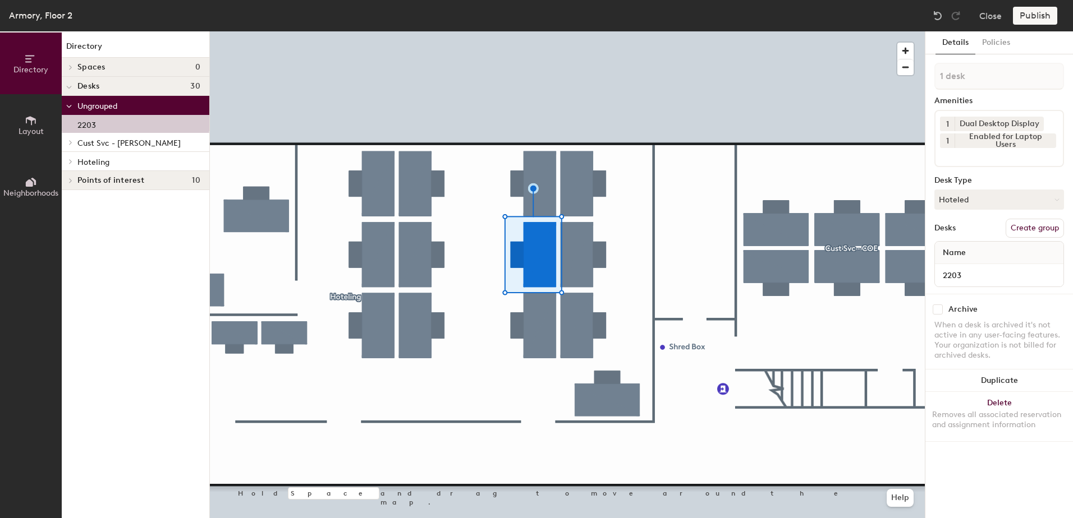
click at [70, 166] on div at bounding box center [69, 161] width 15 height 19
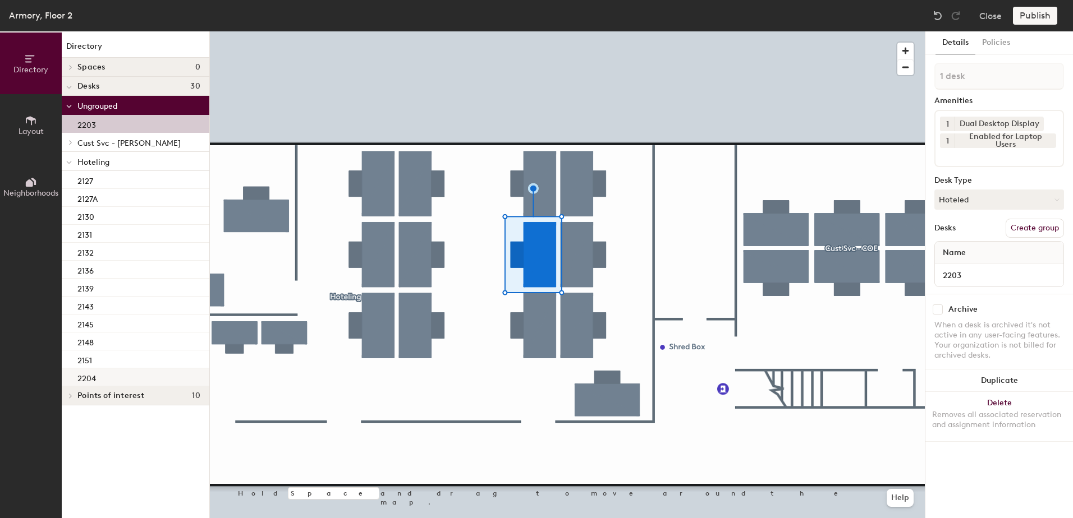
drag, startPoint x: 118, startPoint y: 380, endPoint x: 132, endPoint y: 375, distance: 15.4
click at [119, 379] on div "2204" at bounding box center [136, 378] width 148 height 18
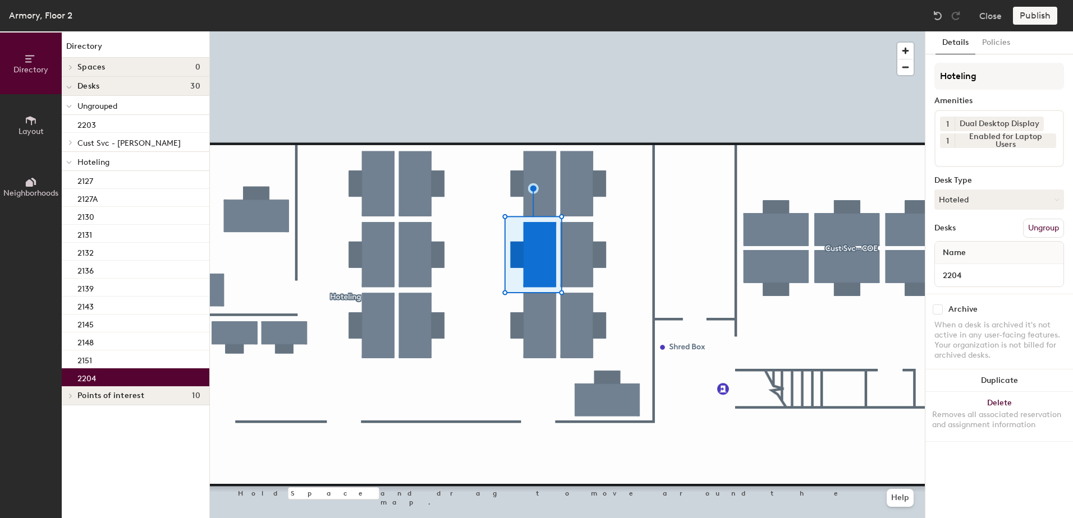
click at [540, 31] on div at bounding box center [567, 31] width 715 height 0
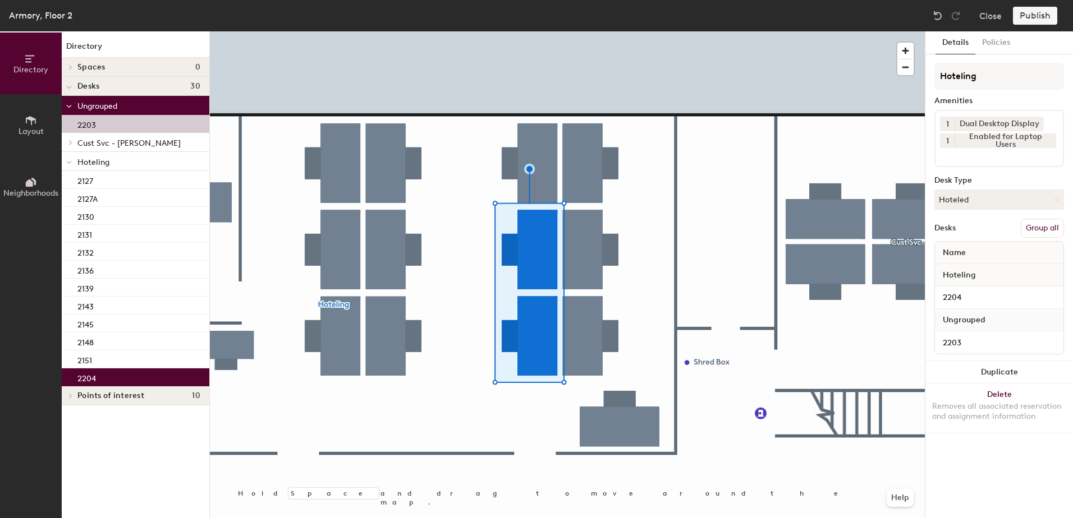
click at [1037, 228] on button "Group all" at bounding box center [1041, 228] width 43 height 19
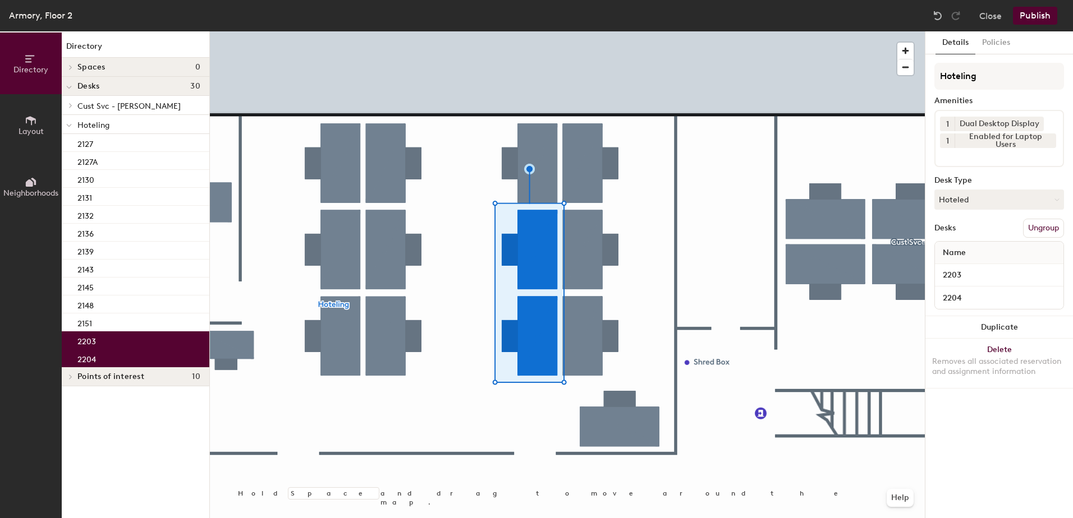
click at [1031, 19] on button "Publish" at bounding box center [1034, 16] width 44 height 18
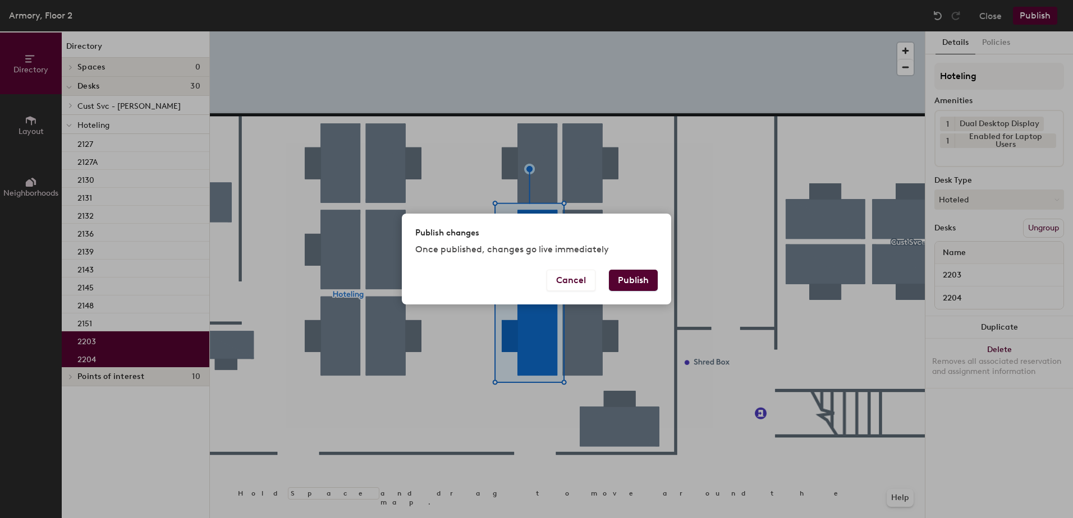
click at [636, 289] on button "Publish" at bounding box center [633, 280] width 49 height 21
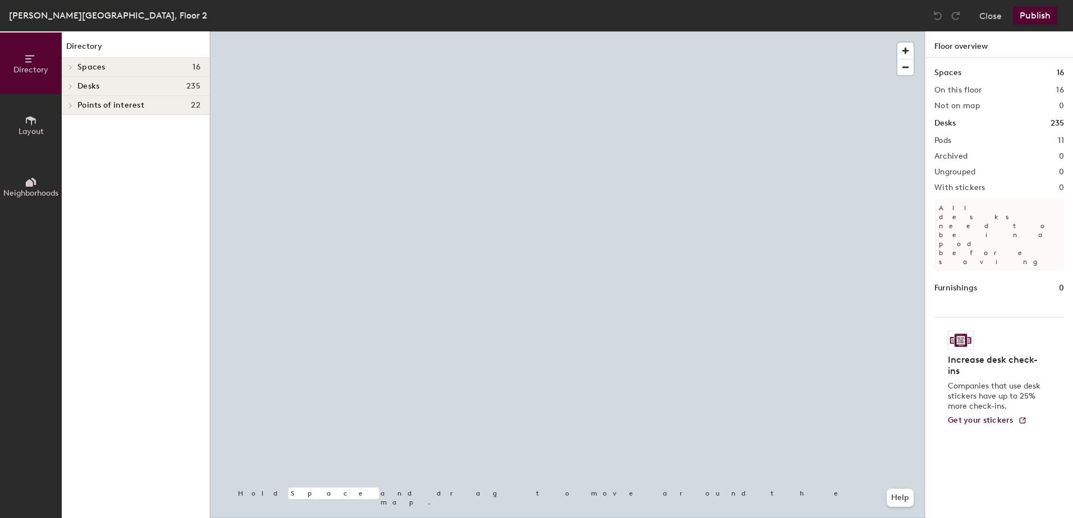
click at [666, 31] on div at bounding box center [567, 31] width 715 height 0
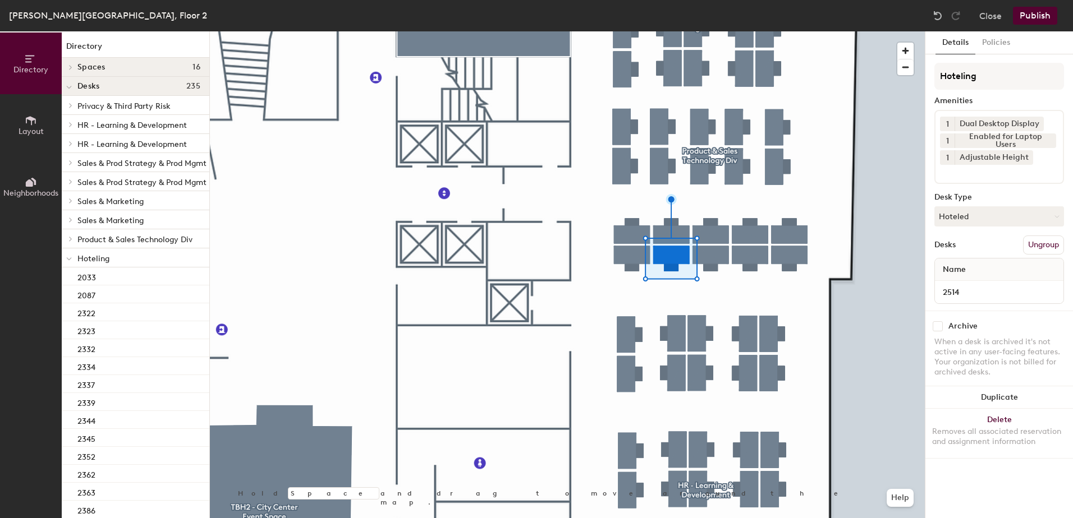
drag, startPoint x: 963, startPoint y: 223, endPoint x: 966, endPoint y: 230, distance: 8.0
click at [964, 223] on button "Hoteled" at bounding box center [999, 216] width 130 height 20
click at [967, 252] on div "Assigned" at bounding box center [991, 251] width 112 height 17
click at [1036, 242] on button "Ungroup" at bounding box center [1043, 245] width 41 height 19
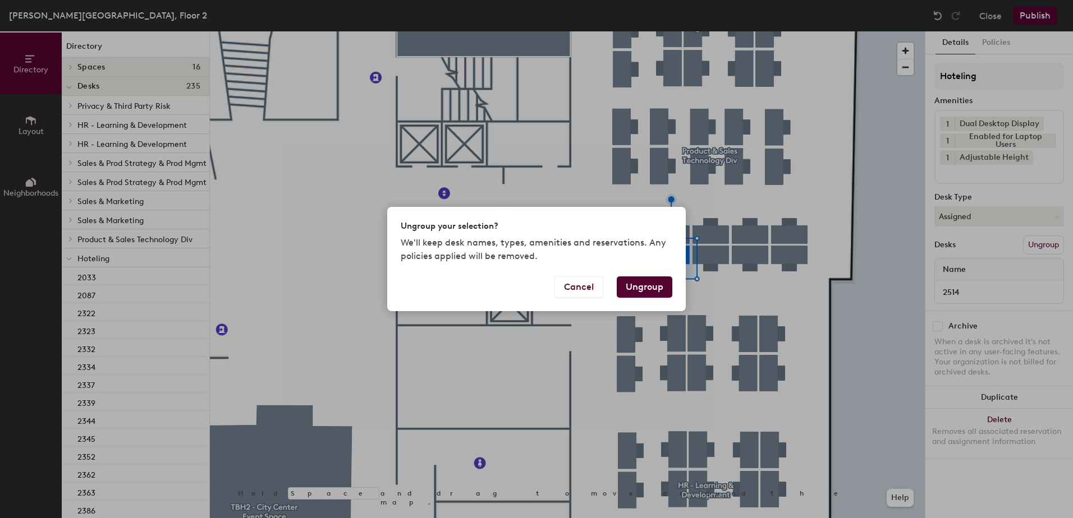
click at [656, 289] on button "Ungroup" at bounding box center [644, 287] width 56 height 21
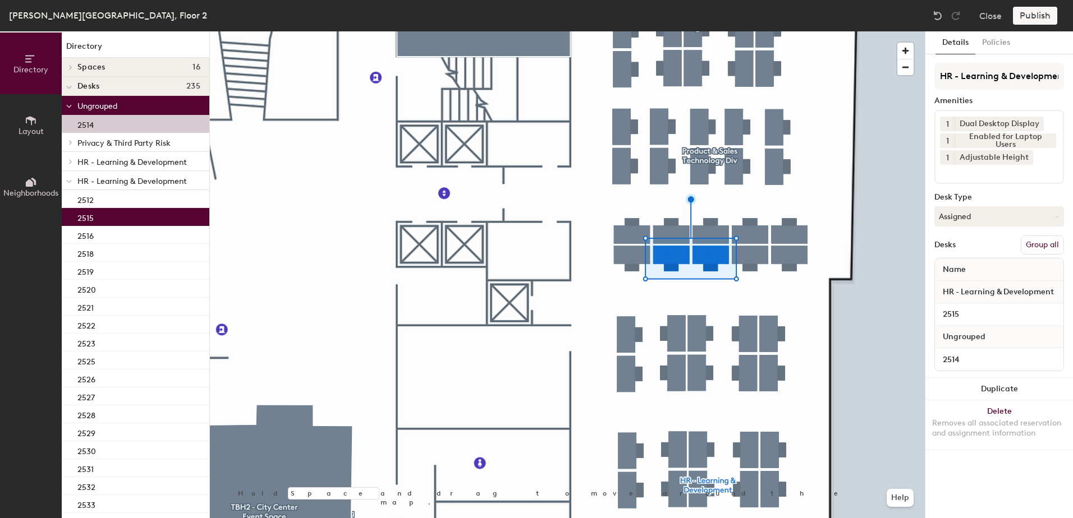
click at [1034, 243] on button "Group all" at bounding box center [1041, 245] width 43 height 19
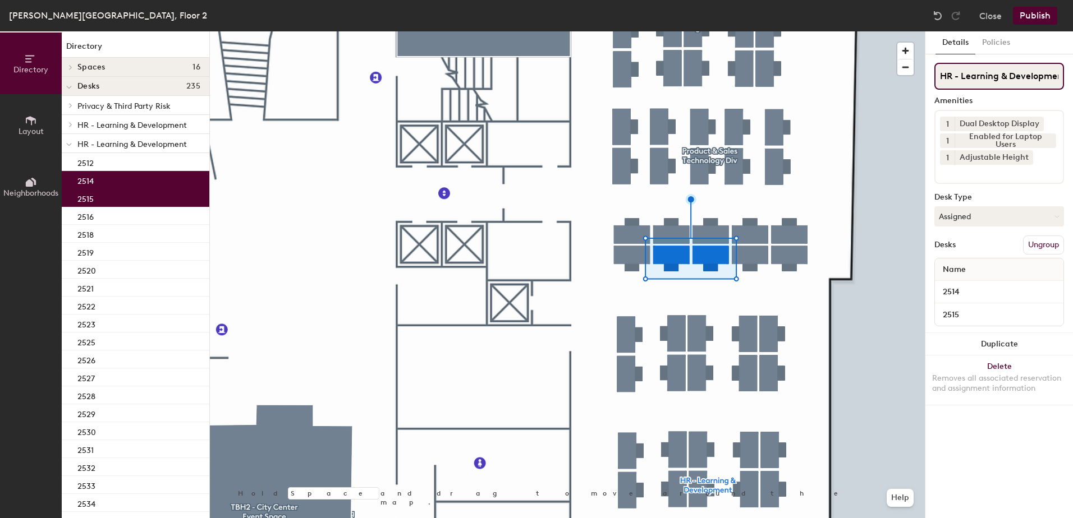
scroll to position [0, 7]
click at [1026, 24] on button "Publish" at bounding box center [1034, 16] width 44 height 18
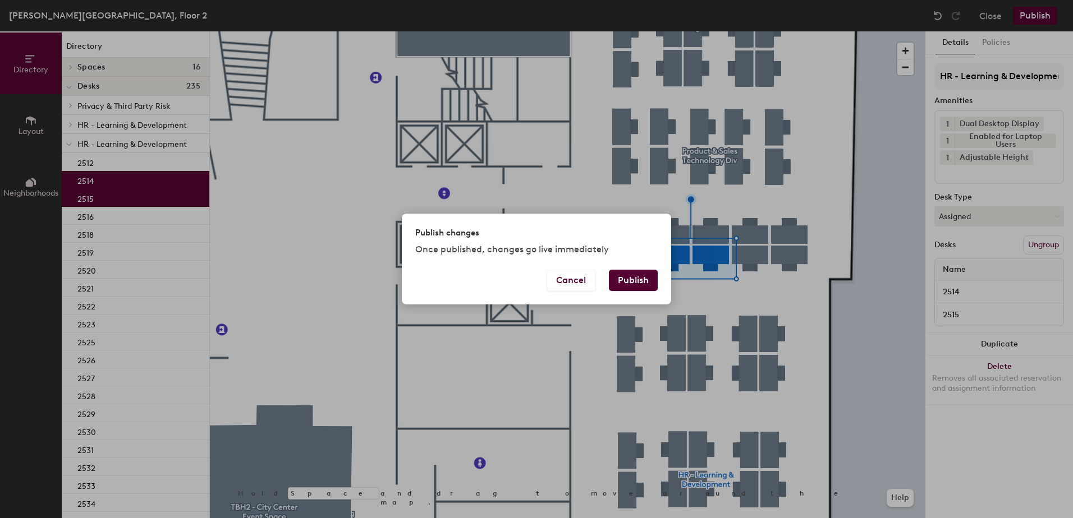
click at [624, 296] on div "Cancel Publish" at bounding box center [536, 287] width 269 height 35
click at [627, 279] on button "Publish" at bounding box center [633, 280] width 49 height 21
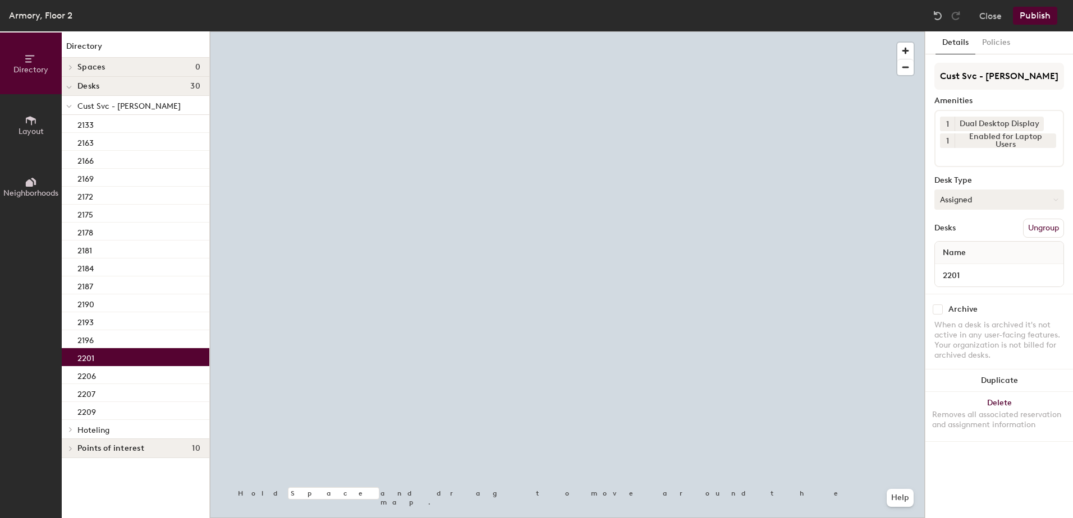
click at [986, 200] on button "Assigned" at bounding box center [999, 200] width 130 height 20
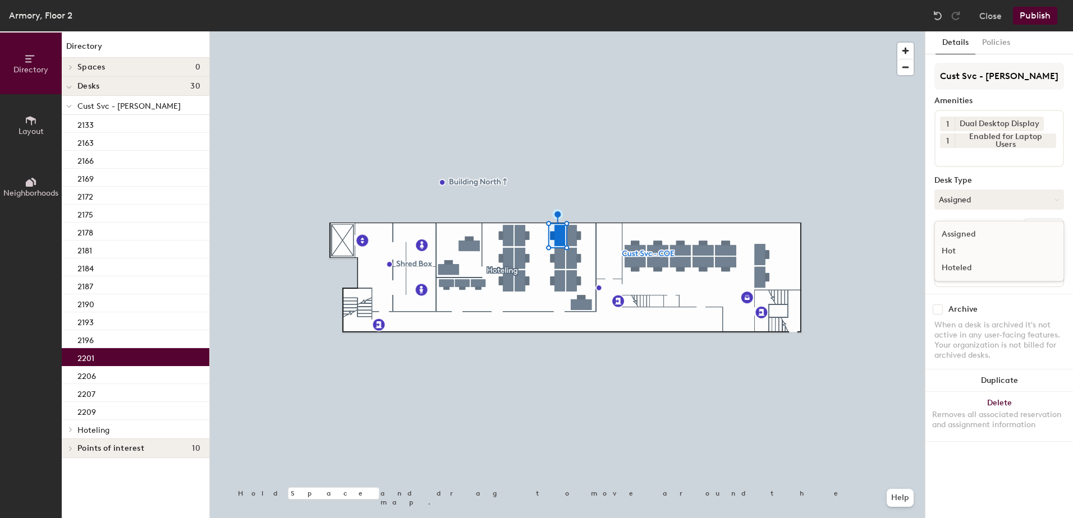
click at [982, 265] on div "Hoteled" at bounding box center [991, 268] width 112 height 17
click at [1038, 228] on button "Ungroup" at bounding box center [1043, 228] width 41 height 19
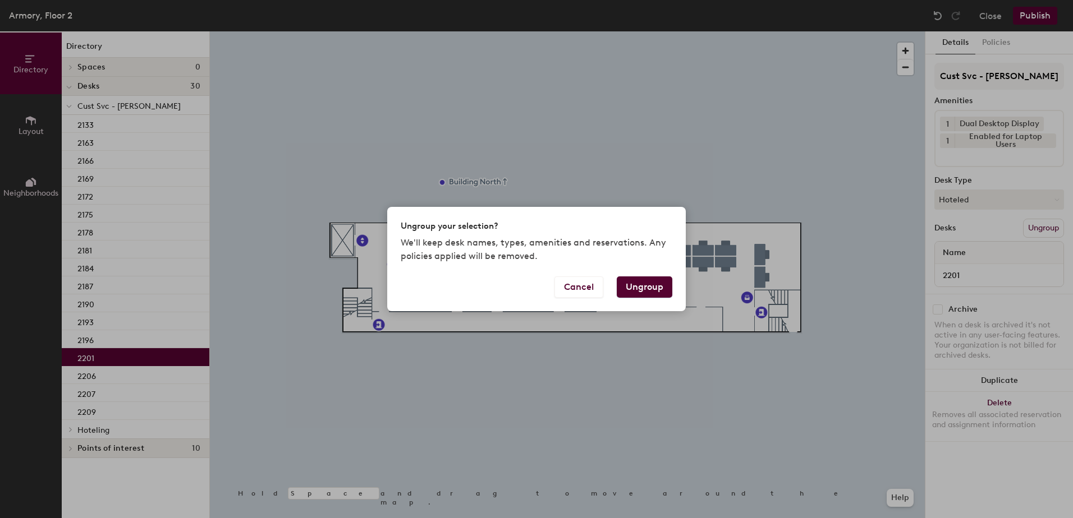
click at [661, 283] on button "Ungroup" at bounding box center [644, 287] width 56 height 21
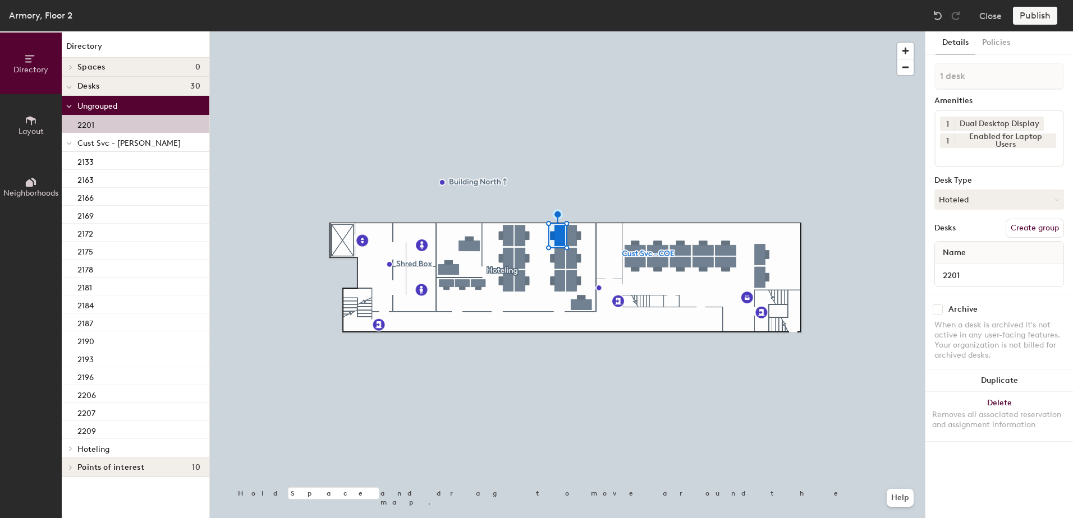
click at [68, 139] on span at bounding box center [69, 144] width 6 height 10
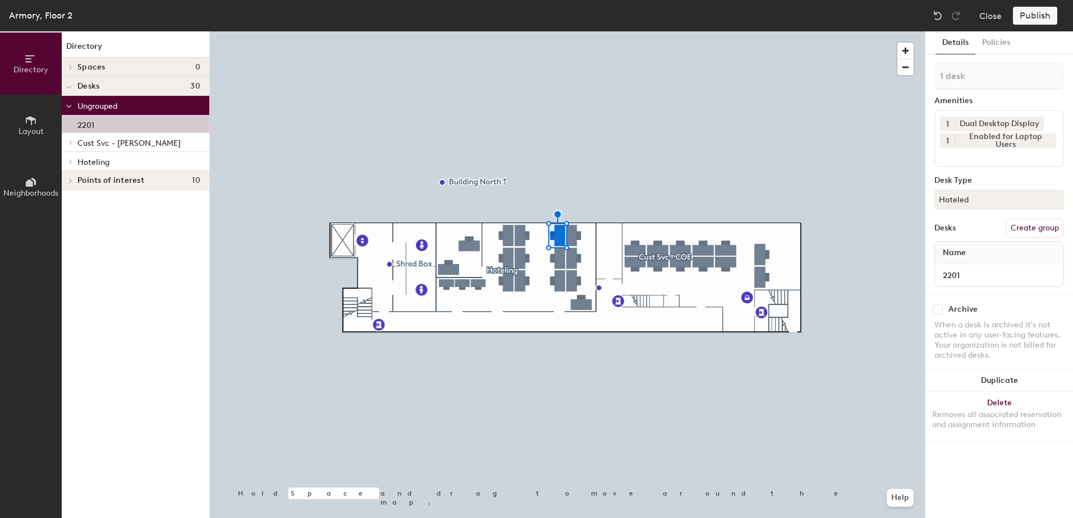
drag, startPoint x: 71, startPoint y: 162, endPoint x: 73, endPoint y: 169, distance: 7.6
click at [72, 162] on icon at bounding box center [70, 162] width 4 height 6
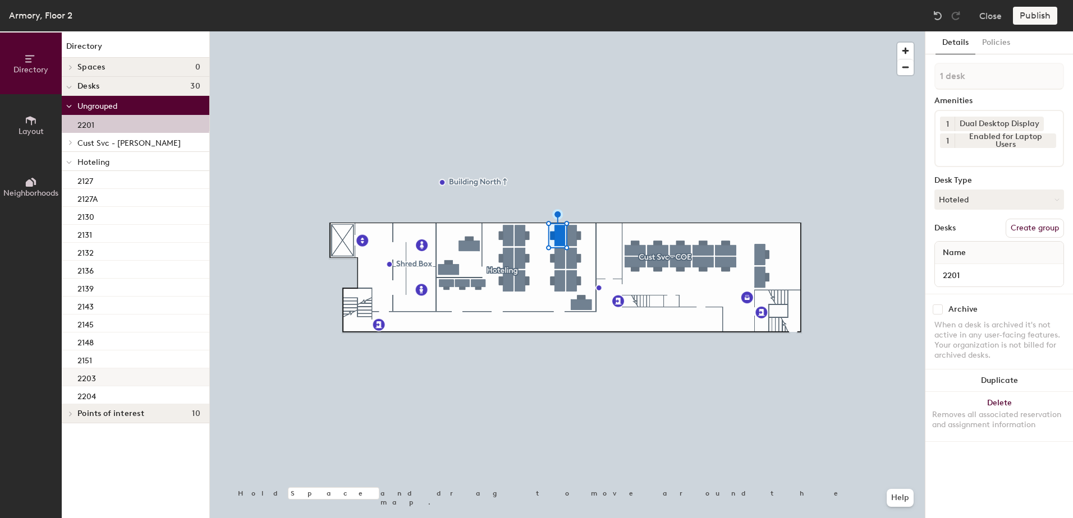
click at [118, 385] on div "2203" at bounding box center [136, 378] width 148 height 18
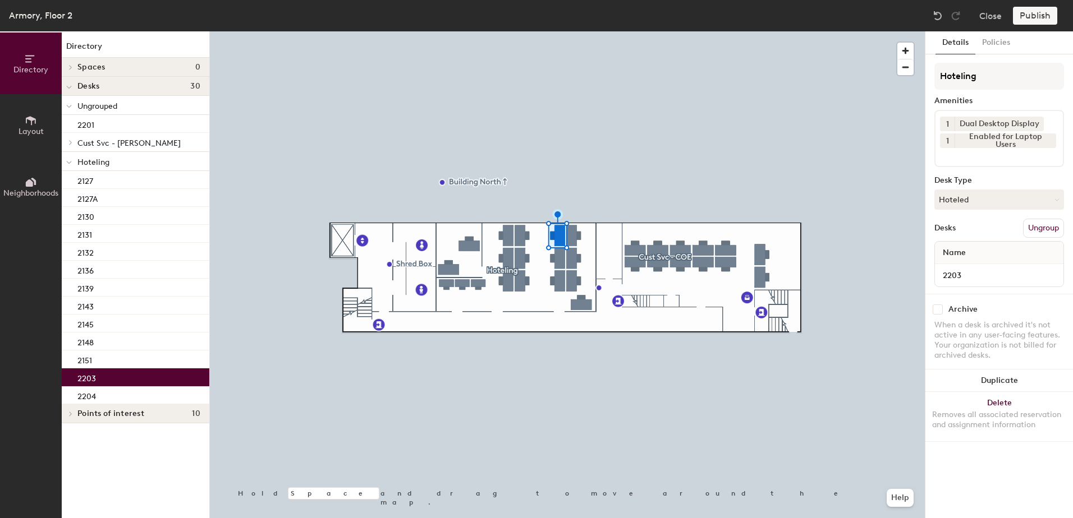
click at [538, 31] on div at bounding box center [567, 31] width 715 height 0
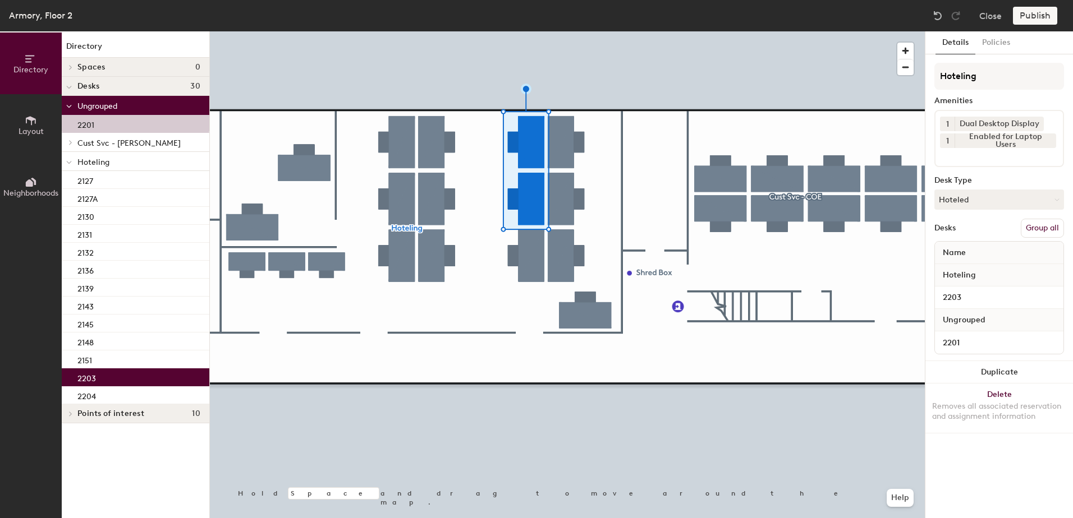
click at [1044, 231] on button "Group all" at bounding box center [1041, 228] width 43 height 19
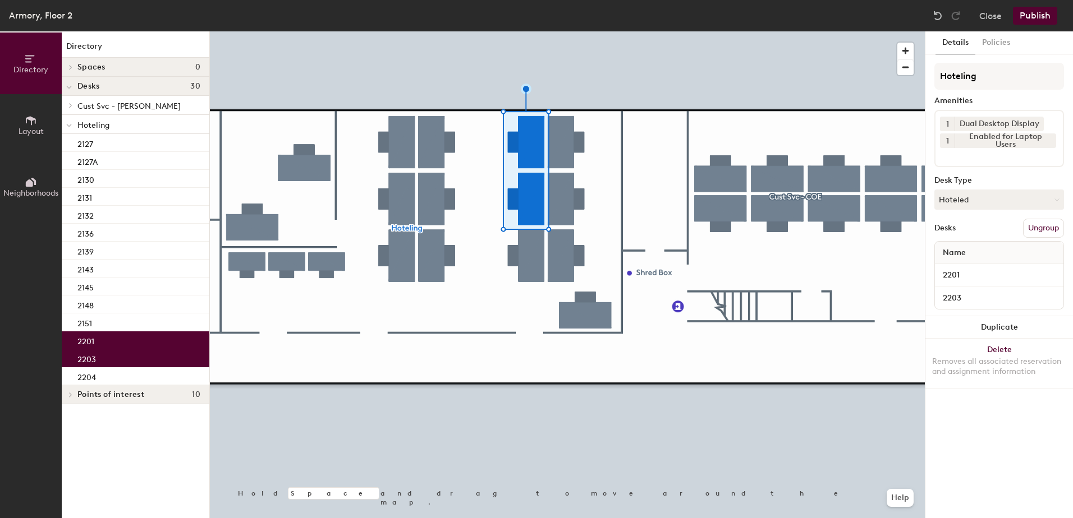
click at [1027, 13] on button "Publish" at bounding box center [1034, 16] width 44 height 18
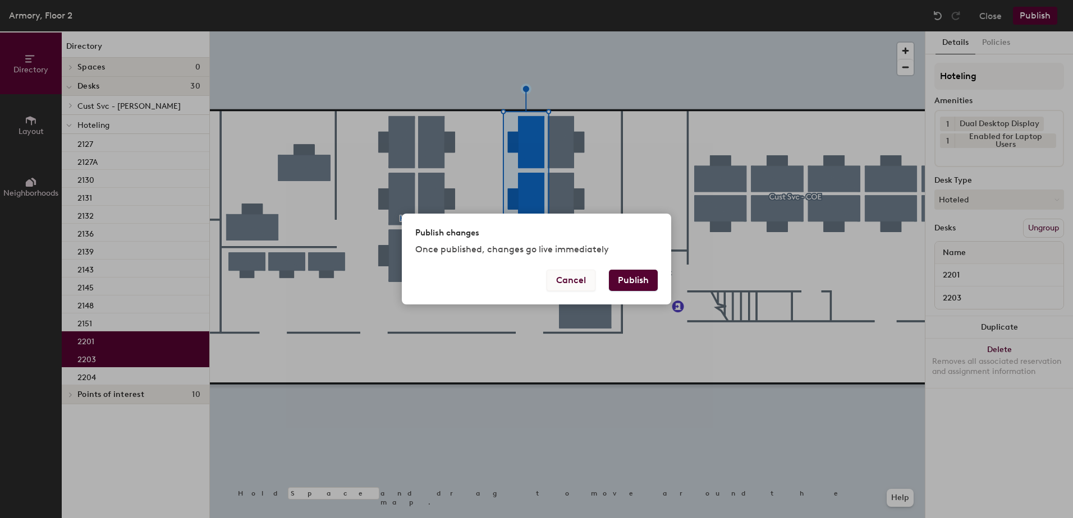
drag, startPoint x: 635, startPoint y: 284, endPoint x: 552, endPoint y: 286, distance: 83.0
click at [634, 284] on button "Publish" at bounding box center [633, 280] width 49 height 21
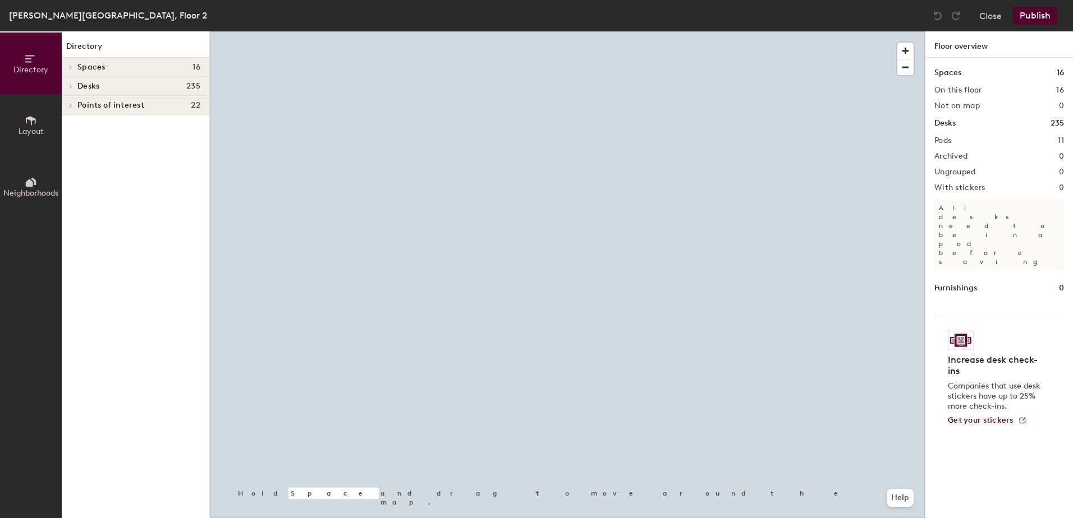
click at [634, 31] on div at bounding box center [567, 31] width 715 height 0
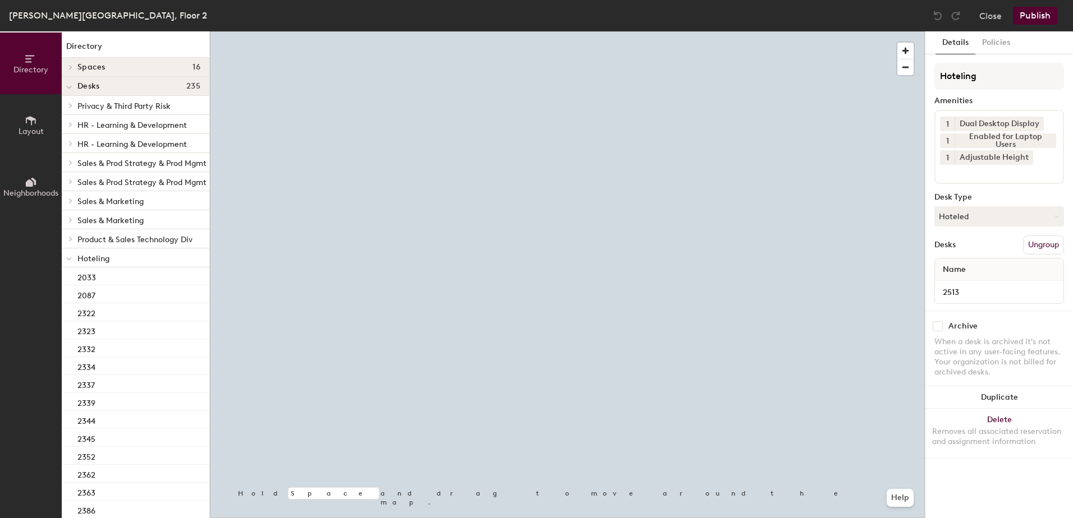
drag, startPoint x: 1001, startPoint y: 220, endPoint x: 1005, endPoint y: 235, distance: 15.1
click at [1002, 224] on button "Hoteled" at bounding box center [999, 216] width 130 height 20
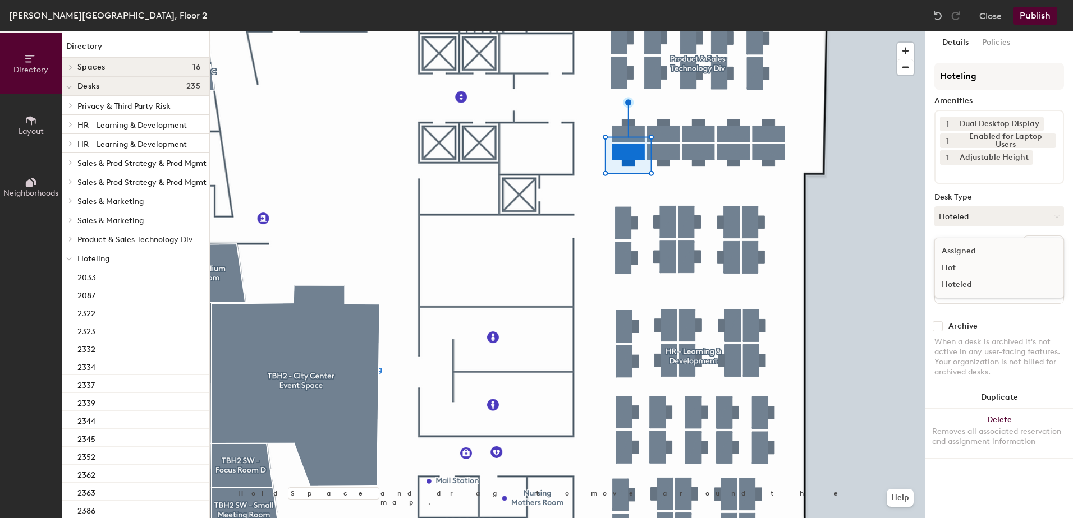
click at [992, 254] on div "Assigned" at bounding box center [991, 251] width 112 height 17
click at [1042, 239] on button "Ungroup" at bounding box center [1043, 245] width 41 height 19
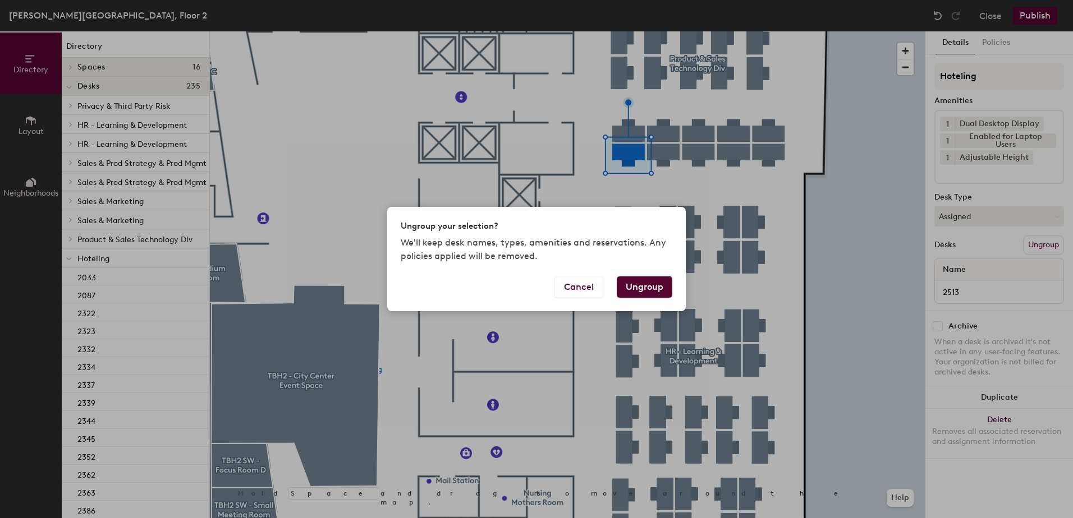
click at [638, 288] on button "Ungroup" at bounding box center [644, 287] width 56 height 21
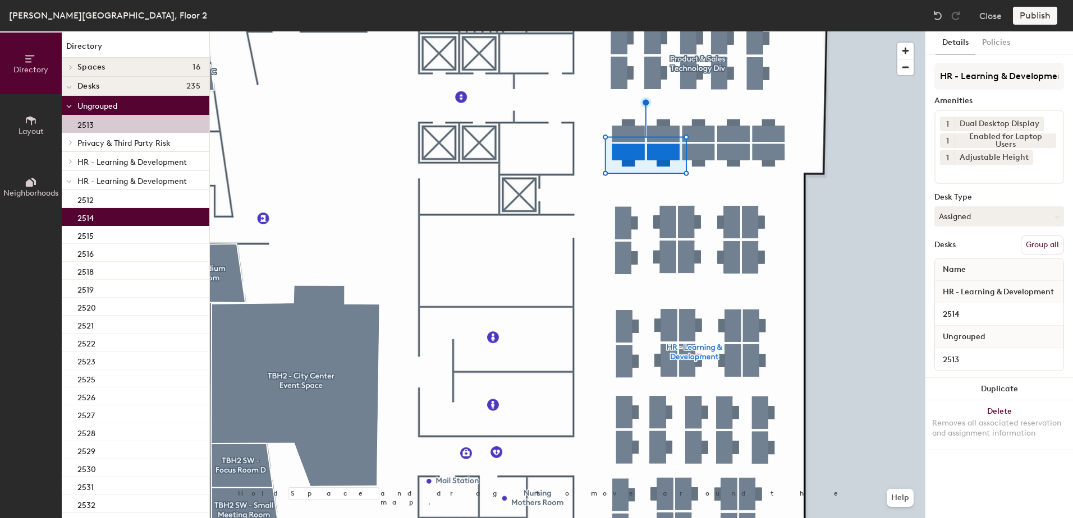
click at [1044, 242] on button "Group all" at bounding box center [1041, 245] width 43 height 19
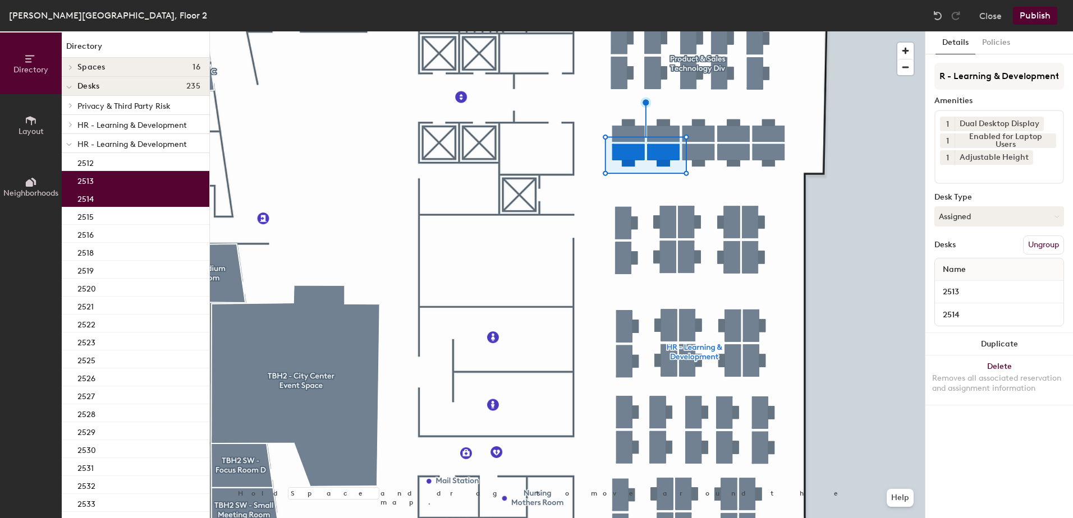
click at [1040, 18] on button "Publish" at bounding box center [1034, 16] width 44 height 18
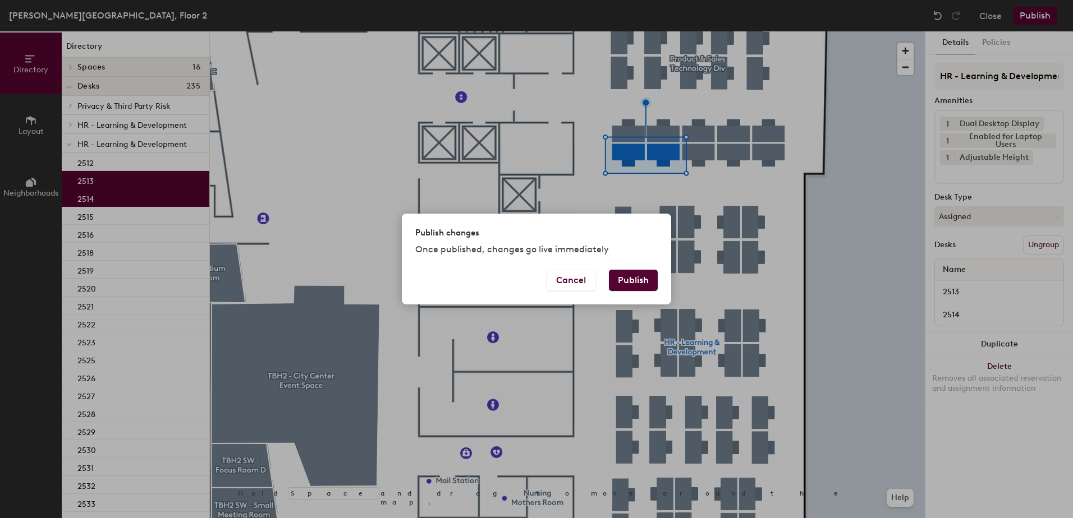
drag, startPoint x: 665, startPoint y: 271, endPoint x: 643, endPoint y: 286, distance: 26.0
click at [649, 283] on div "Publish changes Once published, changes go live immediately Cancel Publish" at bounding box center [536, 259] width 269 height 90
drag, startPoint x: 632, startPoint y: 291, endPoint x: 530, endPoint y: 282, distance: 103.0
click at [620, 291] on button "Publish" at bounding box center [633, 280] width 49 height 21
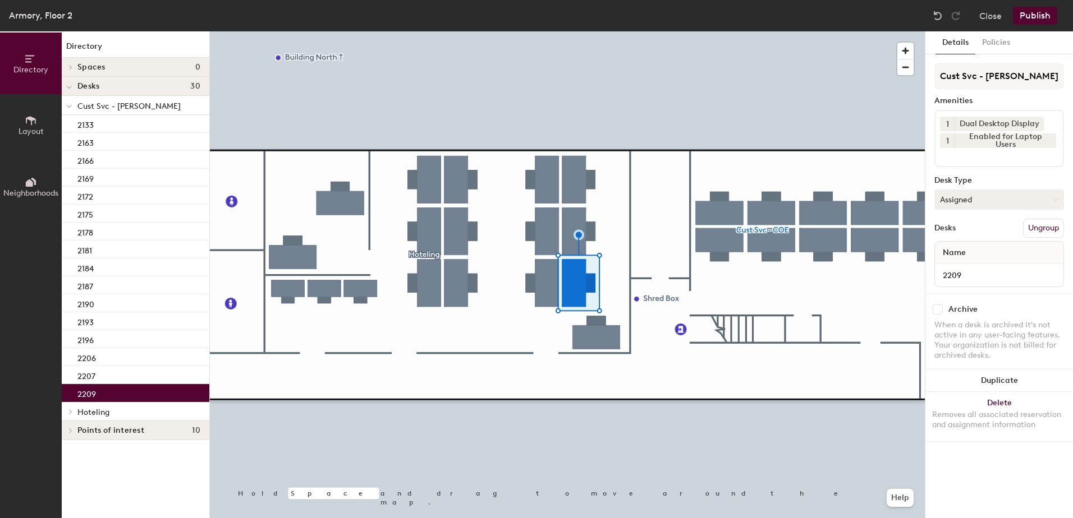
drag, startPoint x: 958, startPoint y: 201, endPoint x: 961, endPoint y: 206, distance: 6.1
click at [958, 201] on button "Assigned" at bounding box center [999, 200] width 130 height 20
click at [972, 270] on div "Hoteled" at bounding box center [991, 268] width 112 height 17
click at [1035, 231] on button "Ungroup" at bounding box center [1043, 228] width 41 height 19
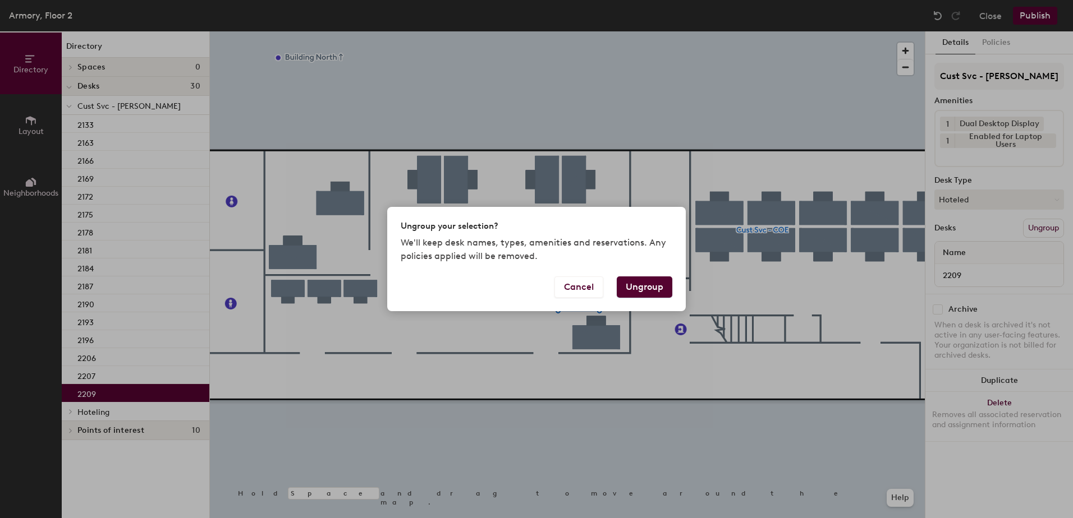
click at [638, 288] on button "Ungroup" at bounding box center [644, 287] width 56 height 21
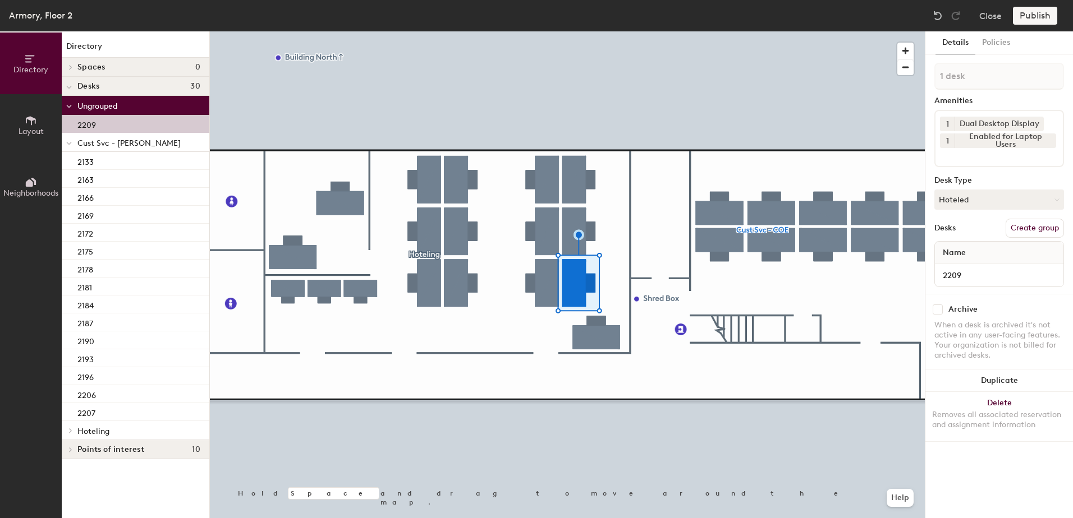
click at [72, 141] on div at bounding box center [69, 142] width 15 height 19
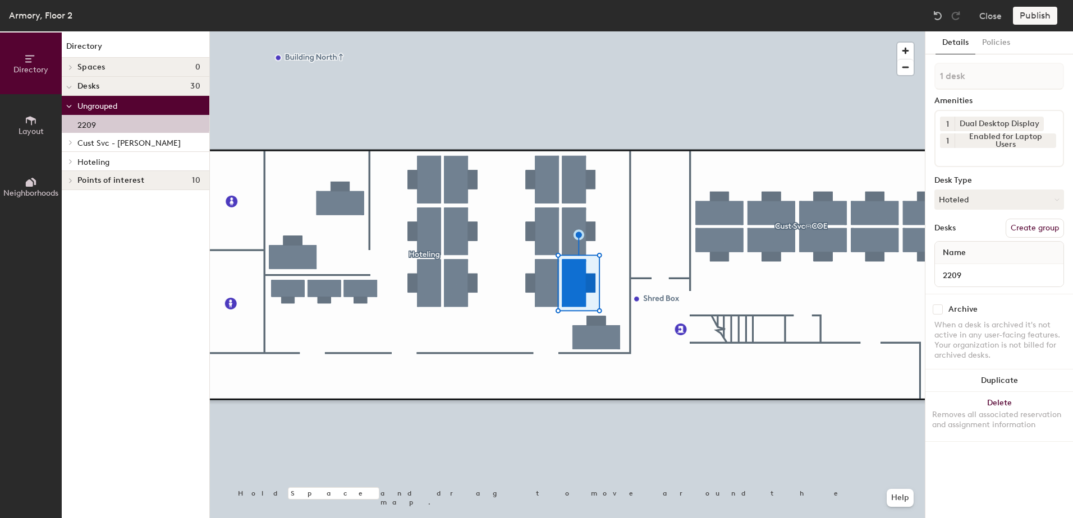
click at [73, 163] on span at bounding box center [70, 162] width 10 height 6
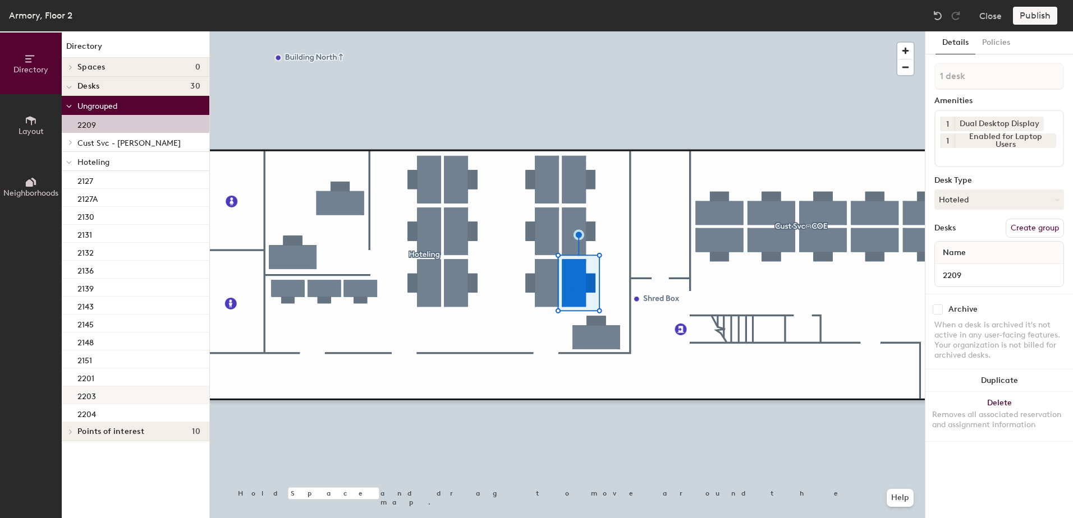
drag, startPoint x: 125, startPoint y: 407, endPoint x: 146, endPoint y: 401, distance: 21.7
click at [126, 407] on div "2204" at bounding box center [136, 413] width 148 height 18
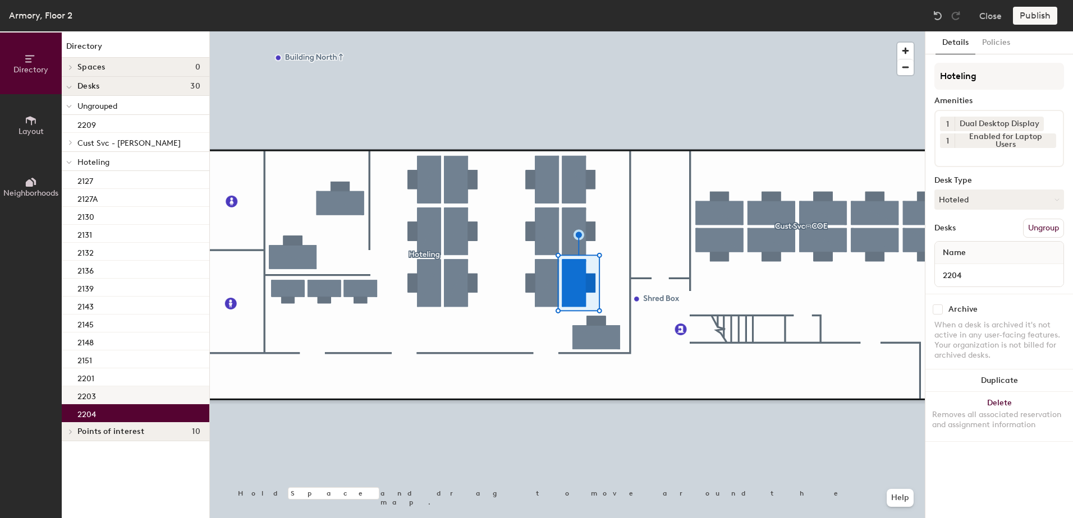
click at [598, 31] on div at bounding box center [567, 31] width 715 height 0
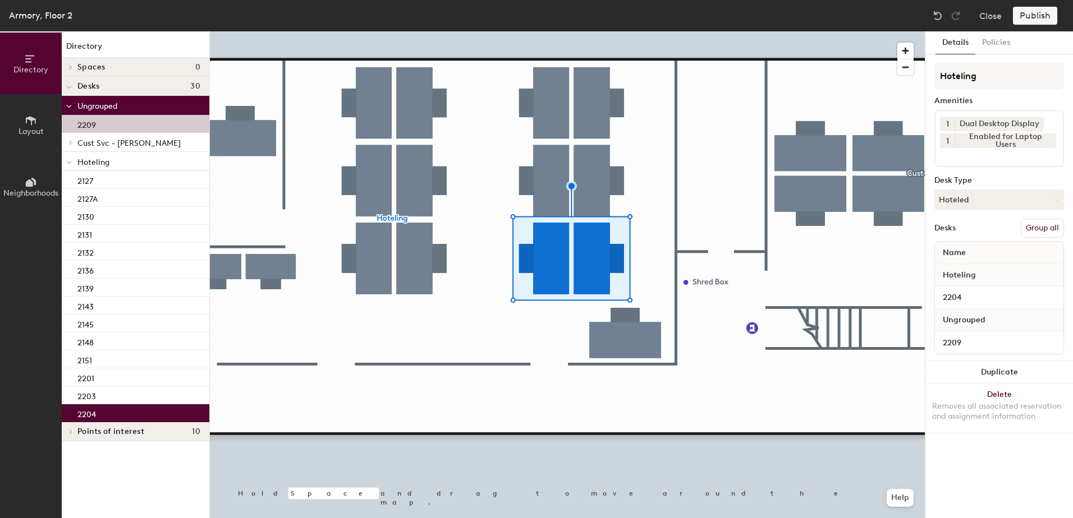
drag, startPoint x: 1042, startPoint y: 224, endPoint x: 1028, endPoint y: 173, distance: 52.9
click at [1042, 224] on button "Group all" at bounding box center [1041, 228] width 43 height 19
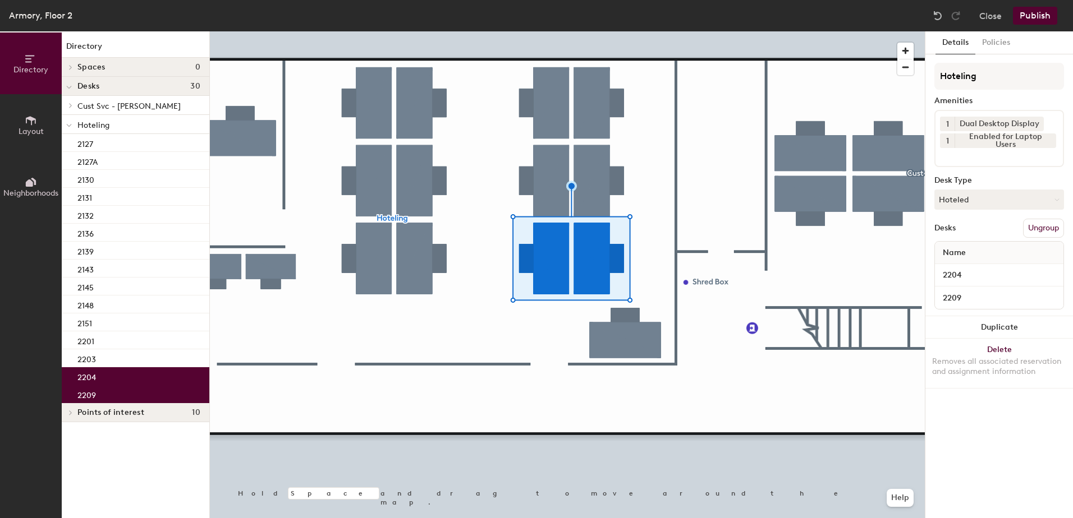
click at [1047, 8] on button "Publish" at bounding box center [1034, 16] width 44 height 18
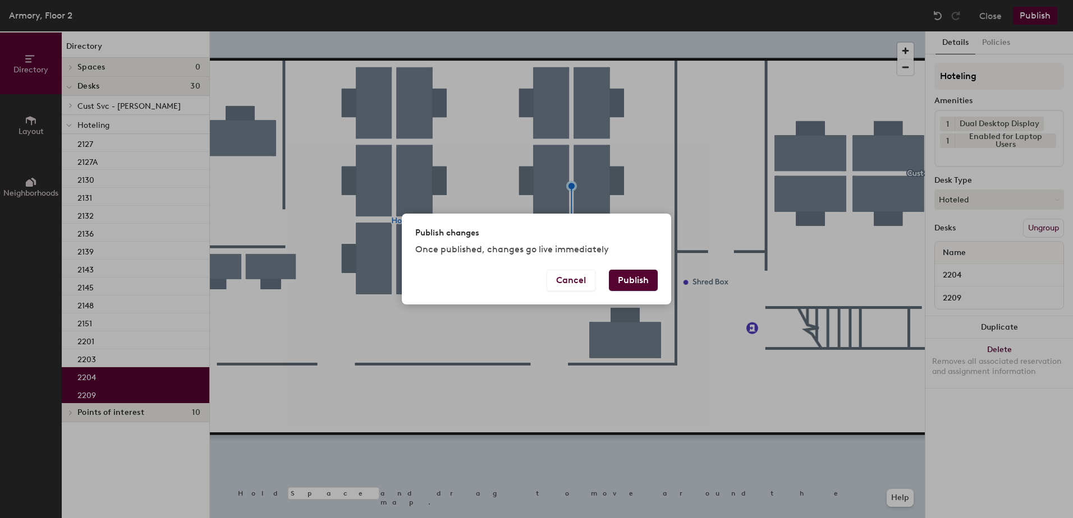
click at [639, 283] on button "Publish" at bounding box center [633, 280] width 49 height 21
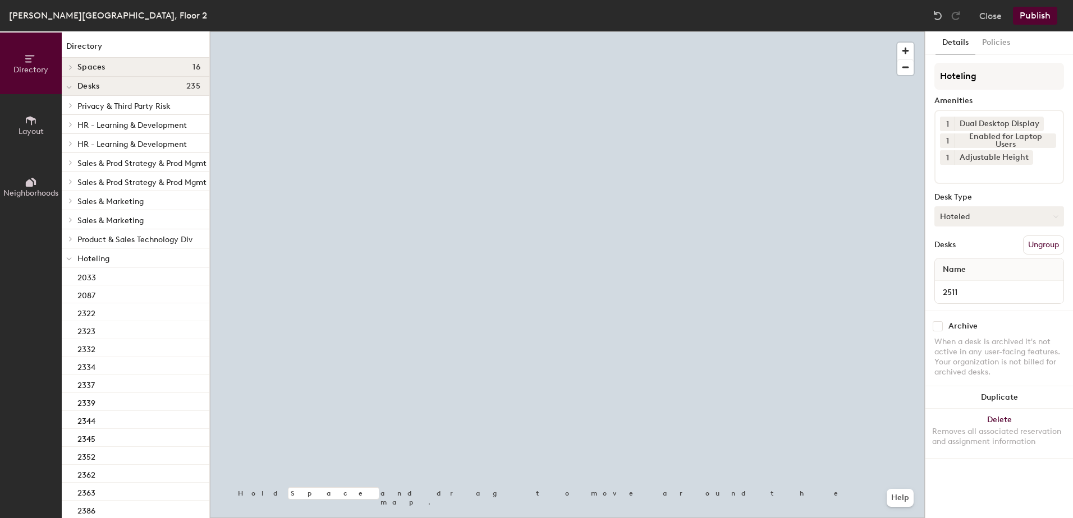
click at [974, 211] on button "Hoteled" at bounding box center [999, 216] width 130 height 20
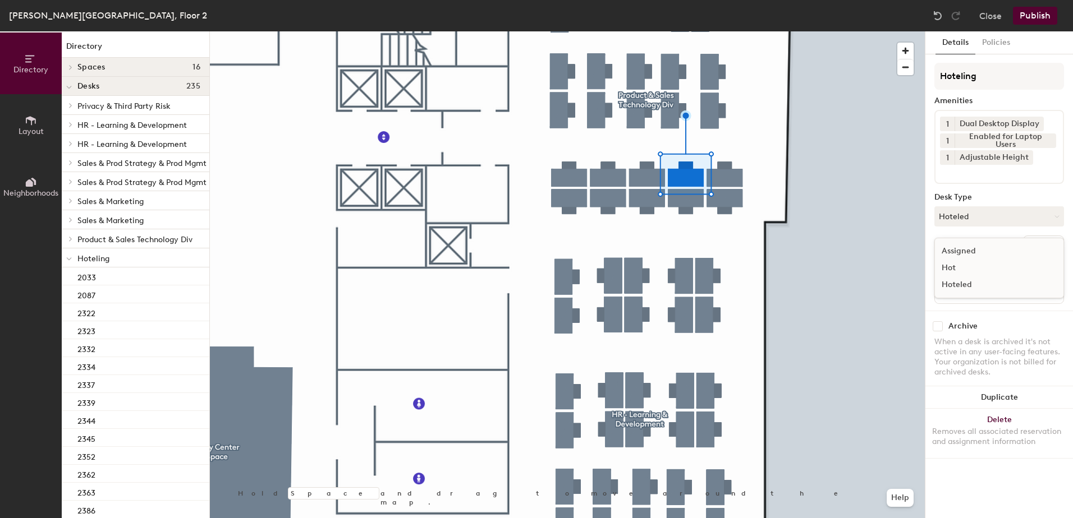
click at [988, 251] on div "Assigned" at bounding box center [991, 251] width 112 height 17
click at [1034, 242] on button "Ungroup" at bounding box center [1043, 245] width 41 height 19
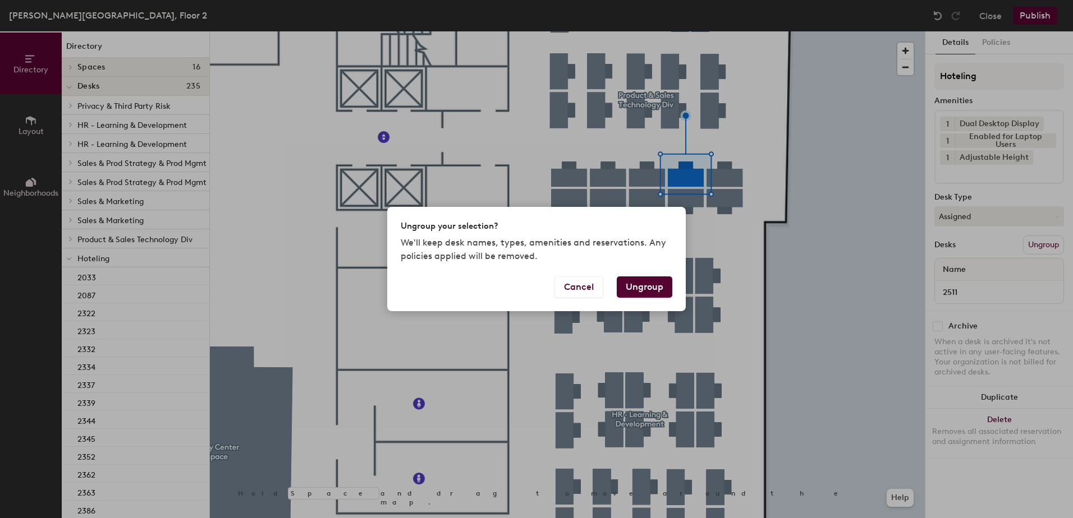
click at [650, 283] on button "Ungroup" at bounding box center [644, 287] width 56 height 21
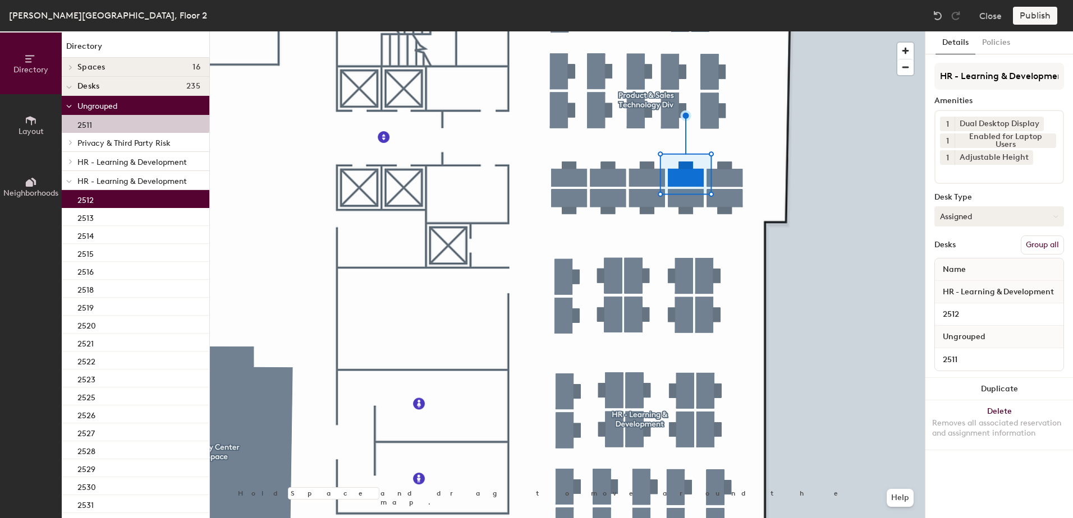
click at [1038, 243] on button "Group all" at bounding box center [1041, 245] width 43 height 19
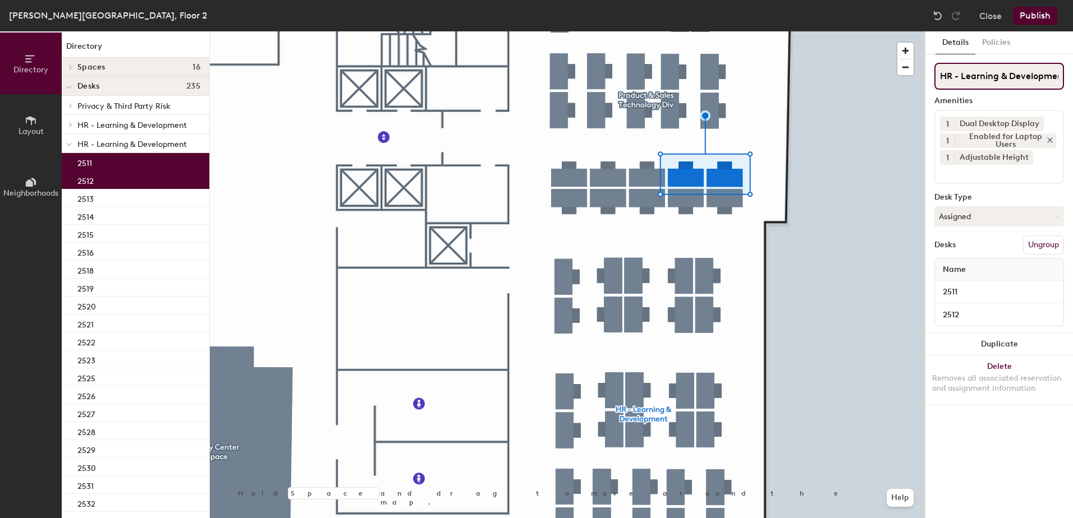
scroll to position [0, 7]
click at [1035, 16] on button "Publish" at bounding box center [1034, 16] width 44 height 18
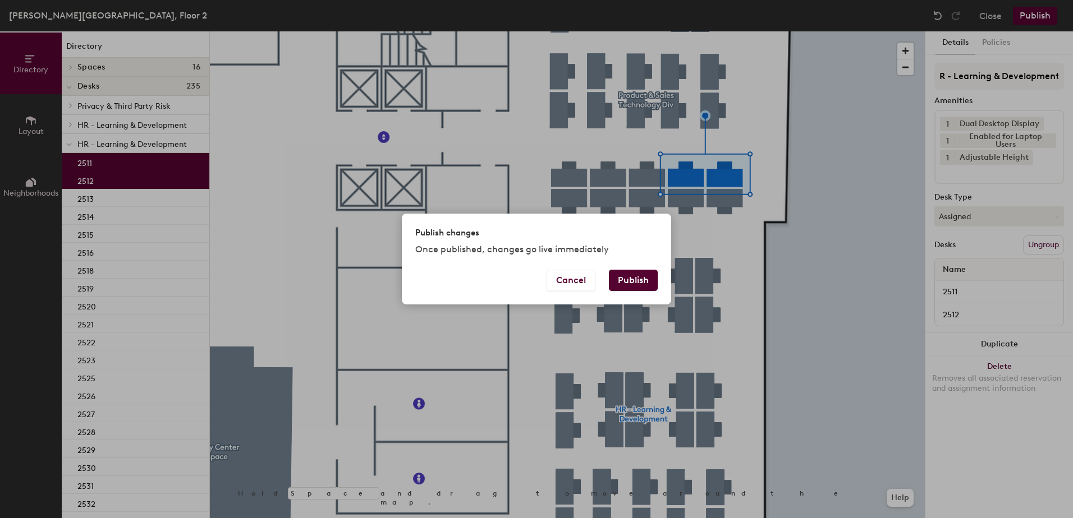
scroll to position [0, 0]
click at [613, 282] on button "Publish" at bounding box center [633, 280] width 49 height 21
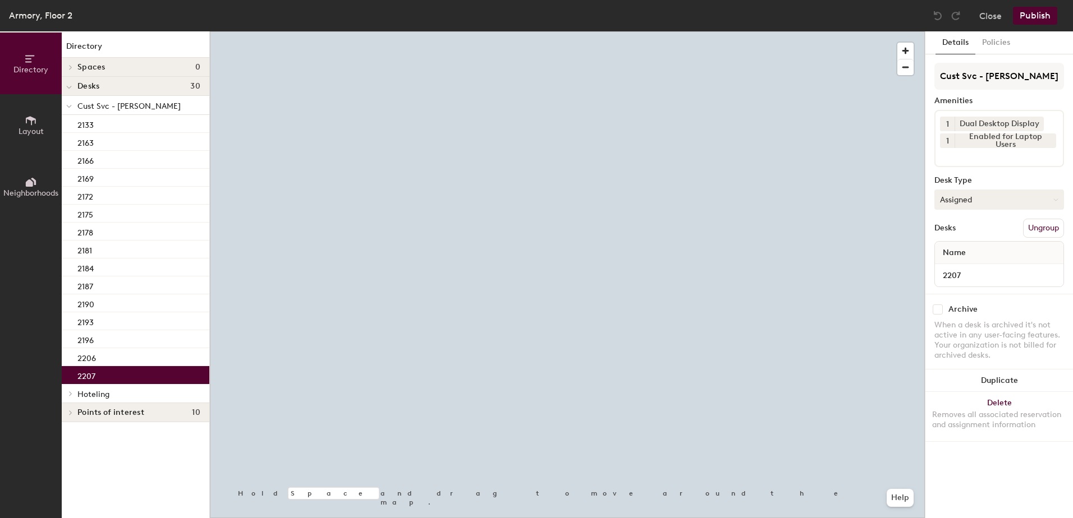
click at [954, 206] on button "Assigned" at bounding box center [999, 200] width 130 height 20
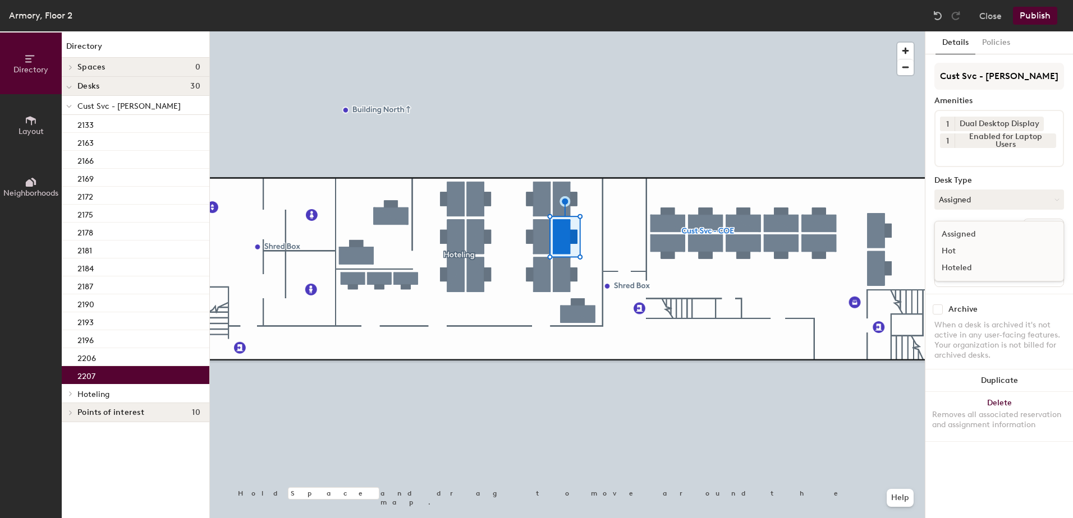
click at [982, 270] on div "Hoteled" at bounding box center [991, 268] width 112 height 17
click at [1048, 220] on button "Ungroup" at bounding box center [1043, 228] width 41 height 19
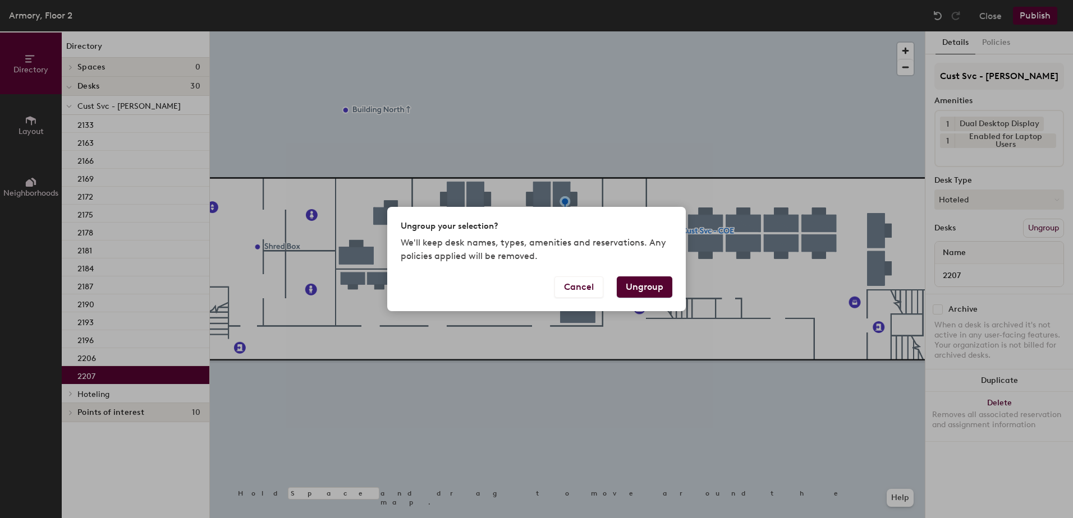
click at [641, 290] on button "Ungroup" at bounding box center [644, 287] width 56 height 21
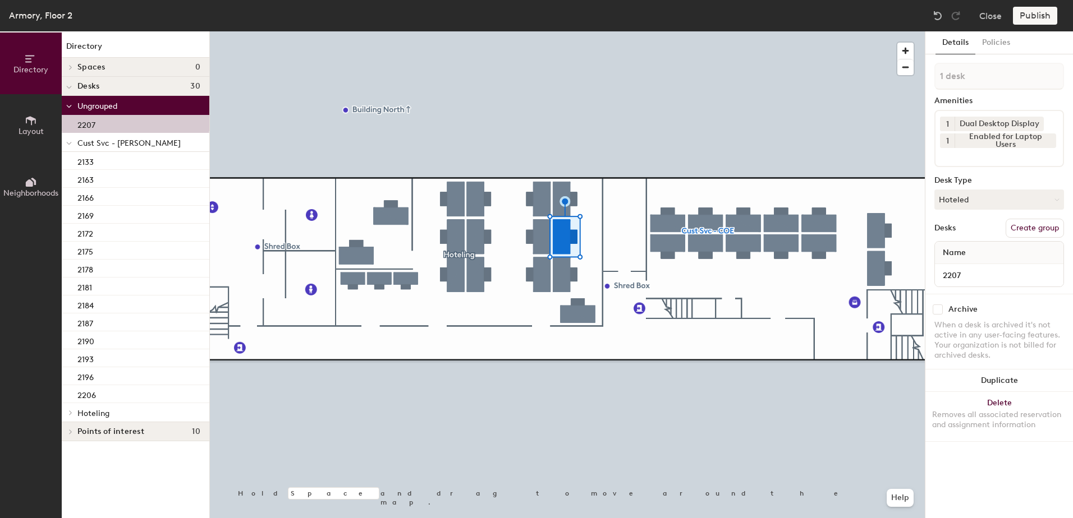
click at [64, 148] on div at bounding box center [69, 142] width 15 height 19
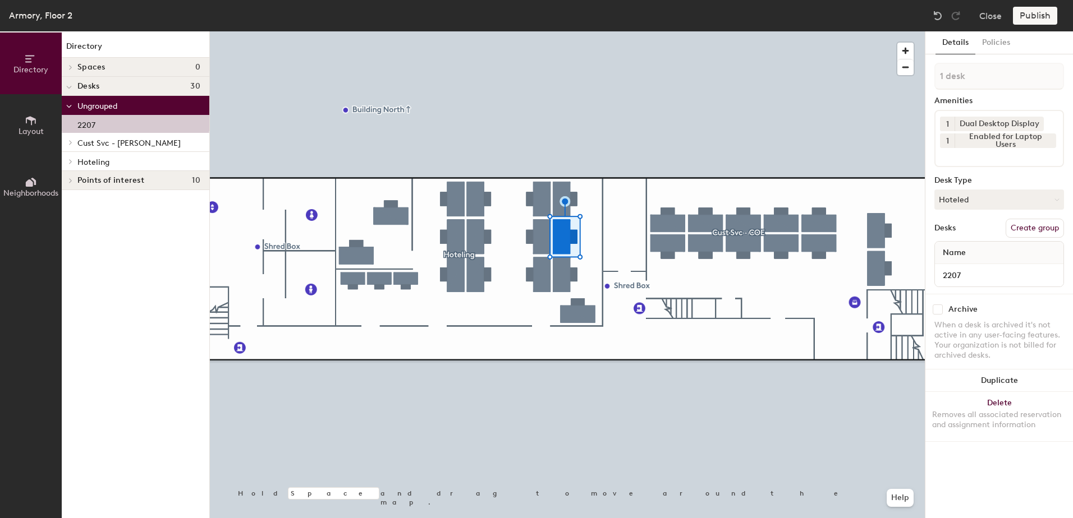
click at [67, 159] on span at bounding box center [70, 162] width 10 height 6
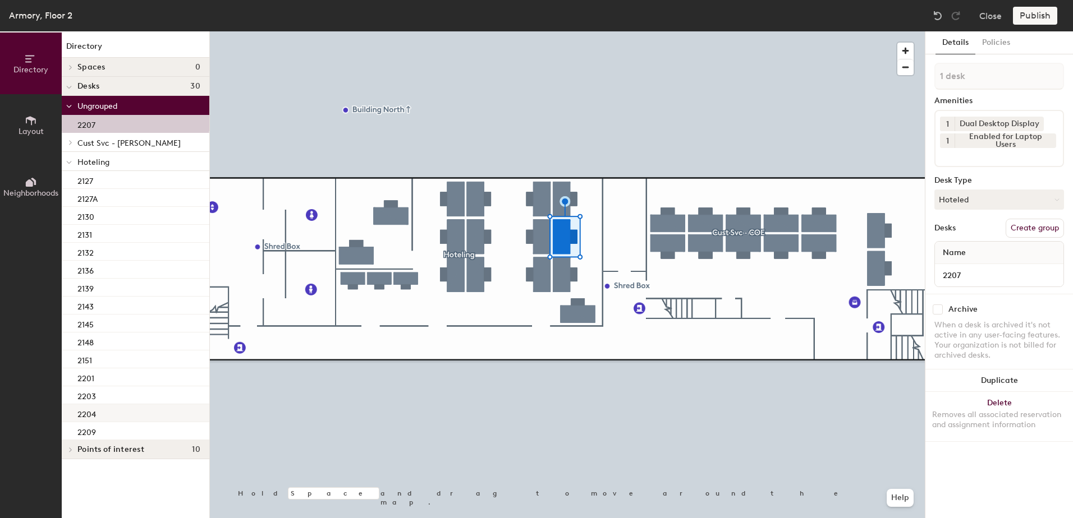
click at [126, 409] on div "2204" at bounding box center [136, 413] width 148 height 18
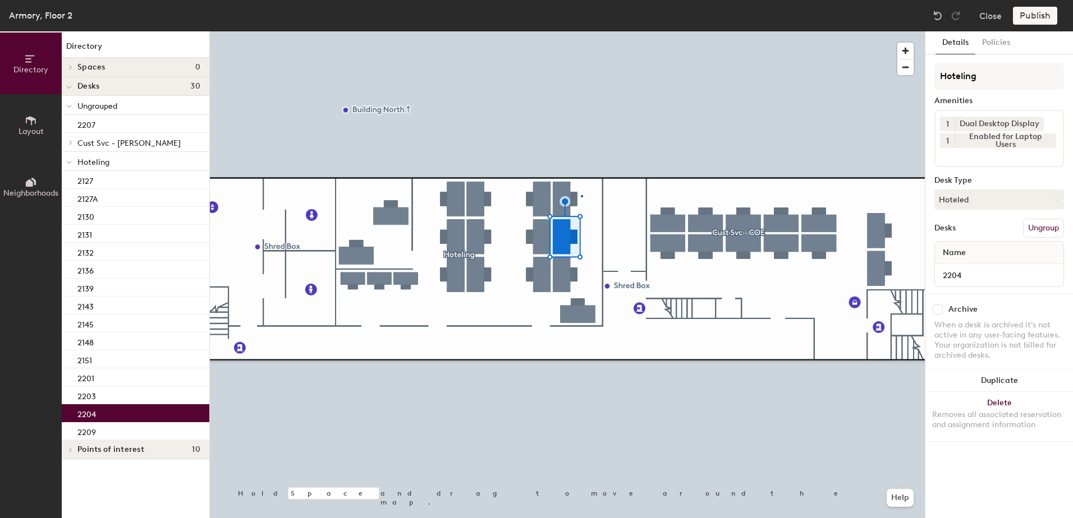
click at [581, 31] on div at bounding box center [567, 31] width 715 height 0
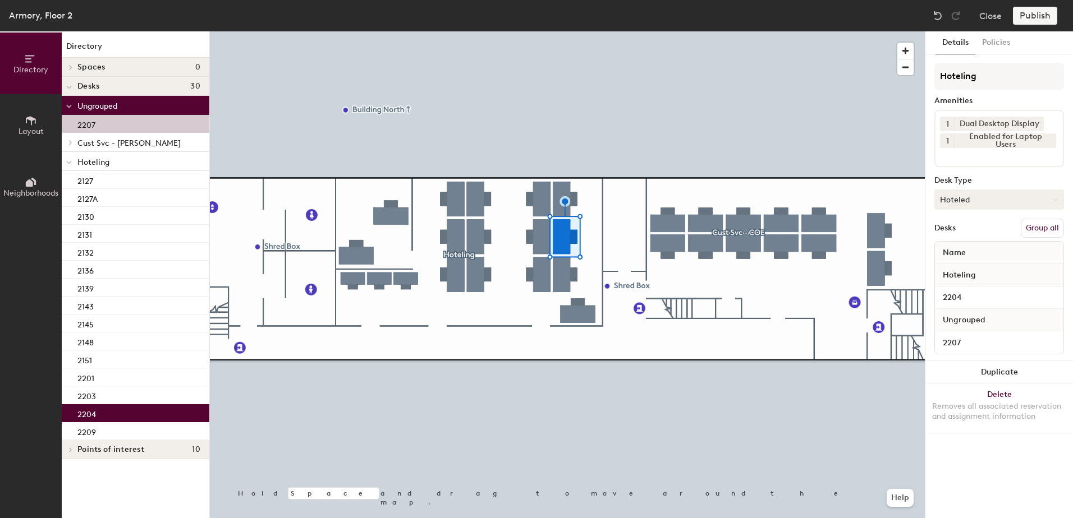
drag, startPoint x: 1046, startPoint y: 231, endPoint x: 1046, endPoint y: 209, distance: 21.3
click at [1046, 229] on button "Group all" at bounding box center [1041, 228] width 43 height 19
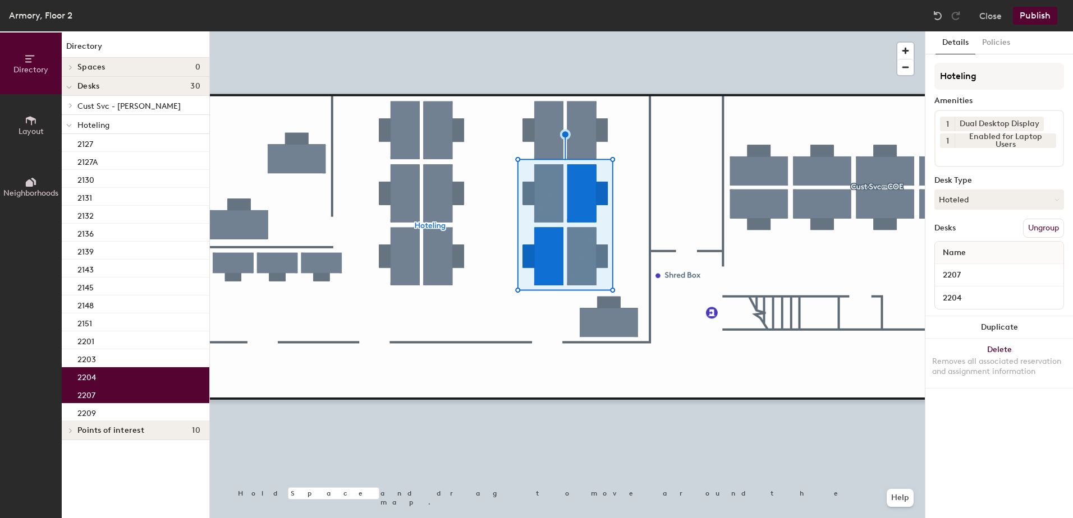
click at [1039, 17] on button "Publish" at bounding box center [1034, 16] width 44 height 18
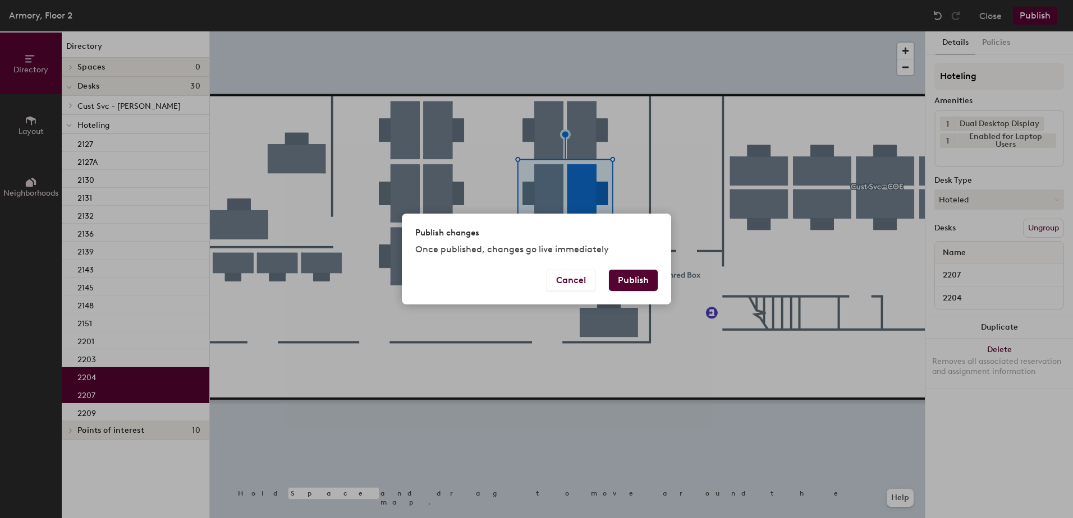
click at [653, 289] on button "Publish" at bounding box center [633, 280] width 49 height 21
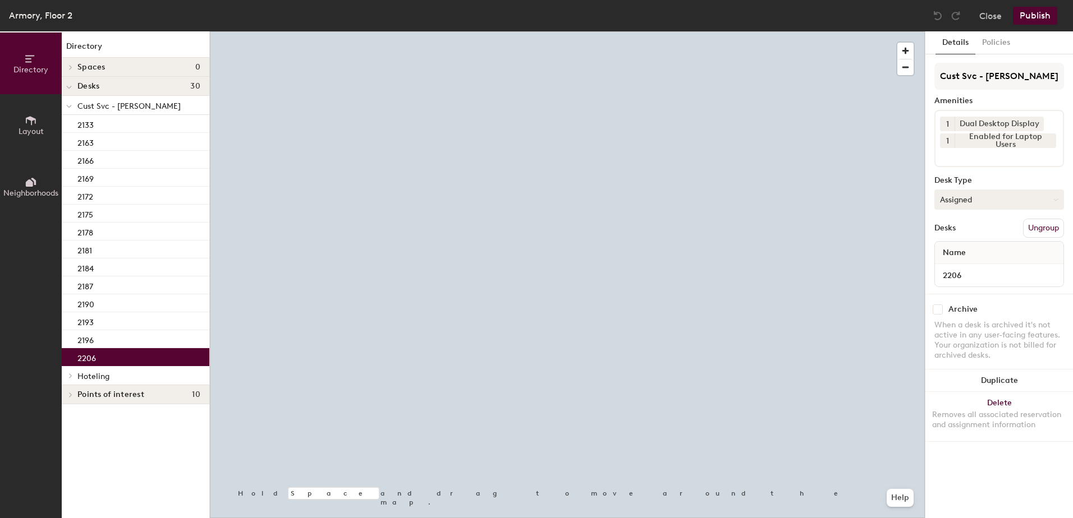
click at [966, 207] on button "Assigned" at bounding box center [999, 200] width 130 height 20
drag, startPoint x: 961, startPoint y: 268, endPoint x: 986, endPoint y: 261, distance: 26.0
click at [962, 268] on div "Hoteled" at bounding box center [991, 268] width 112 height 17
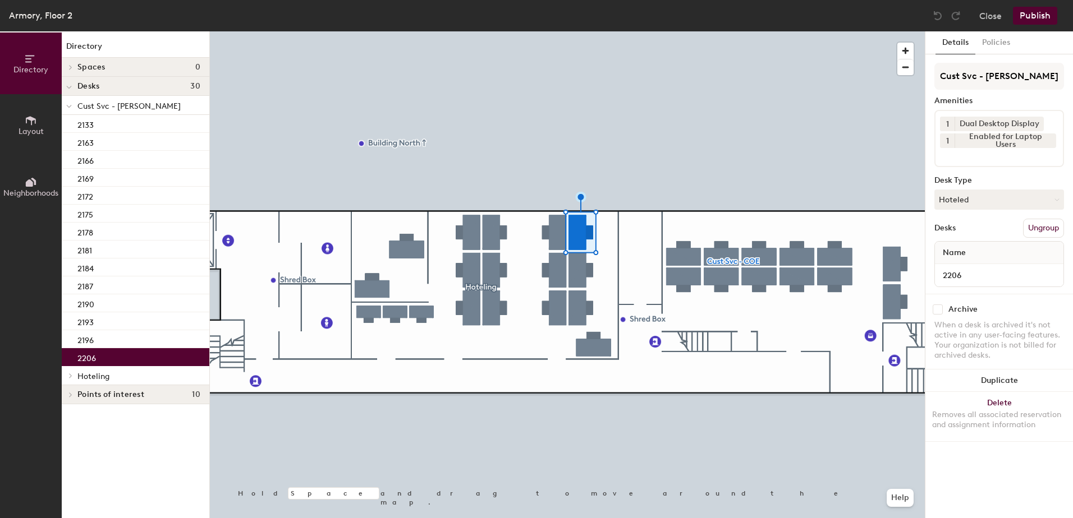
click at [1027, 237] on button "Ungroup" at bounding box center [1043, 228] width 41 height 19
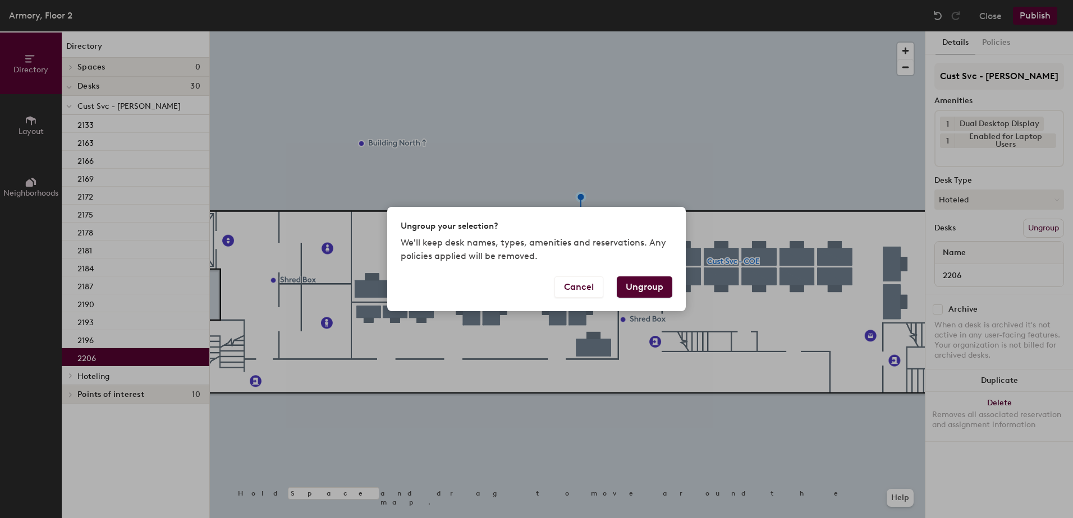
click at [657, 287] on button "Ungroup" at bounding box center [644, 287] width 56 height 21
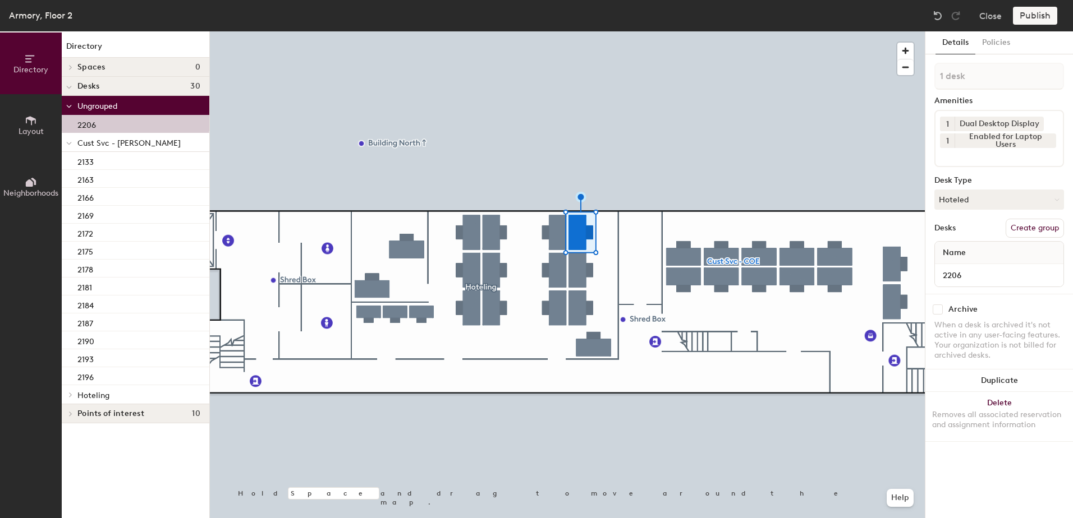
drag, startPoint x: 68, startPoint y: 142, endPoint x: 71, endPoint y: 171, distance: 28.2
click at [67, 143] on icon at bounding box center [69, 143] width 6 height 4
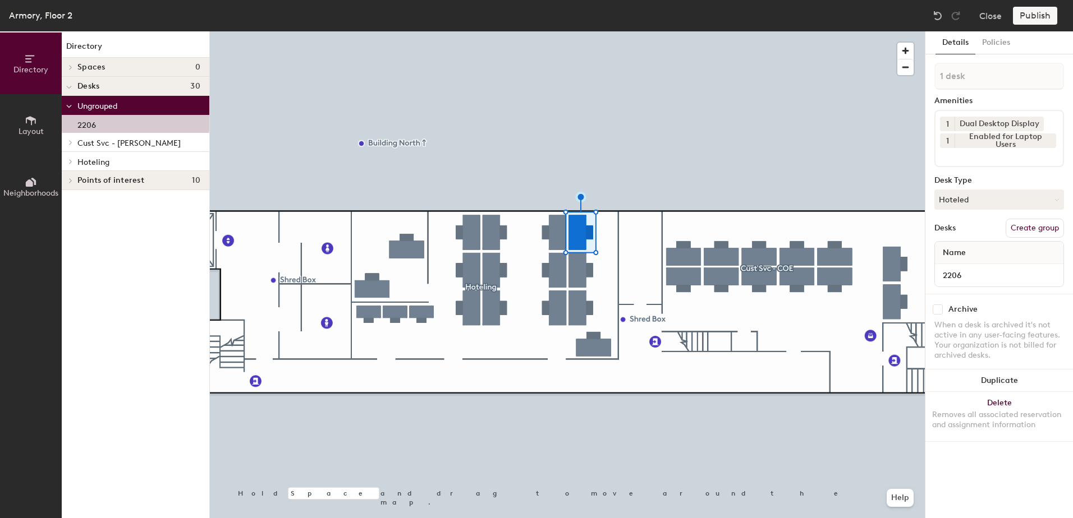
click at [70, 165] on div at bounding box center [69, 161] width 15 height 19
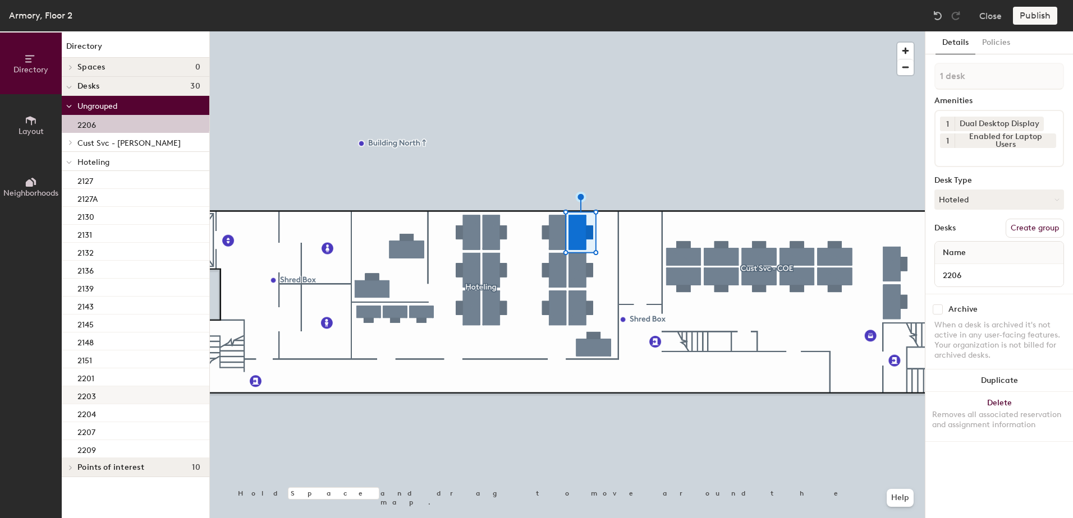
click at [112, 396] on div "2203" at bounding box center [136, 395] width 148 height 18
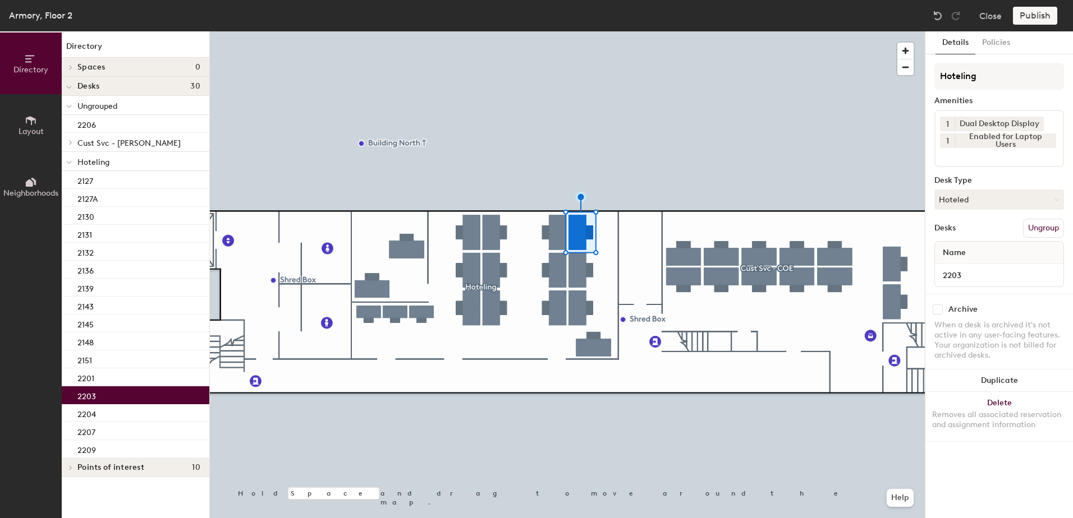
click at [589, 31] on div at bounding box center [567, 31] width 715 height 0
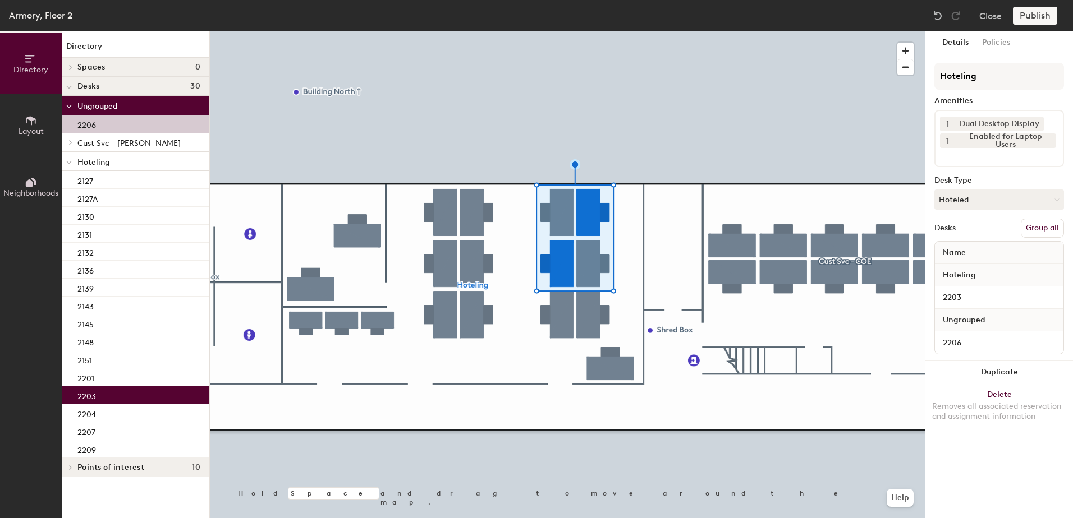
drag, startPoint x: 1048, startPoint y: 234, endPoint x: 1039, endPoint y: 215, distance: 21.6
click at [1048, 231] on button "Group all" at bounding box center [1041, 228] width 43 height 19
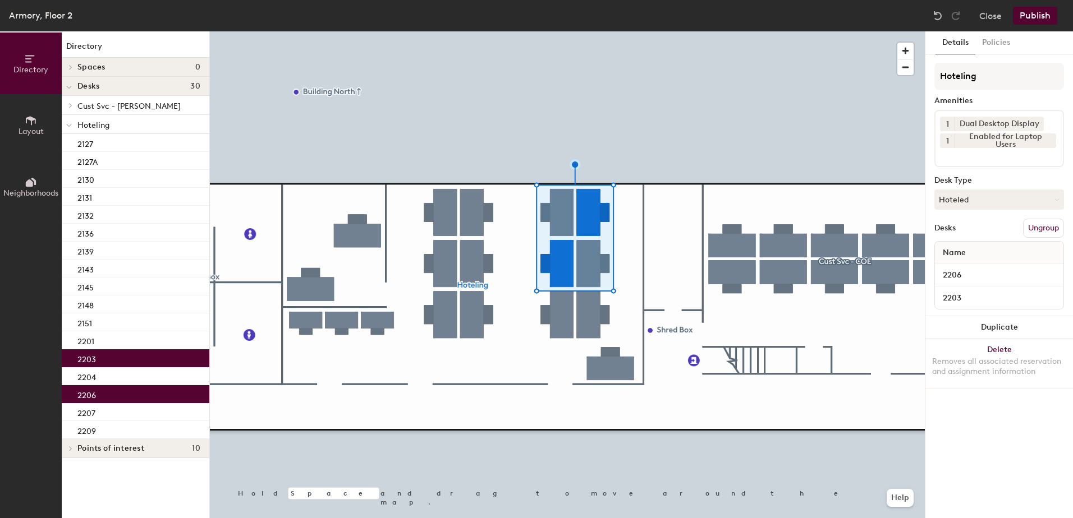
click at [1041, 13] on button "Publish" at bounding box center [1034, 16] width 44 height 18
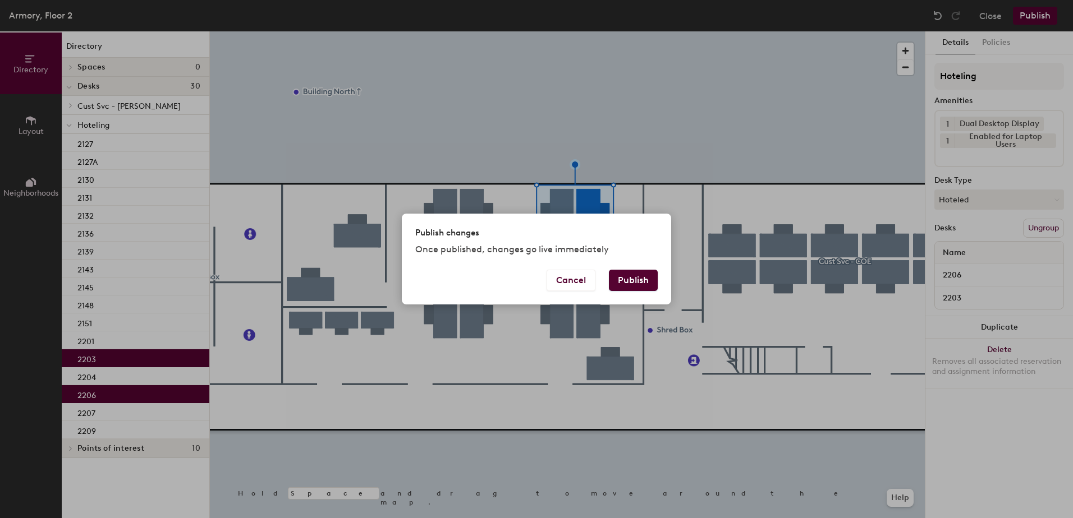
drag, startPoint x: 636, startPoint y: 277, endPoint x: 613, endPoint y: 292, distance: 27.5
click at [624, 283] on button "Publish" at bounding box center [633, 280] width 49 height 21
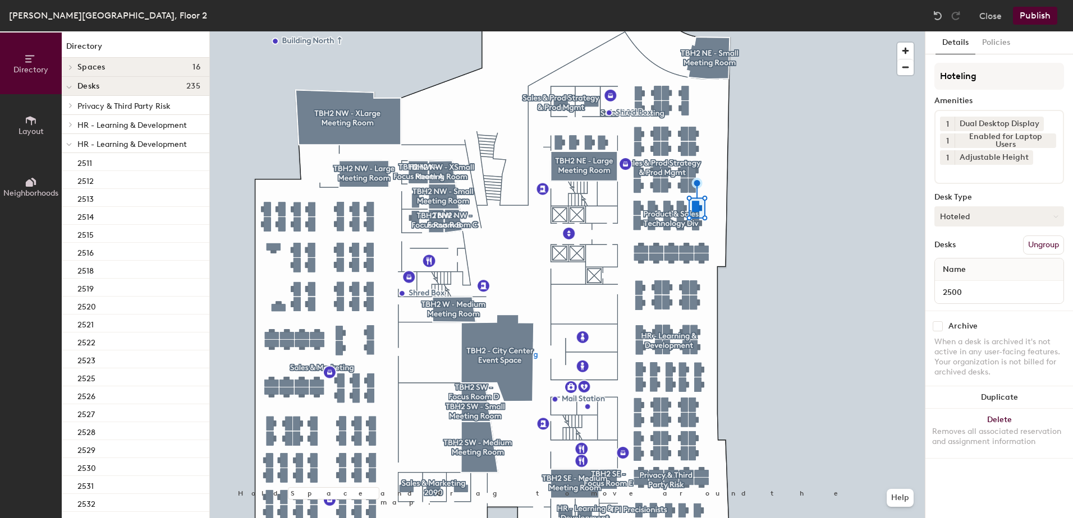
click at [955, 218] on button "Hoteled" at bounding box center [999, 216] width 130 height 20
click at [962, 252] on div "Assigned" at bounding box center [991, 251] width 112 height 17
click at [1035, 248] on button "Ungroup" at bounding box center [1043, 245] width 41 height 19
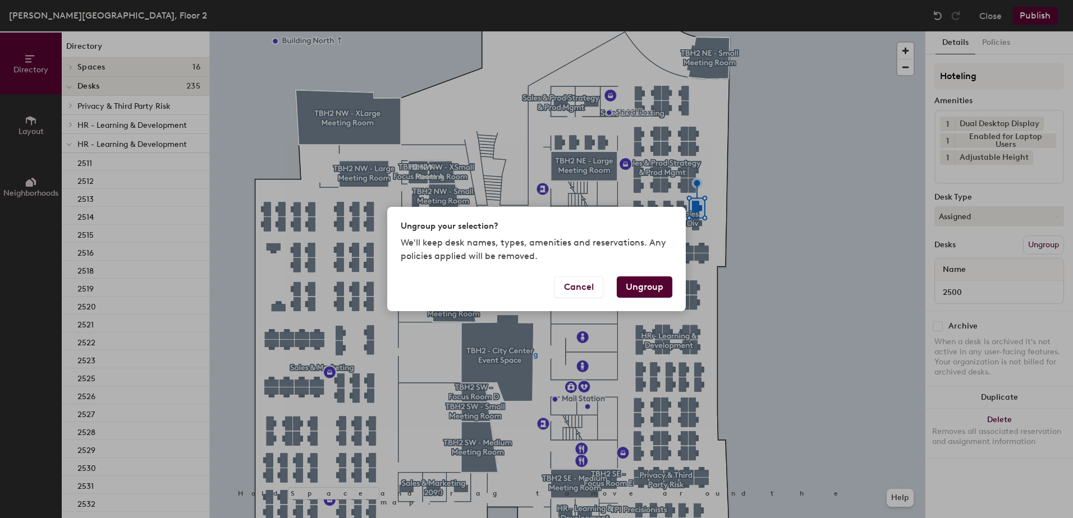
click at [651, 288] on button "Ungroup" at bounding box center [644, 287] width 56 height 21
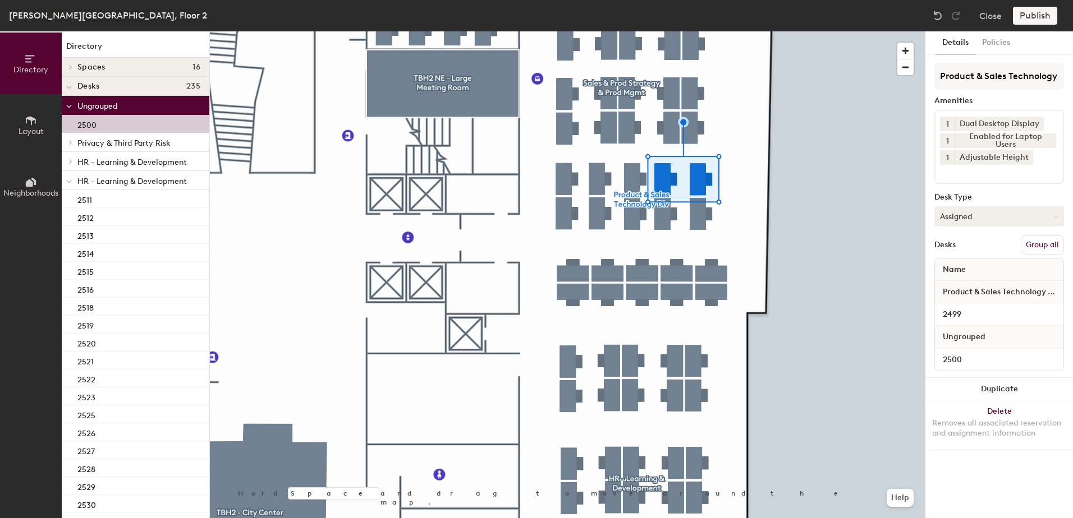
drag, startPoint x: 1046, startPoint y: 248, endPoint x: 1047, endPoint y: 225, distance: 23.6
click at [1046, 246] on button "Group all" at bounding box center [1041, 245] width 43 height 19
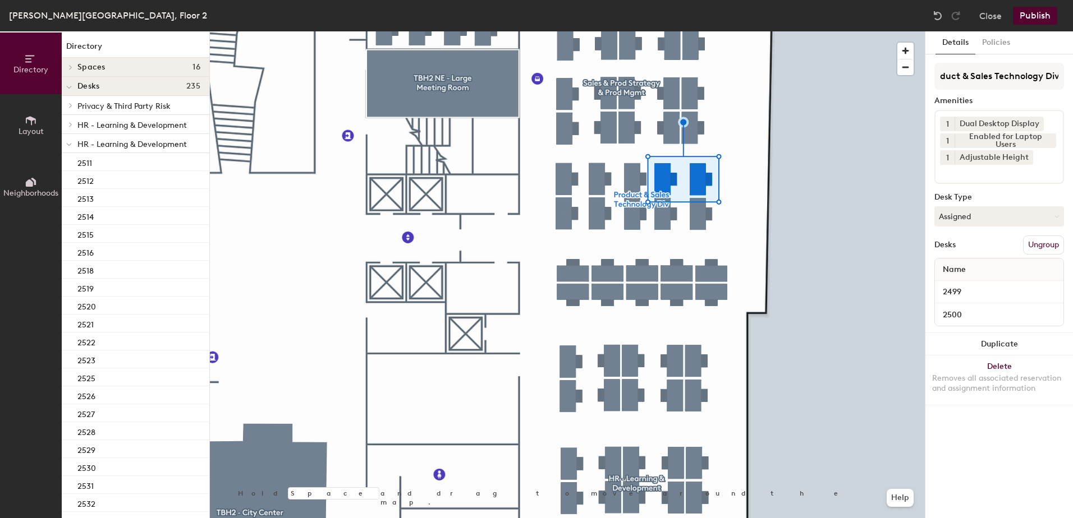
click at [1032, 25] on div "[PERSON_NAME][GEOGRAPHIC_DATA], Floor 2 Close Publish" at bounding box center [536, 15] width 1073 height 31
click at [1025, 12] on button "Publish" at bounding box center [1034, 16] width 44 height 18
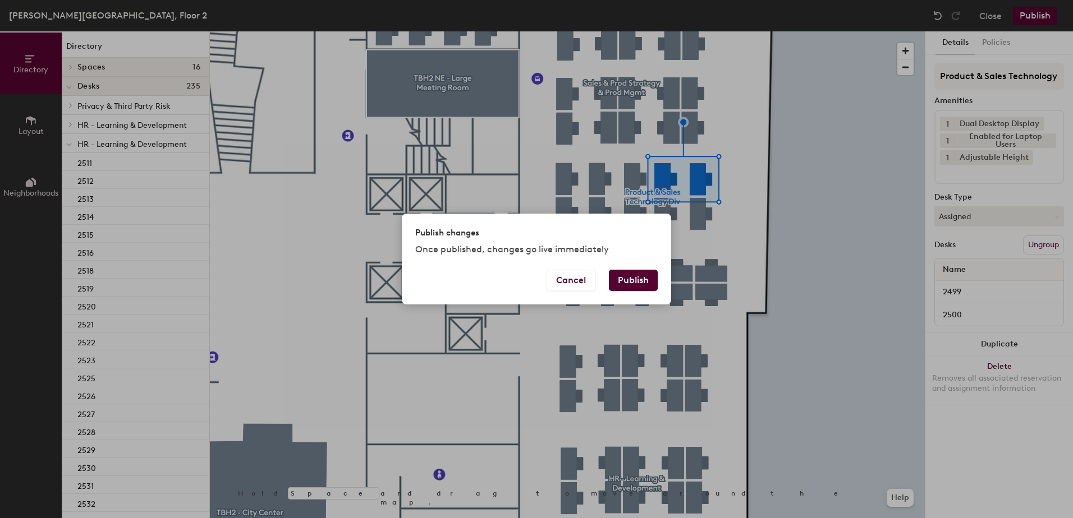
click at [627, 277] on button "Publish" at bounding box center [633, 280] width 49 height 21
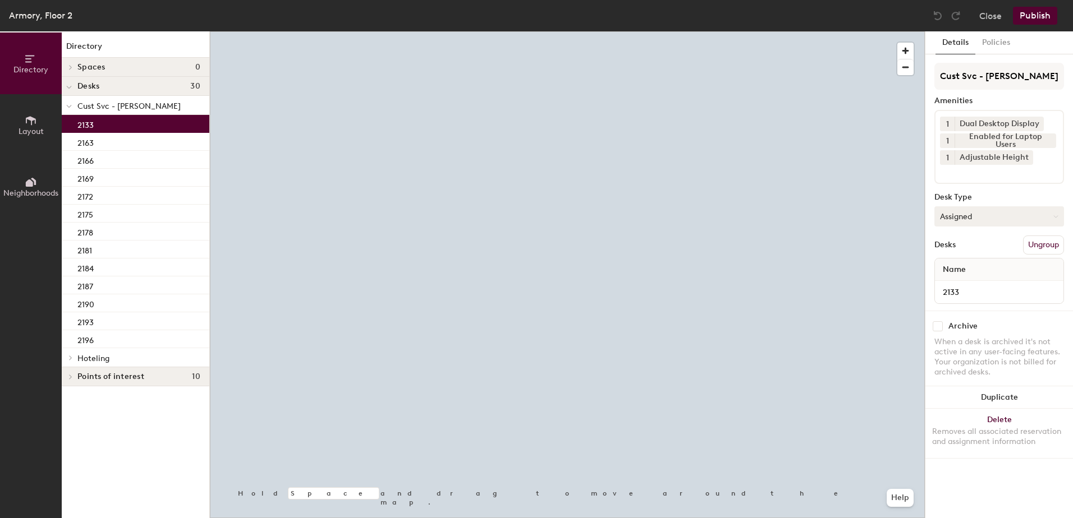
click at [960, 214] on button "Assigned" at bounding box center [999, 216] width 130 height 20
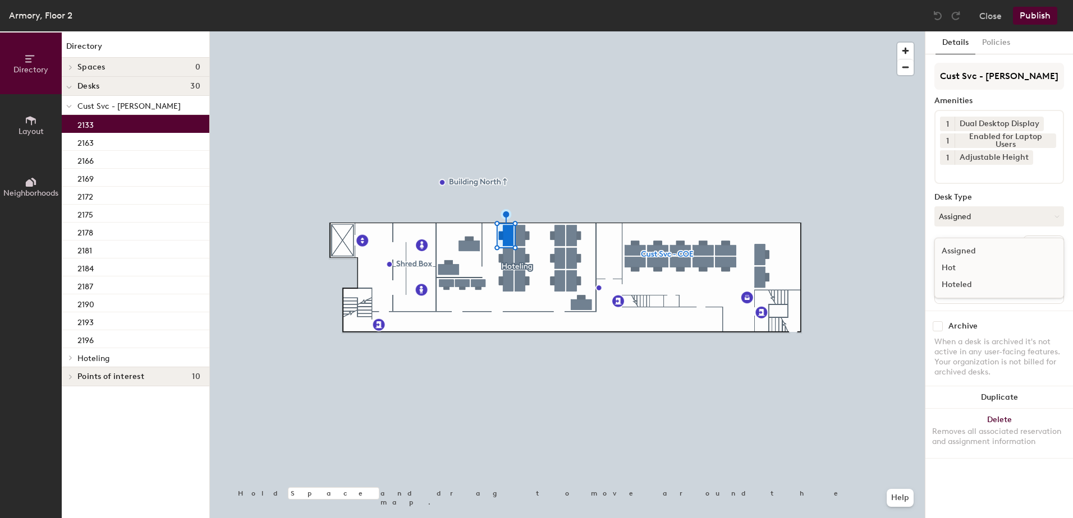
click at [991, 274] on div "Hot" at bounding box center [991, 268] width 112 height 17
click at [1002, 223] on button "Hot" at bounding box center [999, 216] width 130 height 20
click at [993, 282] on div "Hoteled" at bounding box center [991, 285] width 112 height 17
click at [1055, 248] on button "Ungroup" at bounding box center [1043, 245] width 41 height 19
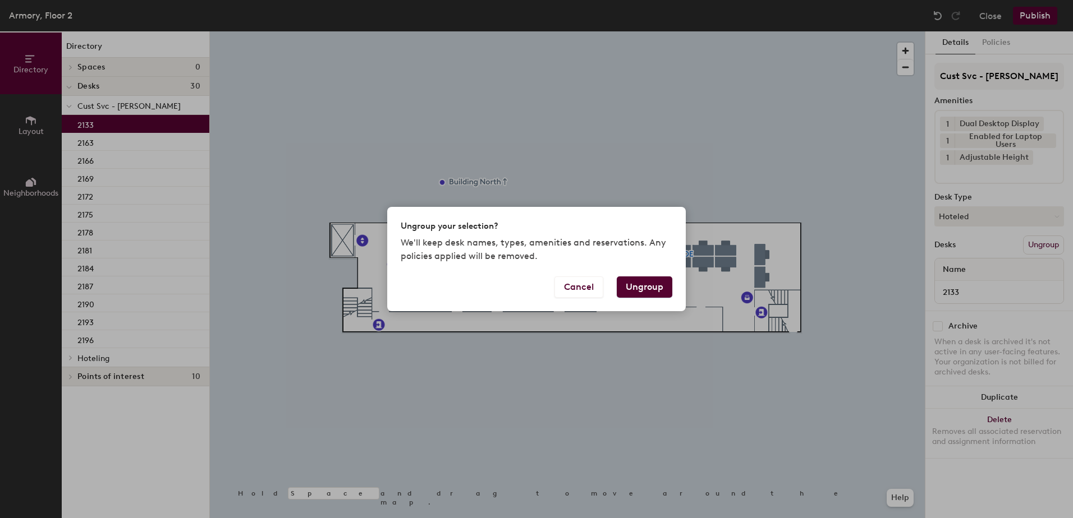
click at [639, 289] on button "Ungroup" at bounding box center [644, 287] width 56 height 21
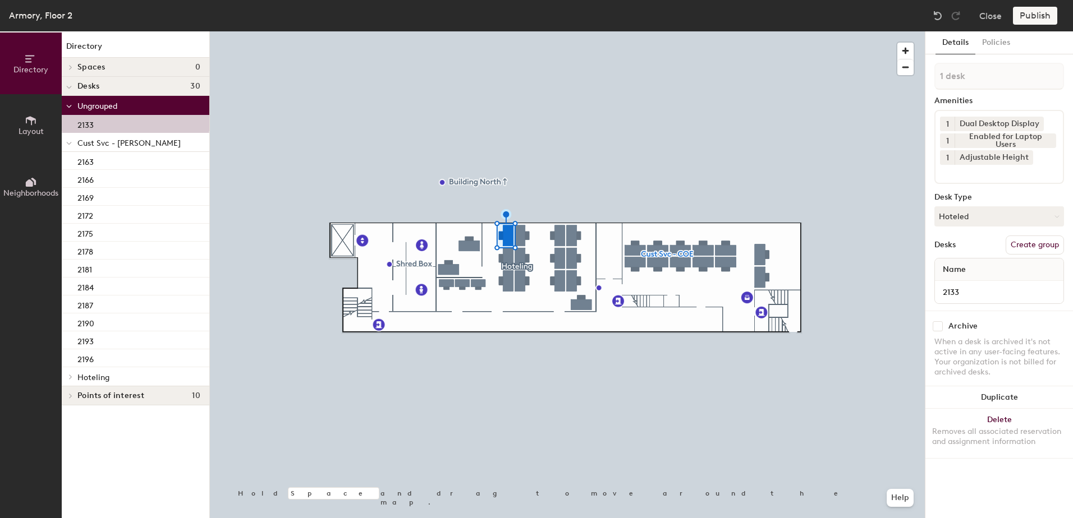
click at [71, 146] on span at bounding box center [69, 144] width 6 height 10
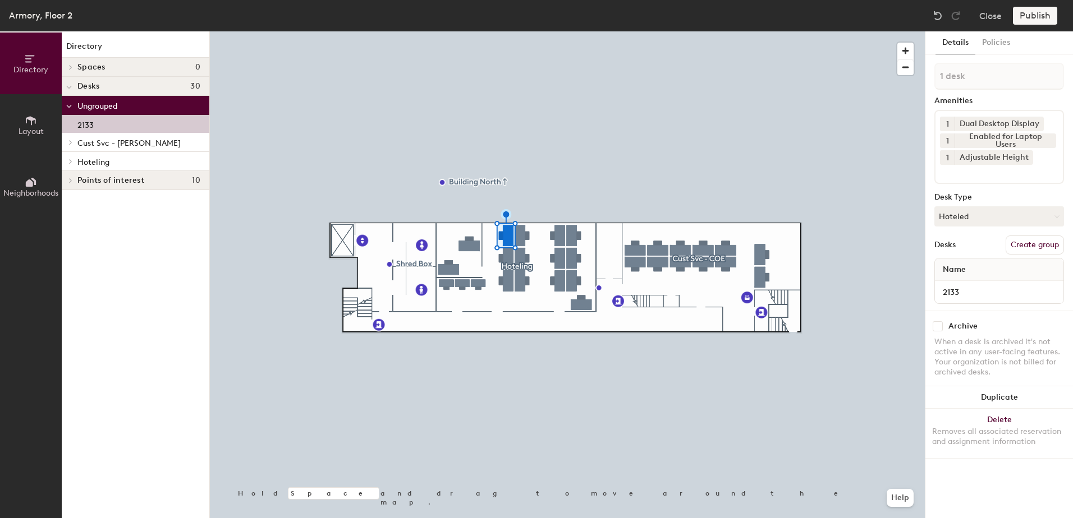
click at [72, 163] on icon at bounding box center [70, 162] width 4 height 6
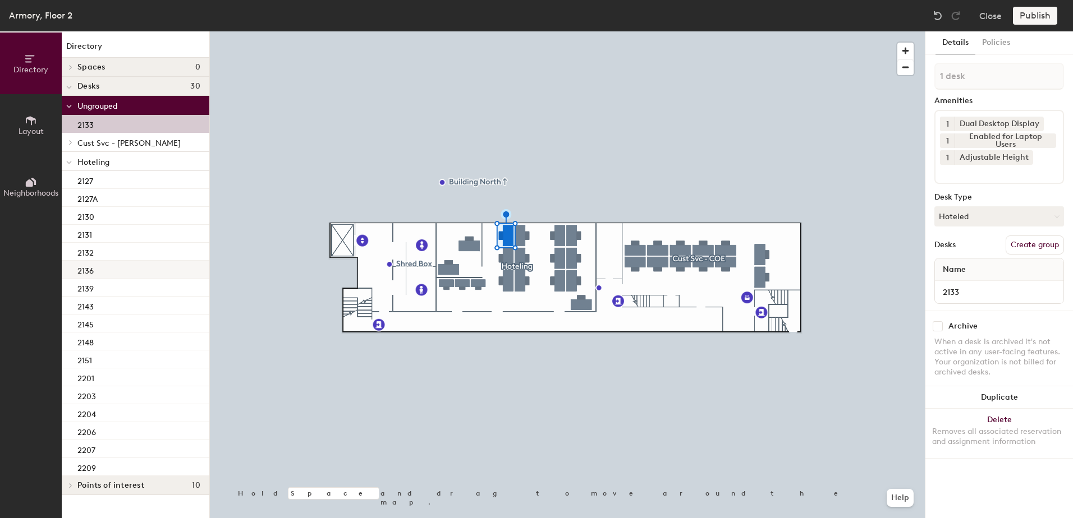
click at [146, 270] on div "2136" at bounding box center [136, 270] width 148 height 18
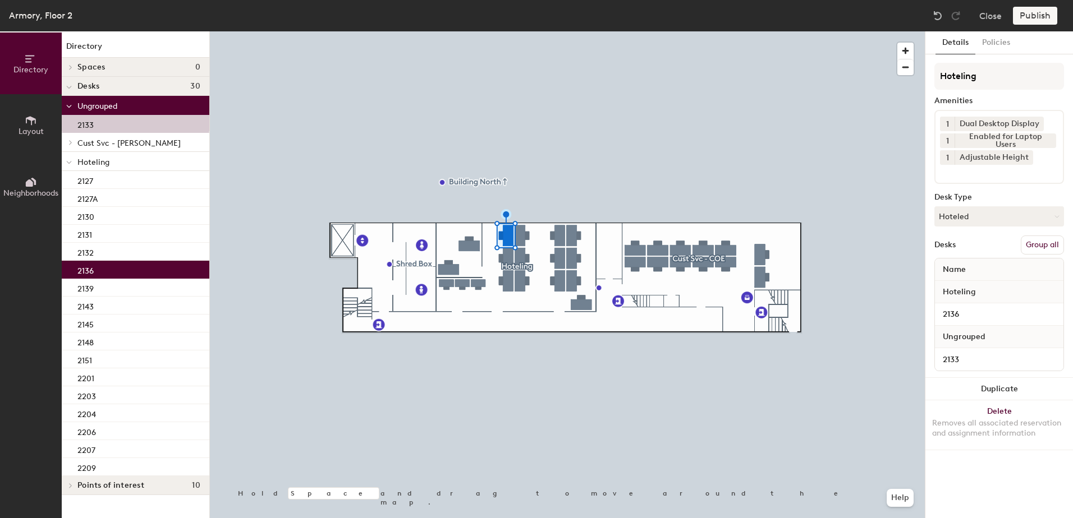
click at [1056, 246] on button "Group all" at bounding box center [1041, 245] width 43 height 19
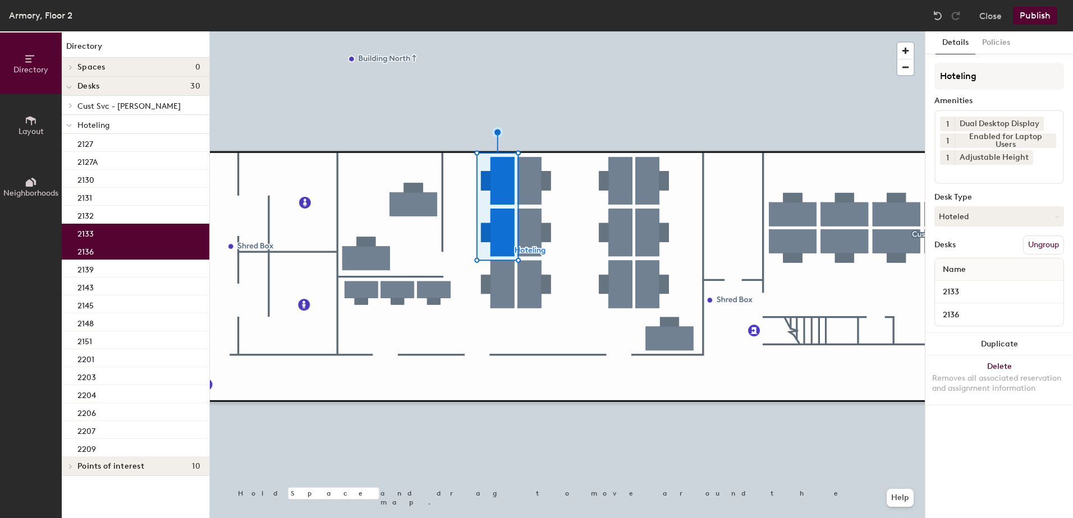
click at [1035, 25] on div "Armory, Floor 2 Close Publish" at bounding box center [536, 15] width 1073 height 31
click at [1044, 19] on button "Publish" at bounding box center [1034, 16] width 44 height 18
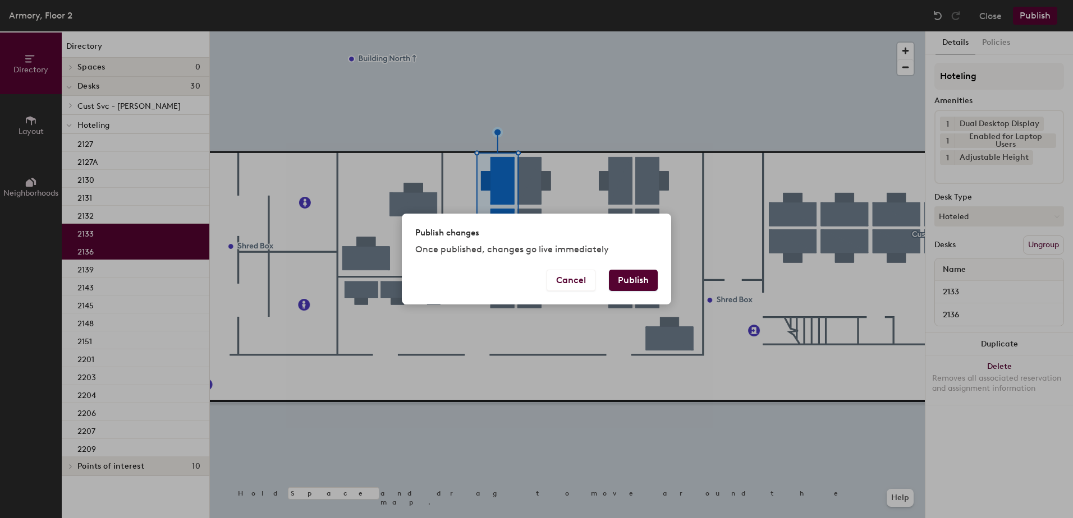
drag, startPoint x: 642, startPoint y: 288, endPoint x: 594, endPoint y: 296, distance: 48.9
click at [642, 287] on button "Publish" at bounding box center [633, 280] width 49 height 21
